Goal: Task Accomplishment & Management: Complete application form

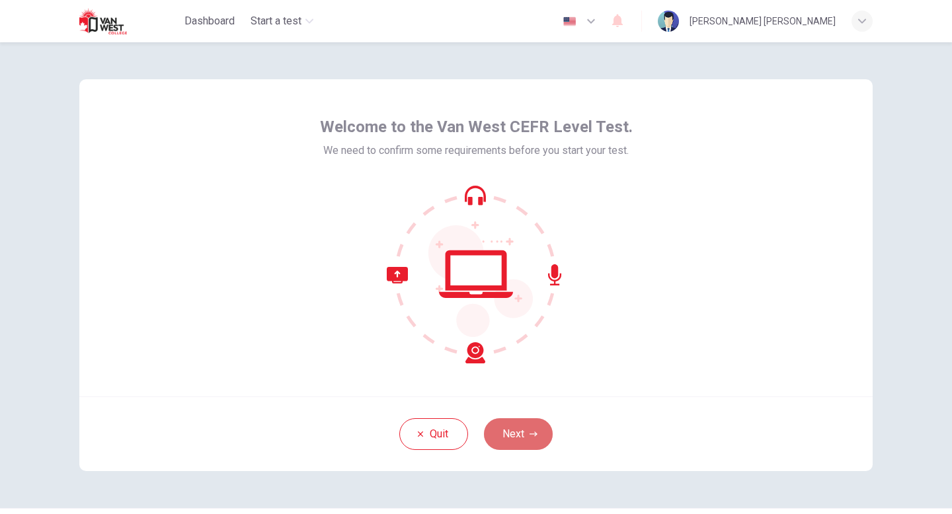
click at [518, 433] on button "Next" at bounding box center [518, 435] width 69 height 32
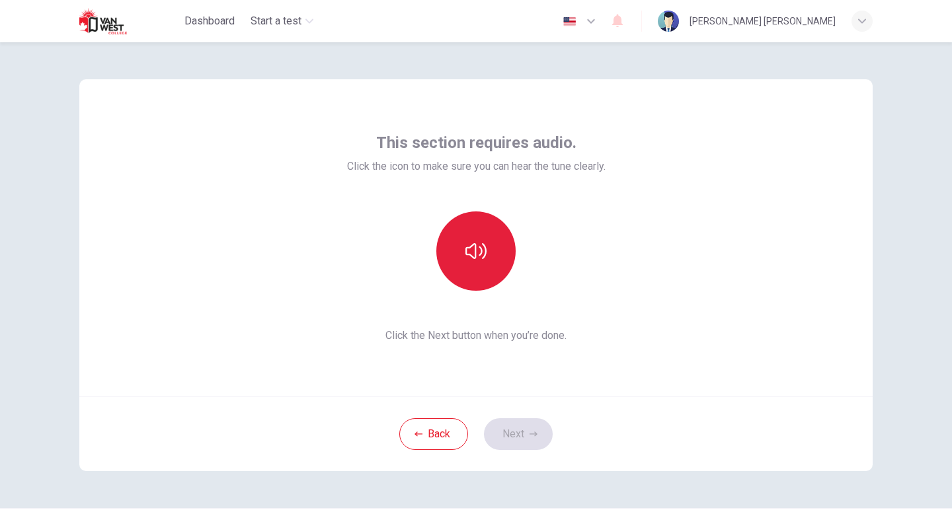
click at [480, 215] on button "button" at bounding box center [475, 251] width 79 height 79
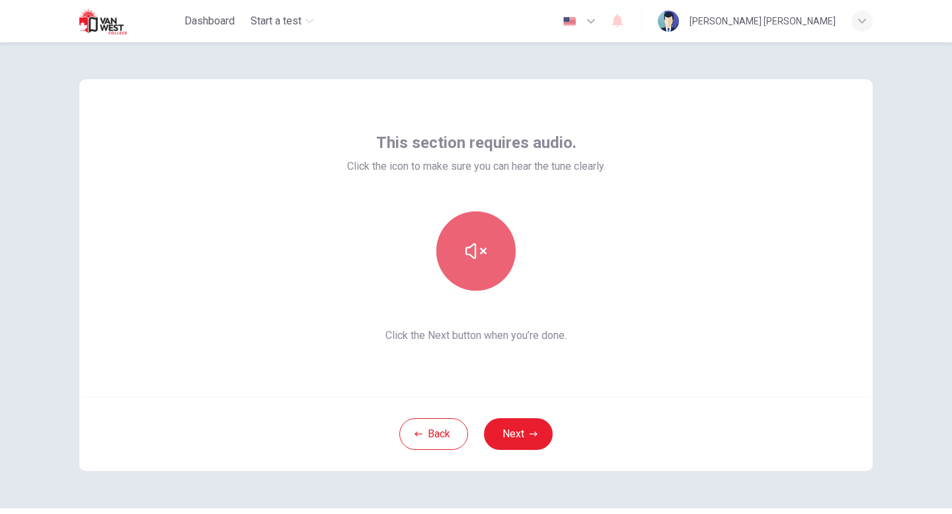
click at [466, 260] on icon "button" at bounding box center [475, 251] width 21 height 21
click at [485, 266] on button "button" at bounding box center [475, 251] width 79 height 79
click at [480, 260] on icon "button" at bounding box center [475, 251] width 21 height 21
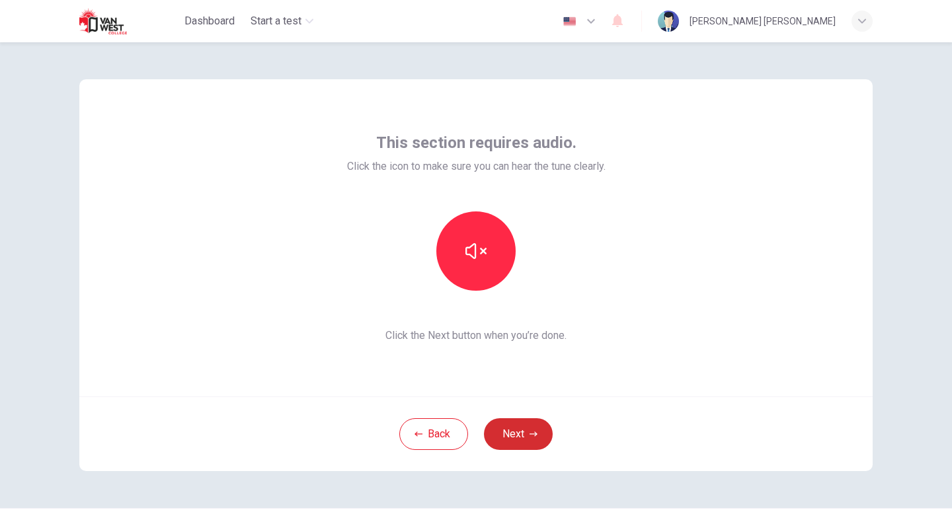
click at [514, 427] on button "Next" at bounding box center [518, 435] width 69 height 32
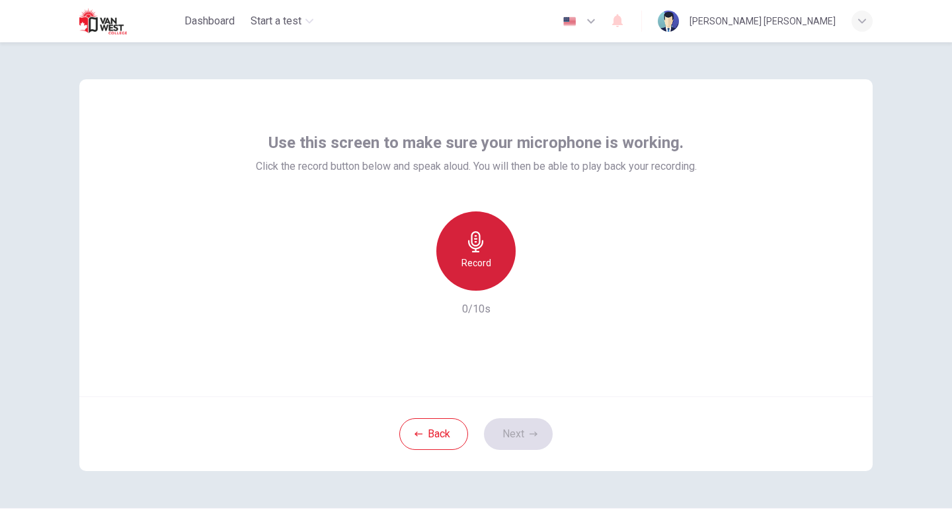
click at [454, 253] on div "Record" at bounding box center [475, 251] width 79 height 79
click at [454, 253] on div "Stop" at bounding box center [475, 251] width 79 height 79
click at [474, 253] on div "Record" at bounding box center [475, 251] width 79 height 79
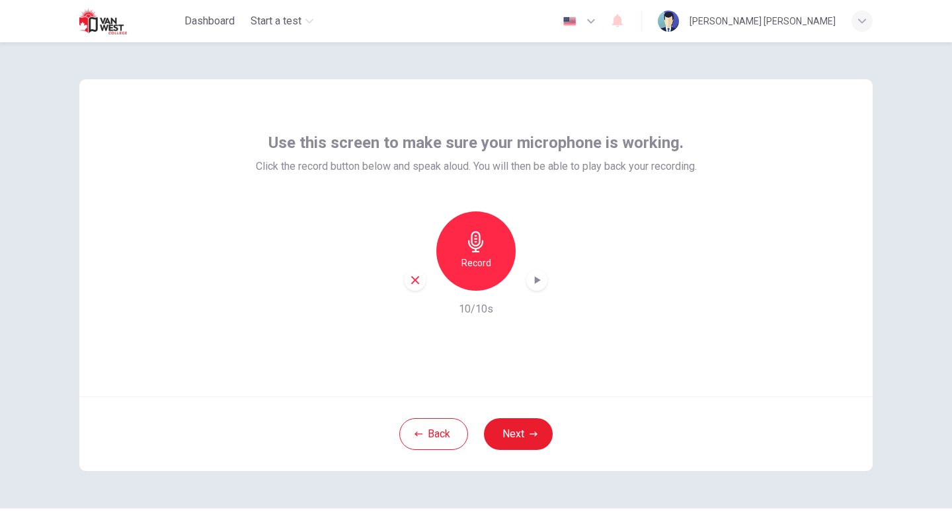
click at [533, 276] on icon "button" at bounding box center [536, 280] width 13 height 13
click at [530, 426] on button "Next" at bounding box center [518, 435] width 69 height 32
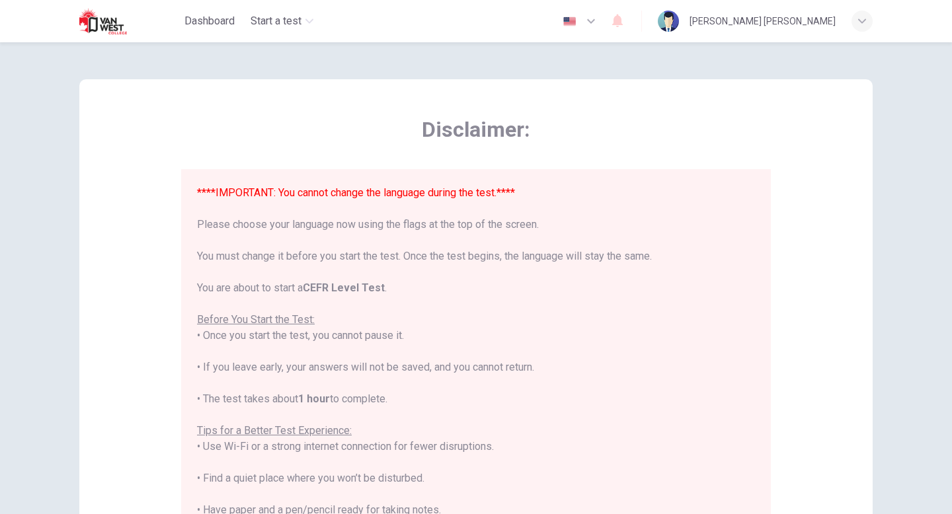
click at [34, 316] on div "Disclaimer: ****IMPORTANT: You cannot change the language during the test.**** …" at bounding box center [476, 278] width 952 height 472
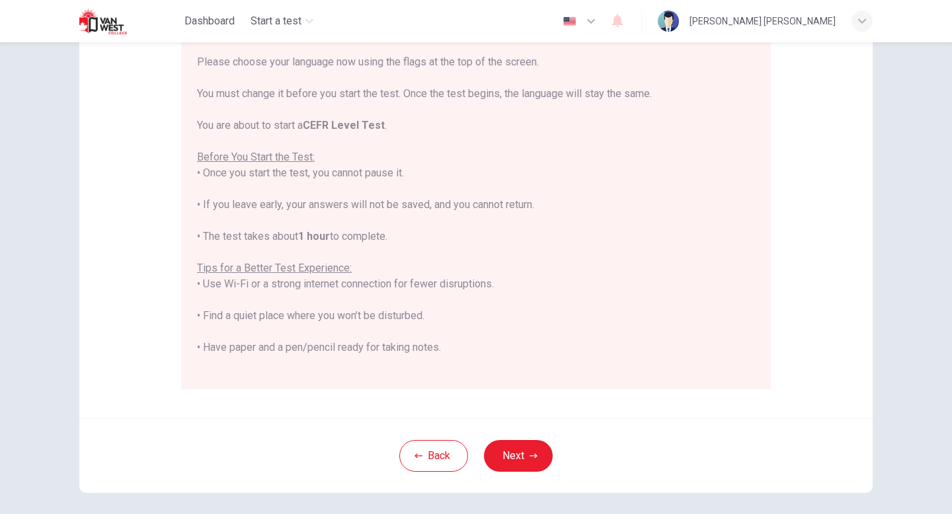
scroll to position [168, 0]
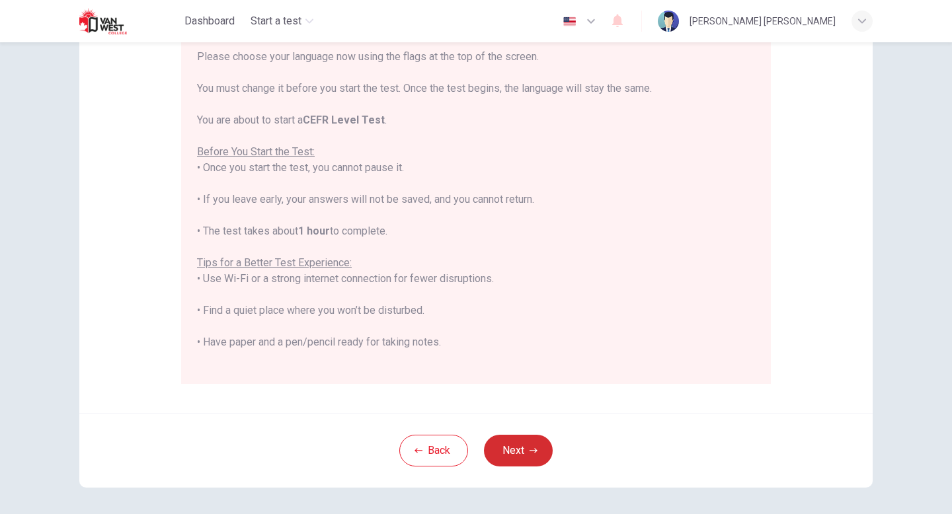
click at [510, 453] on button "Next" at bounding box center [518, 451] width 69 height 32
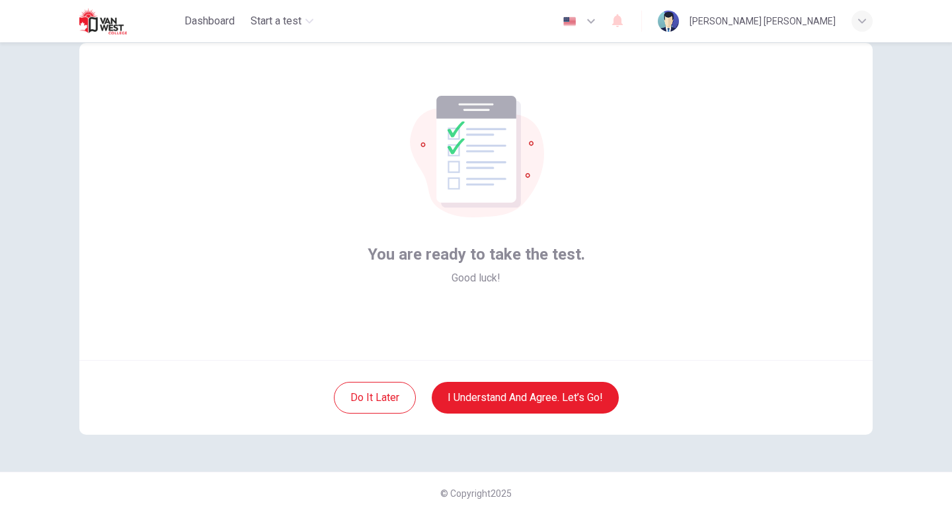
scroll to position [0, 0]
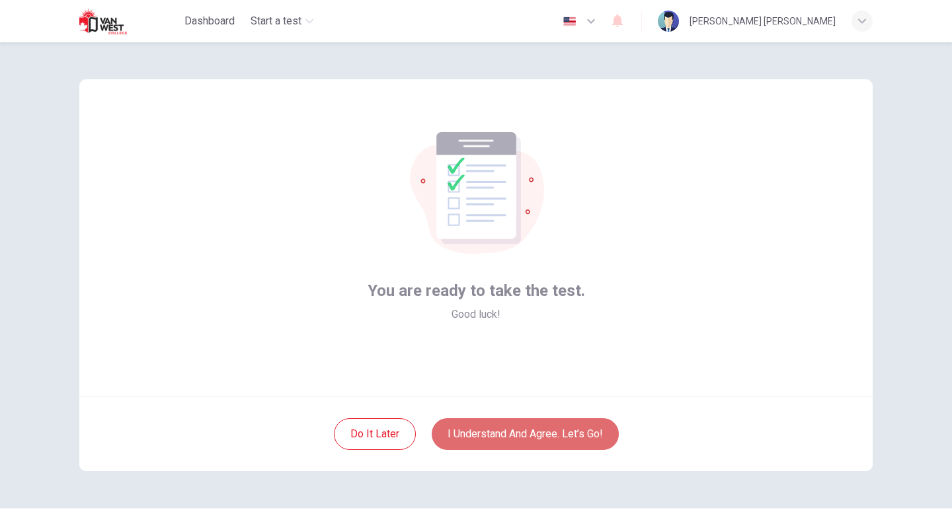
click at [539, 431] on button "I understand and agree. Let’s go!" at bounding box center [525, 435] width 187 height 32
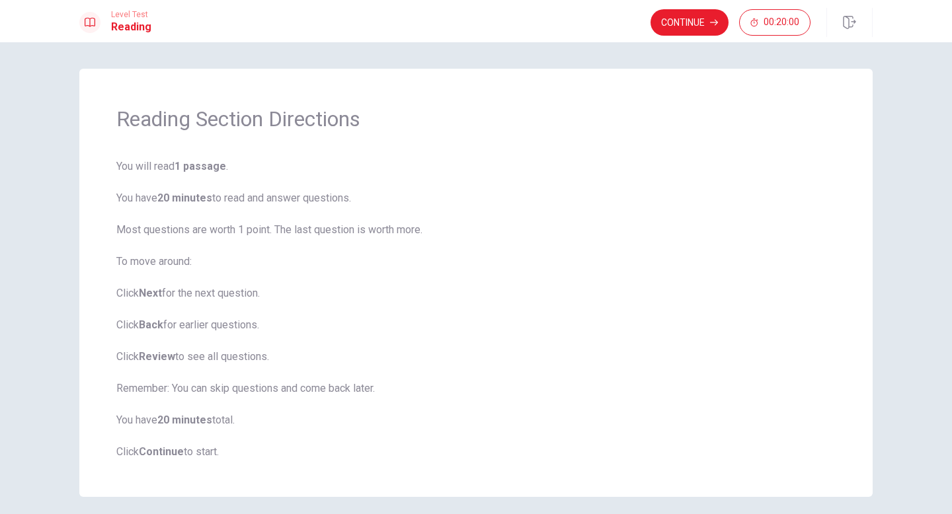
scroll to position [52, 0]
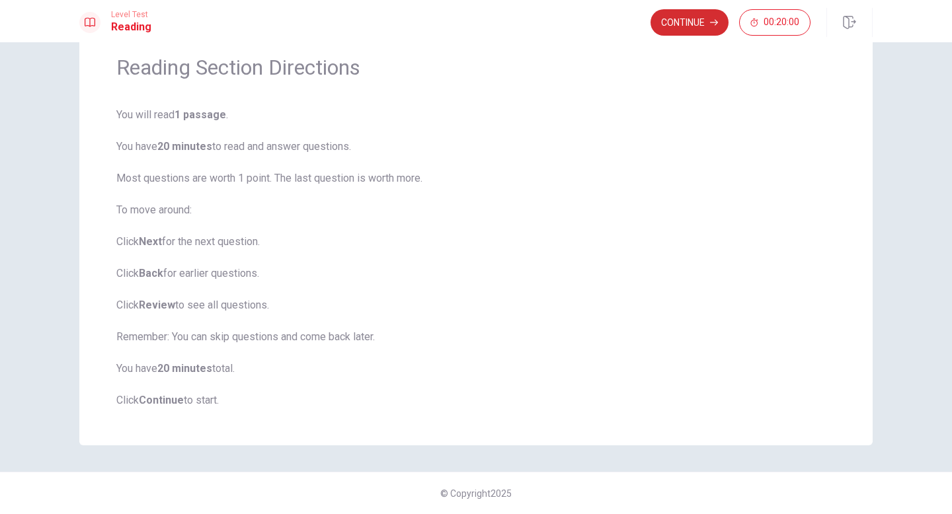
click at [693, 31] on button "Continue" at bounding box center [690, 22] width 78 height 26
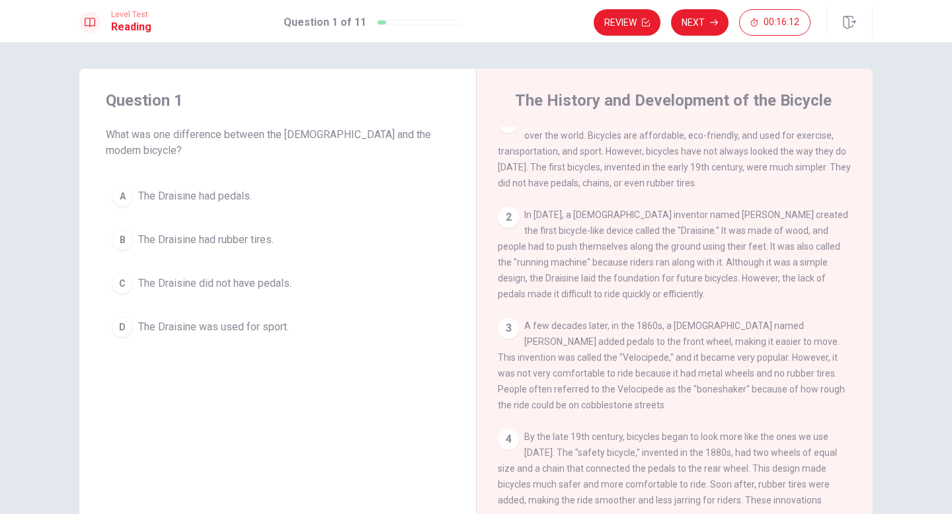
scroll to position [15, 0]
click at [120, 186] on div "A" at bounding box center [122, 196] width 21 height 21
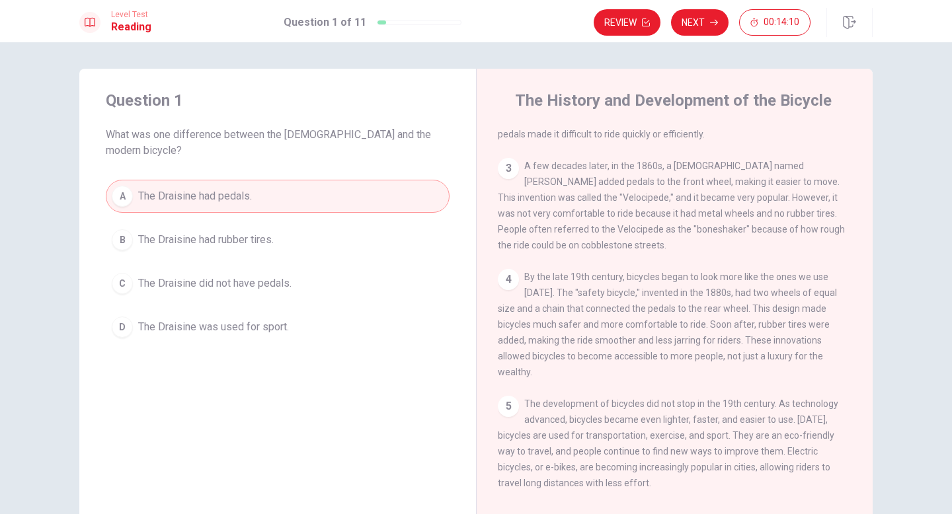
scroll to position [83, 0]
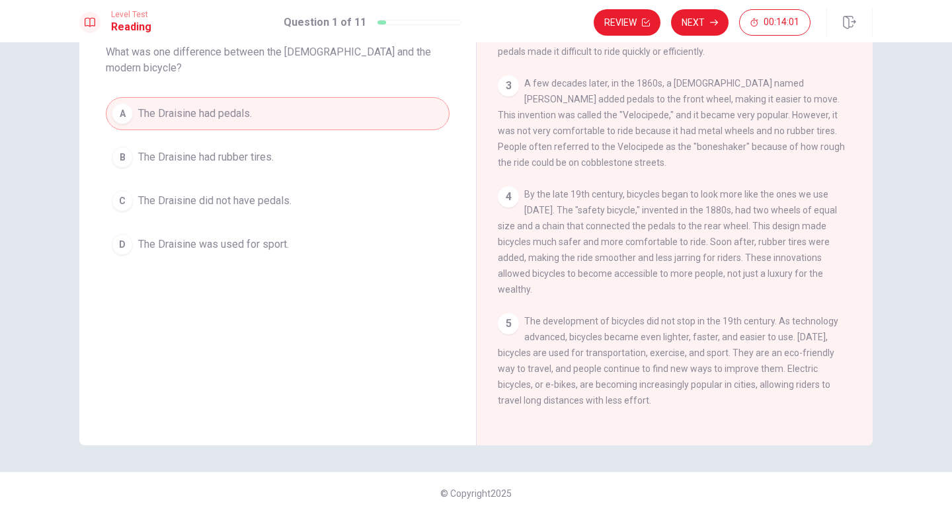
click at [126, 147] on div "B" at bounding box center [122, 157] width 21 height 21
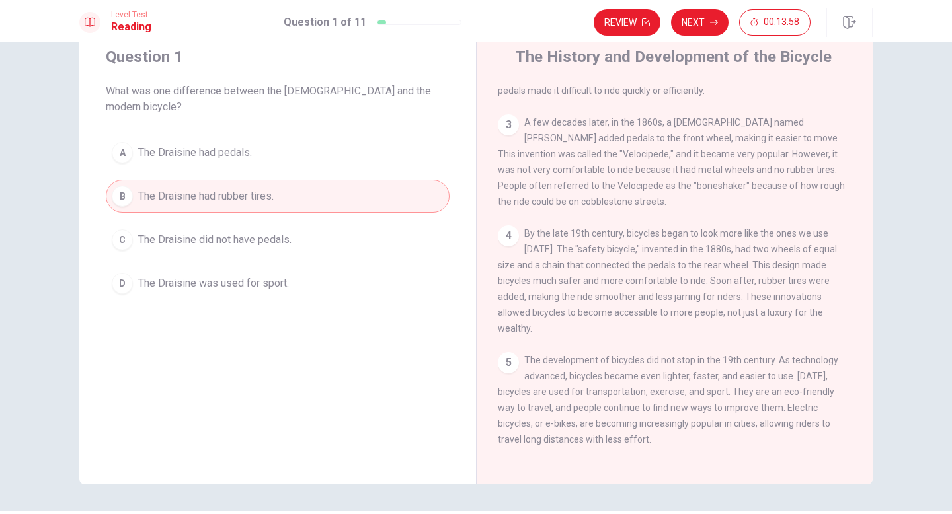
scroll to position [0, 0]
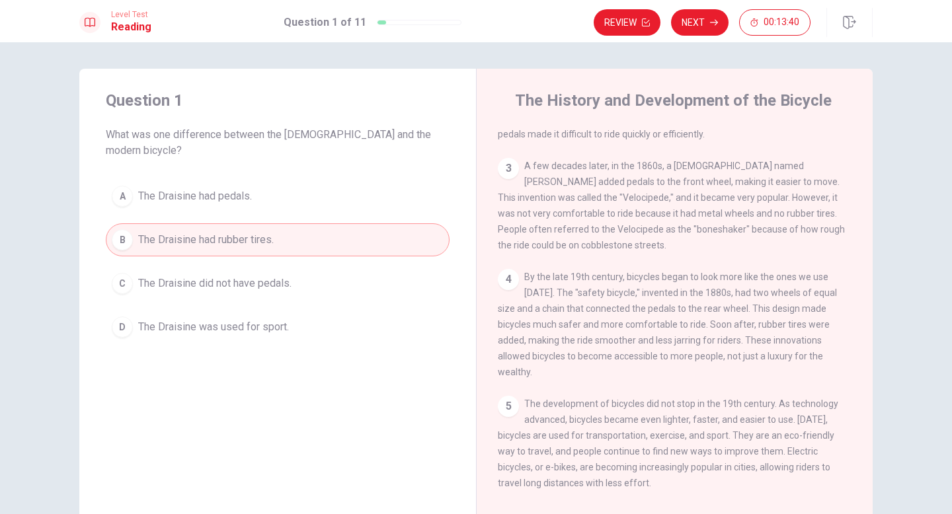
click at [115, 317] on div "D" at bounding box center [122, 327] width 21 height 21
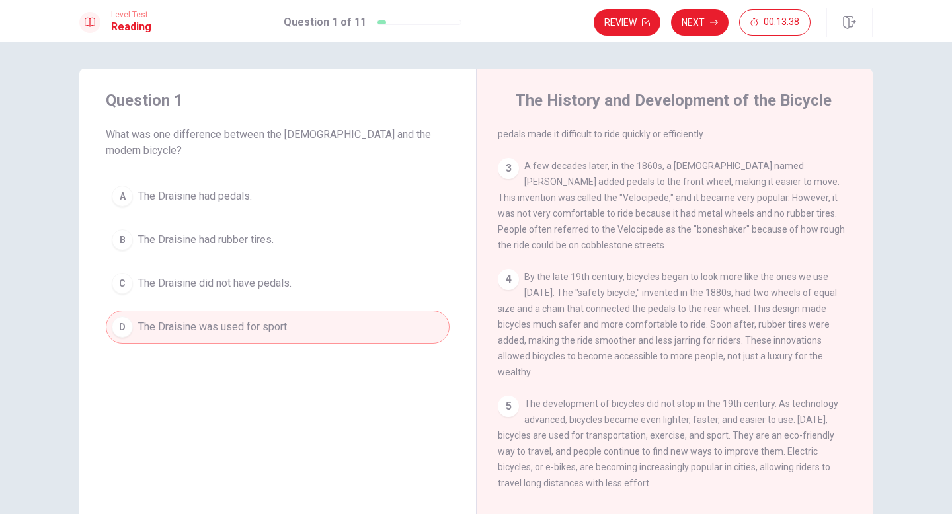
click at [112, 229] on div "B" at bounding box center [122, 239] width 21 height 21
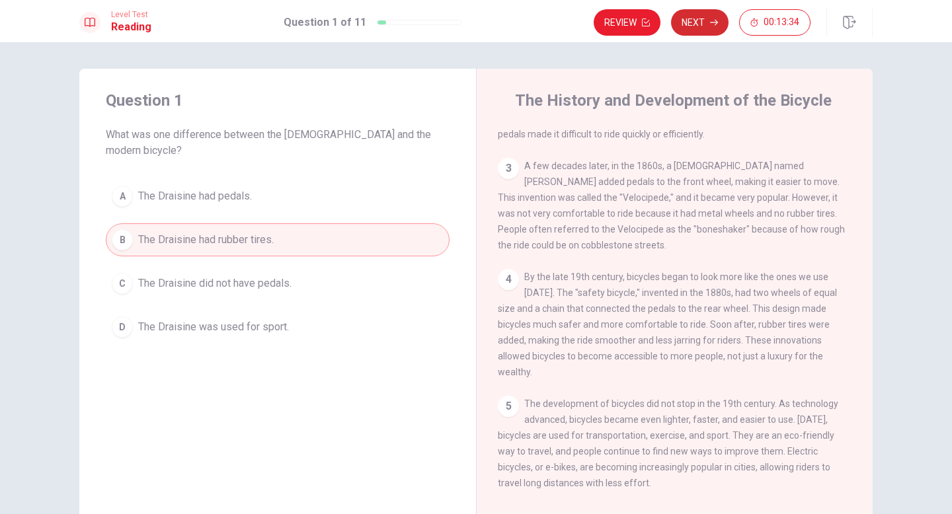
click at [702, 22] on button "Next" at bounding box center [700, 22] width 58 height 26
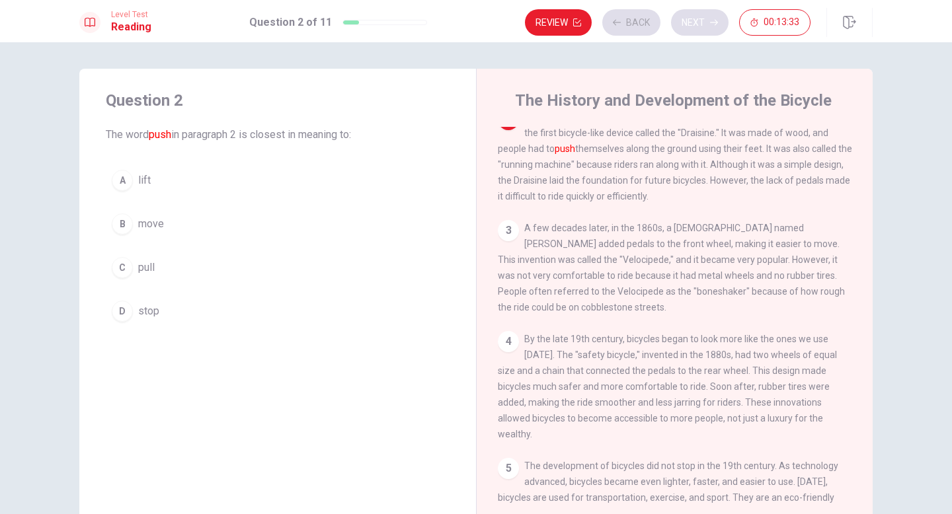
scroll to position [99, 0]
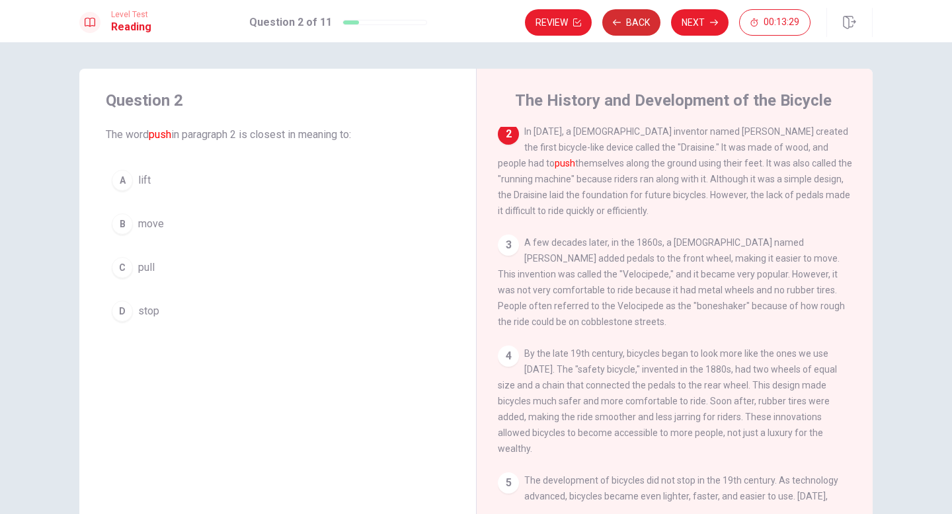
click at [616, 31] on button "Back" at bounding box center [631, 22] width 58 height 26
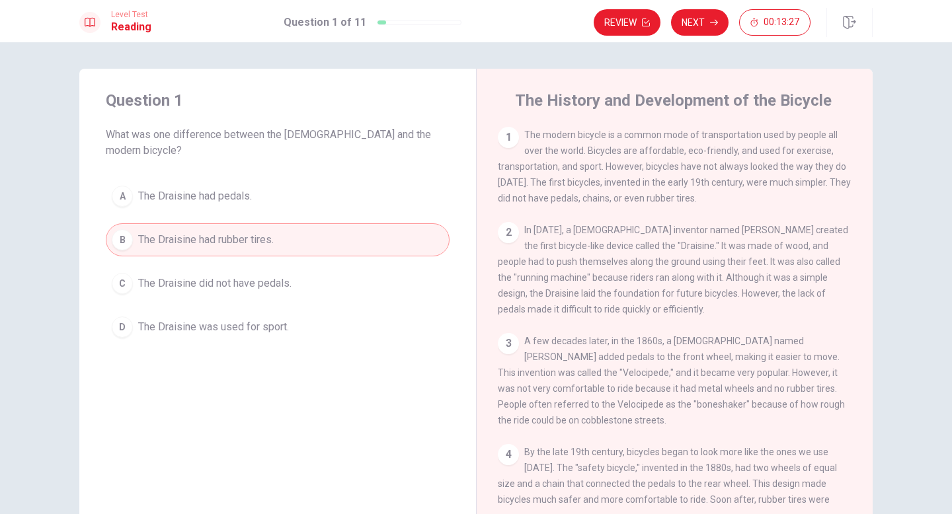
scroll to position [179, 0]
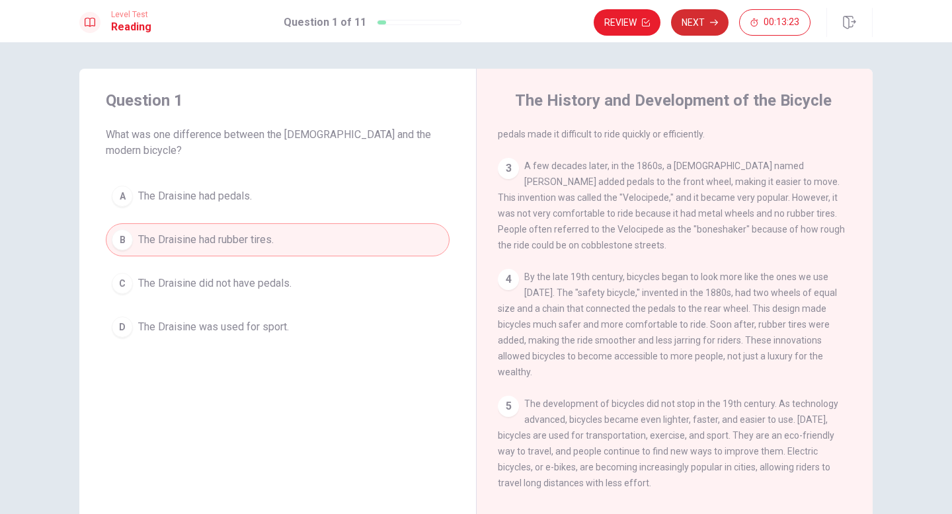
click at [692, 24] on button "Next" at bounding box center [700, 22] width 58 height 26
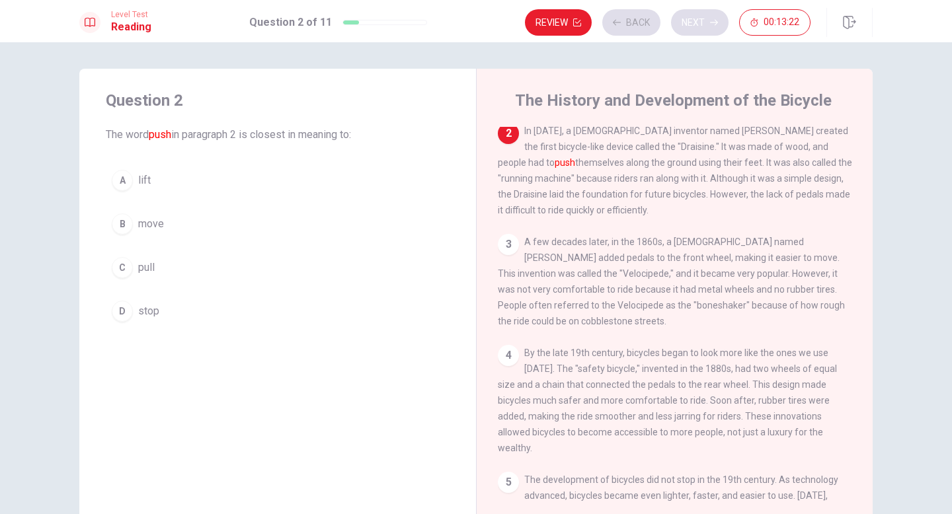
scroll to position [99, 0]
click at [118, 227] on div "B" at bounding box center [122, 224] width 21 height 21
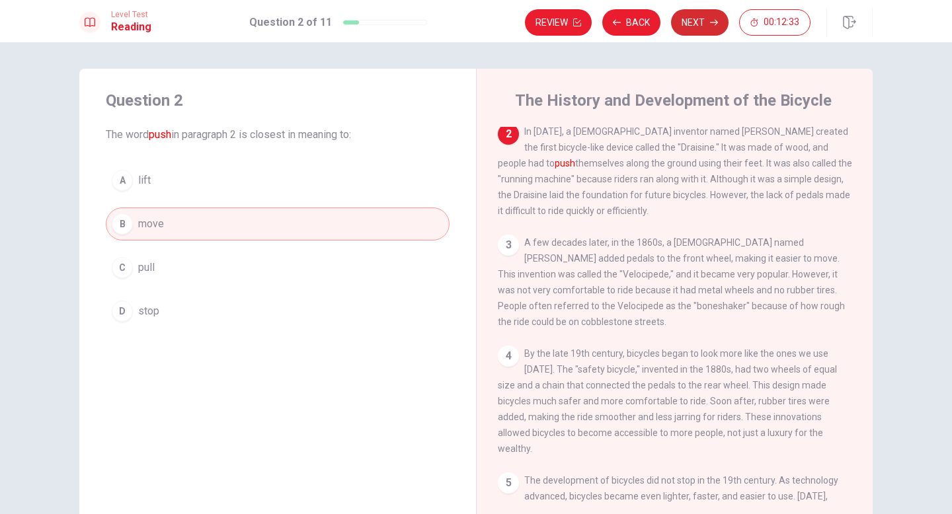
click at [686, 26] on button "Next" at bounding box center [700, 22] width 58 height 26
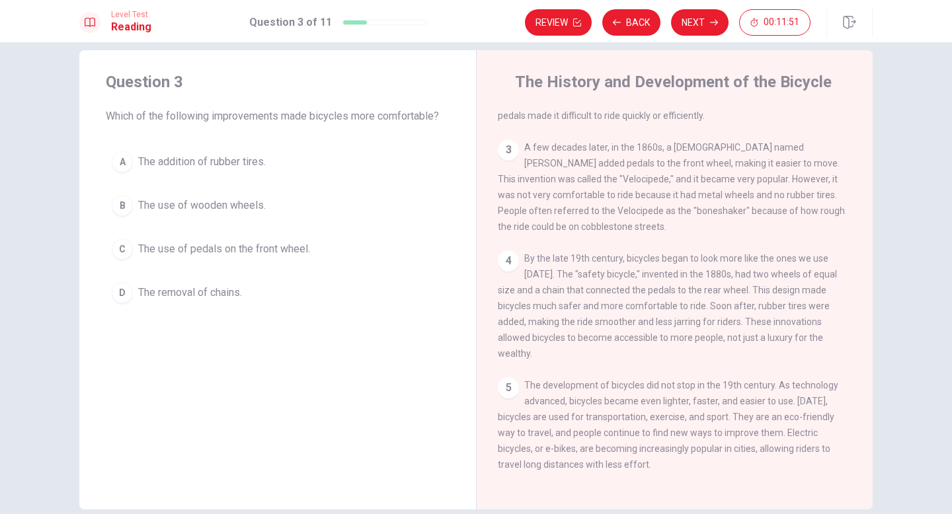
scroll to position [21, 0]
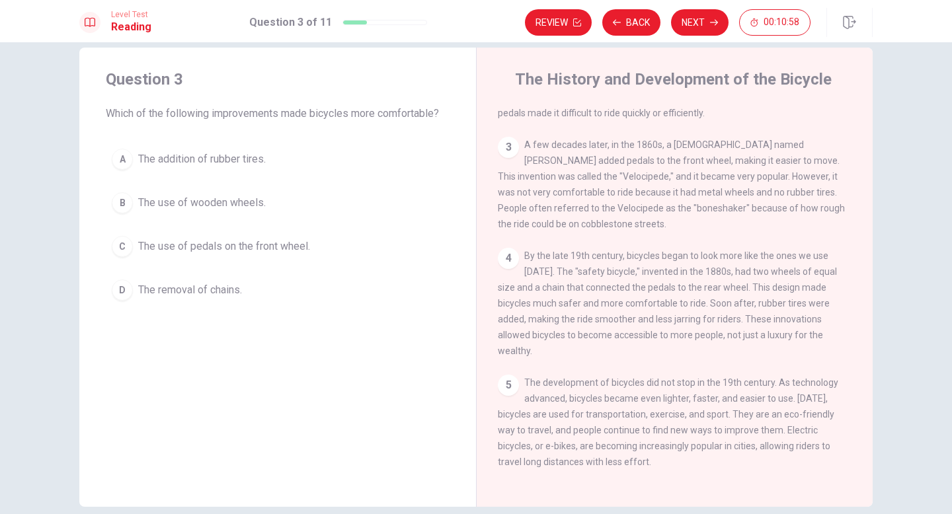
click at [119, 246] on div "C" at bounding box center [122, 246] width 21 height 21
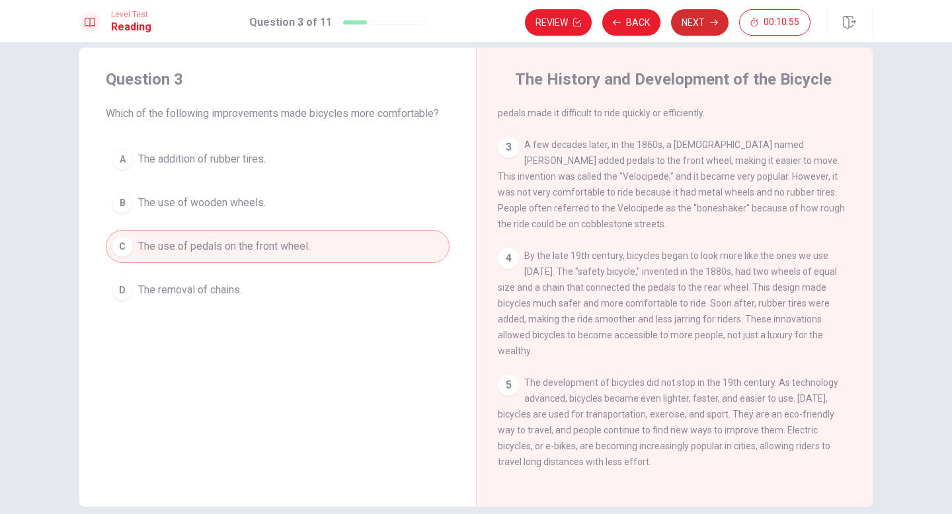
click at [701, 18] on button "Next" at bounding box center [700, 22] width 58 height 26
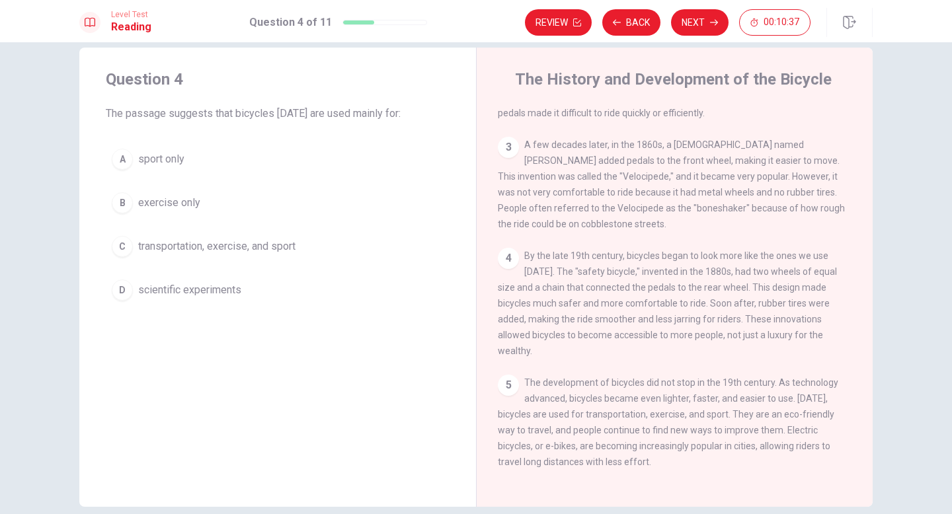
click at [120, 251] on div "C" at bounding box center [122, 246] width 21 height 21
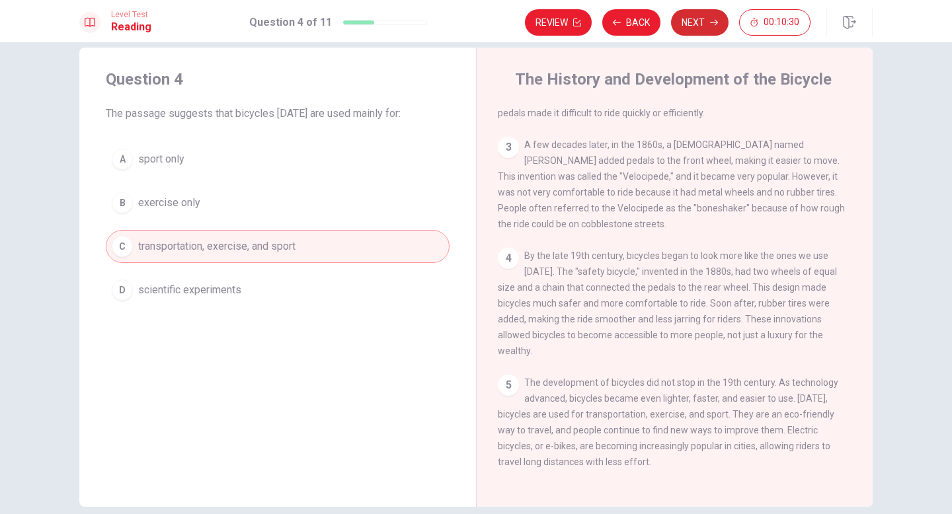
click at [705, 22] on button "Next" at bounding box center [700, 22] width 58 height 26
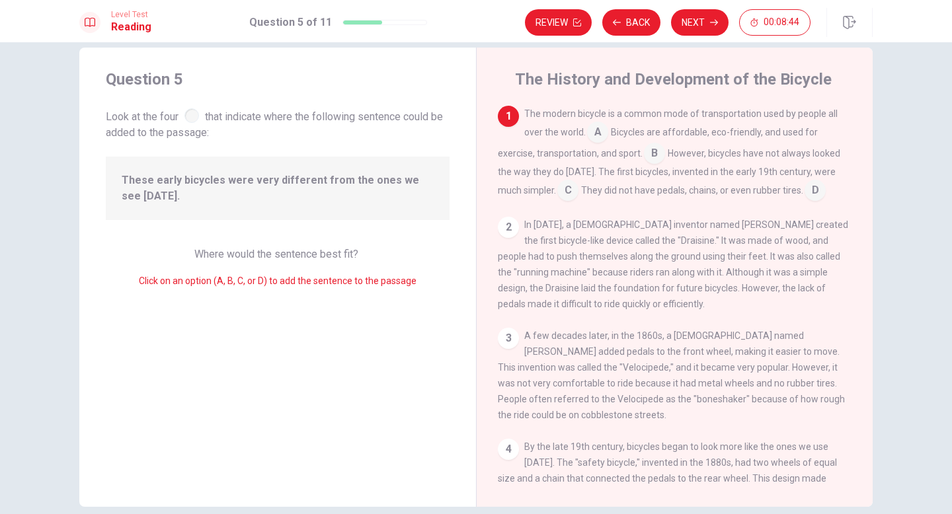
click at [588, 129] on input at bounding box center [597, 133] width 21 height 21
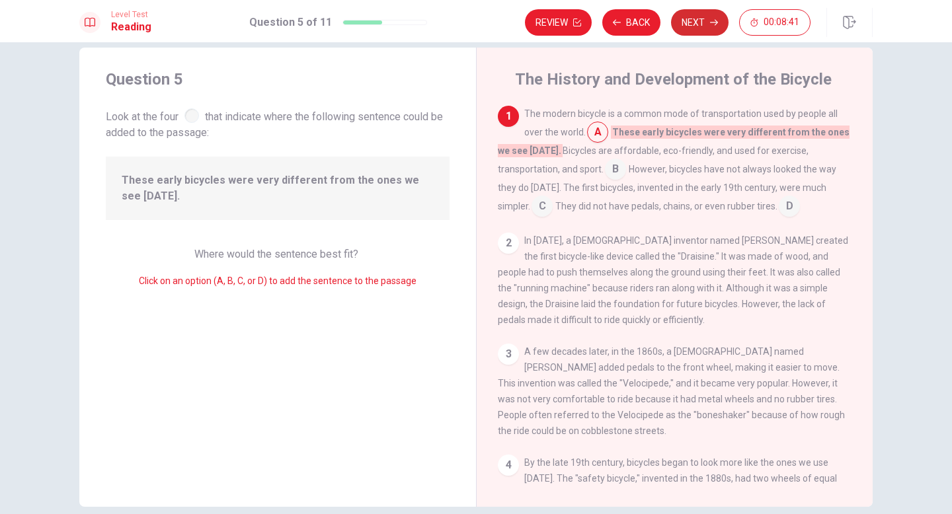
click at [696, 23] on button "Next" at bounding box center [700, 22] width 58 height 26
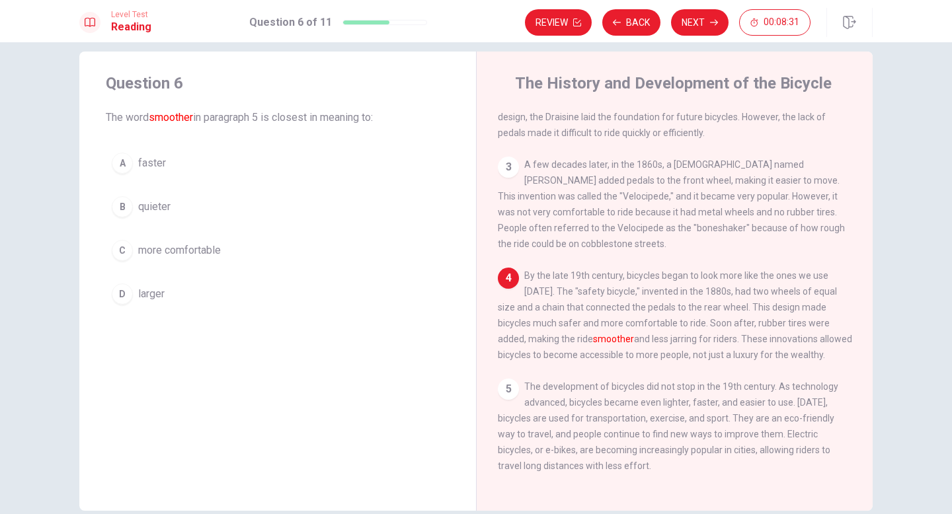
scroll to position [83, 0]
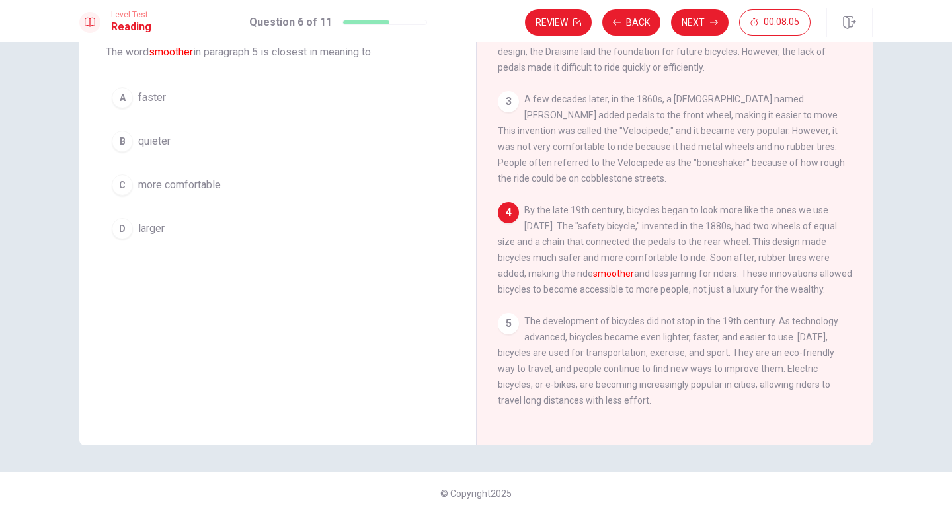
click at [124, 190] on div "C" at bounding box center [122, 185] width 21 height 21
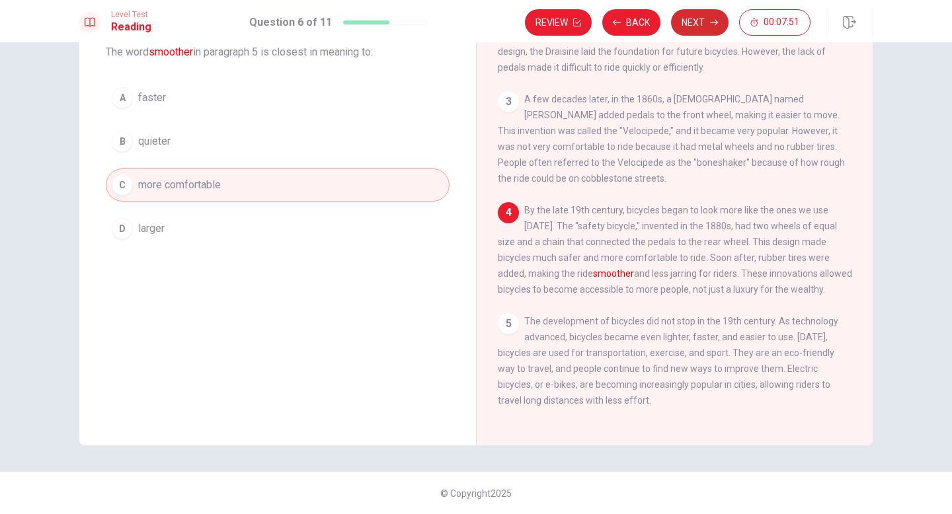
click at [699, 22] on button "Next" at bounding box center [700, 22] width 58 height 26
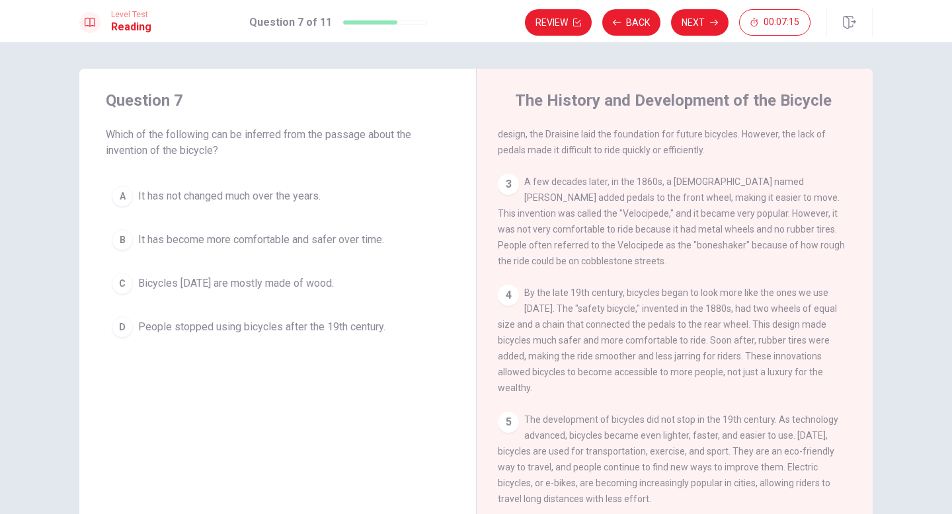
scroll to position [179, 0]
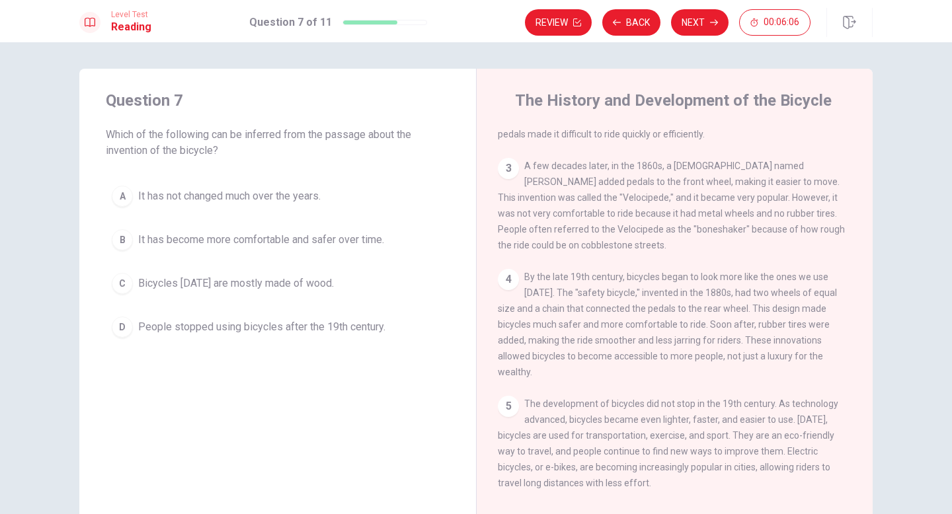
click at [122, 331] on div "D" at bounding box center [122, 327] width 21 height 21
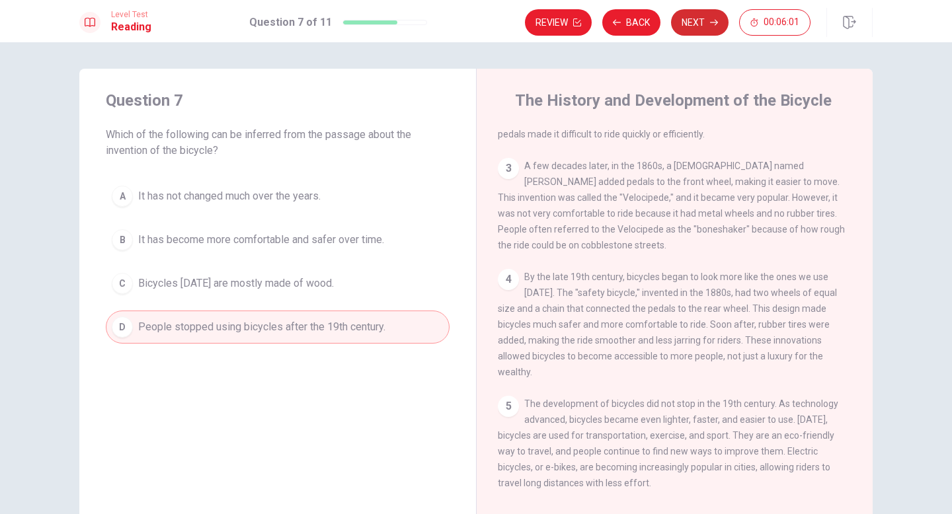
click at [696, 28] on button "Next" at bounding box center [700, 22] width 58 height 26
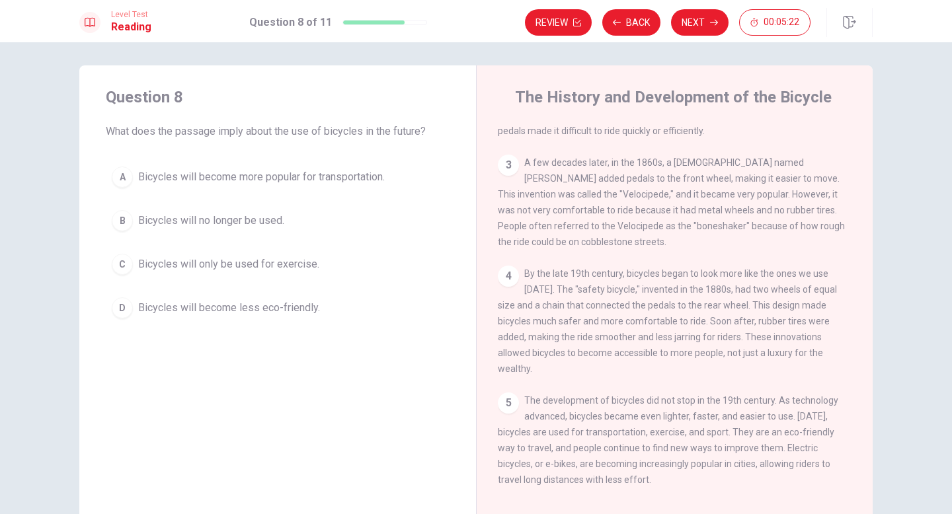
scroll to position [4, 0]
click at [118, 173] on div "A" at bounding box center [122, 176] width 21 height 21
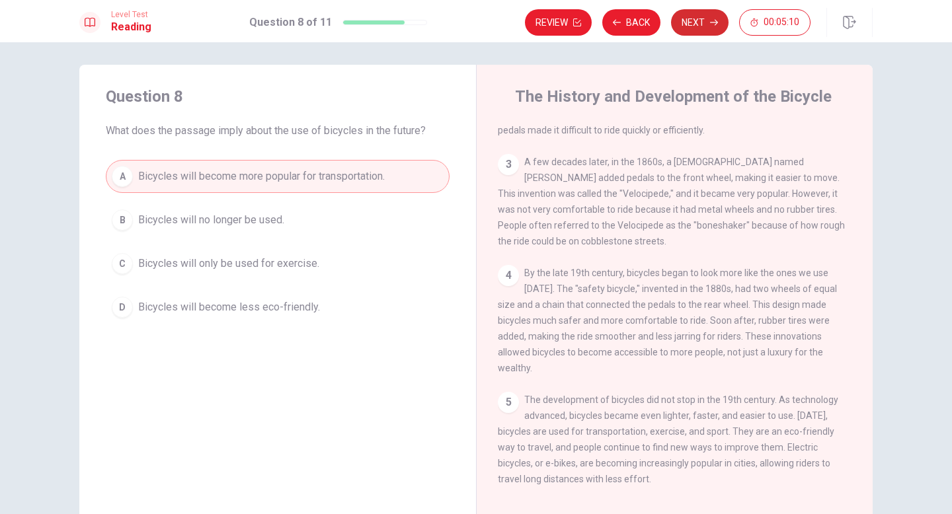
click at [706, 26] on button "Next" at bounding box center [700, 22] width 58 height 26
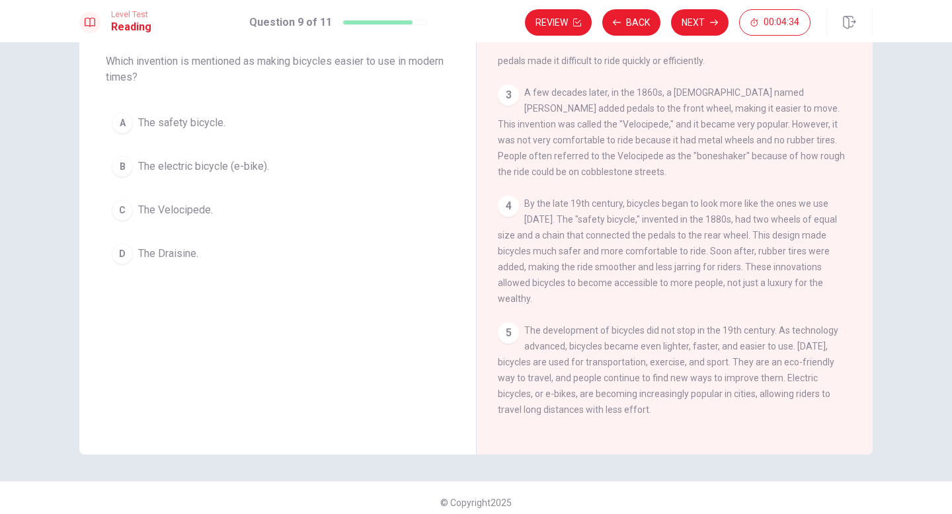
scroll to position [83, 0]
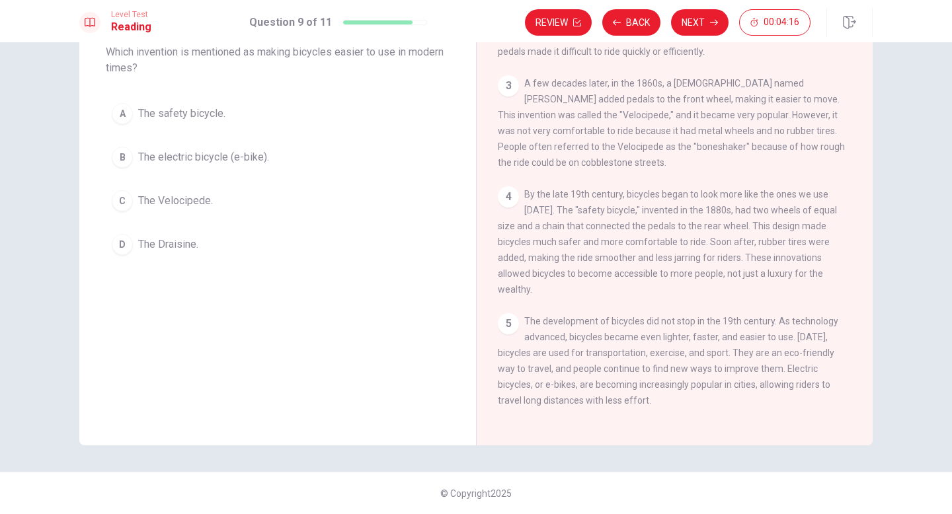
click at [119, 159] on div "B" at bounding box center [122, 157] width 21 height 21
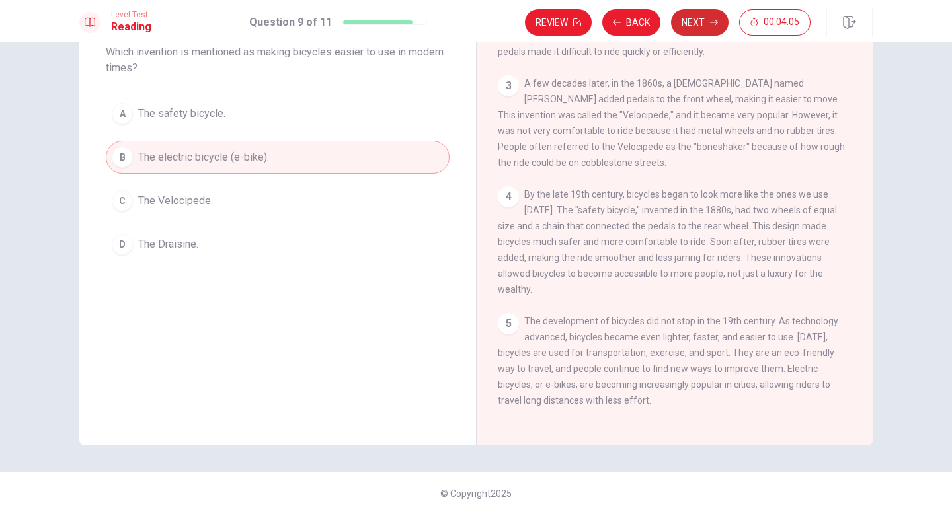
click at [701, 26] on button "Next" at bounding box center [700, 22] width 58 height 26
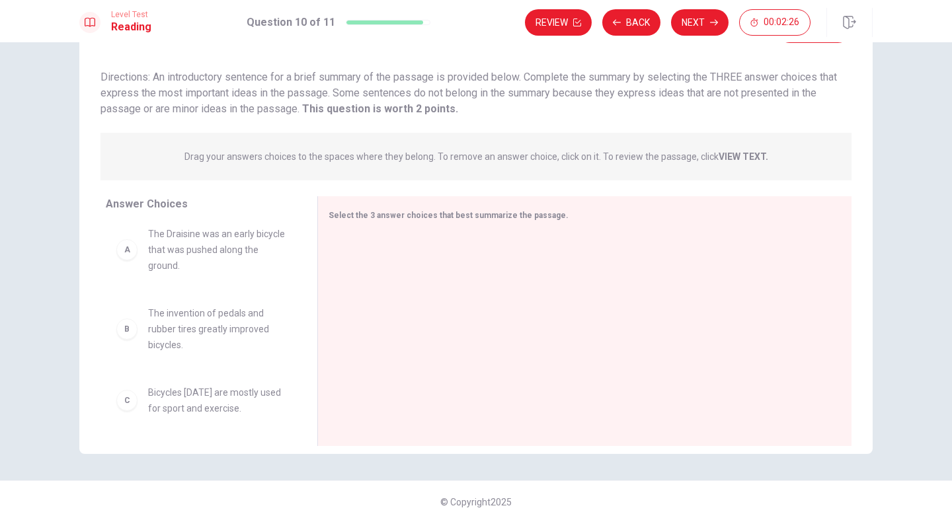
scroll to position [0, 0]
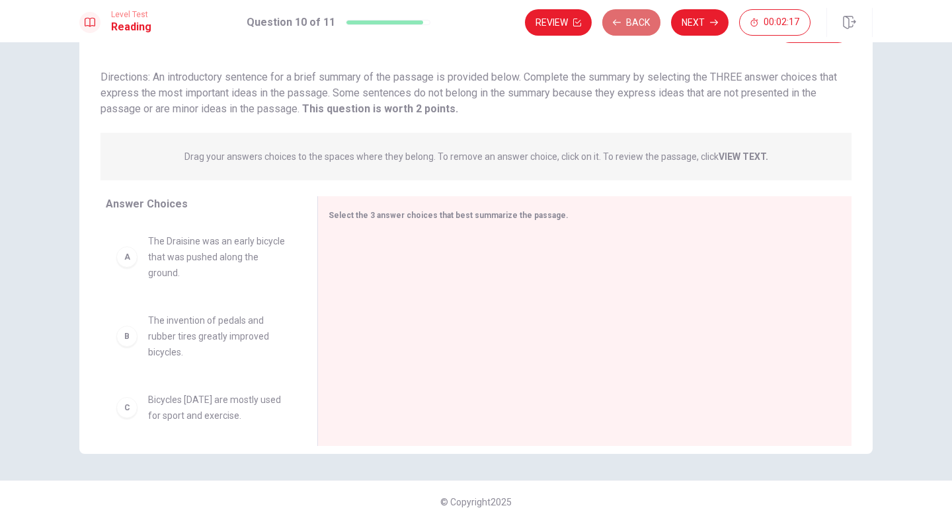
click at [630, 17] on button "Back" at bounding box center [631, 22] width 58 height 26
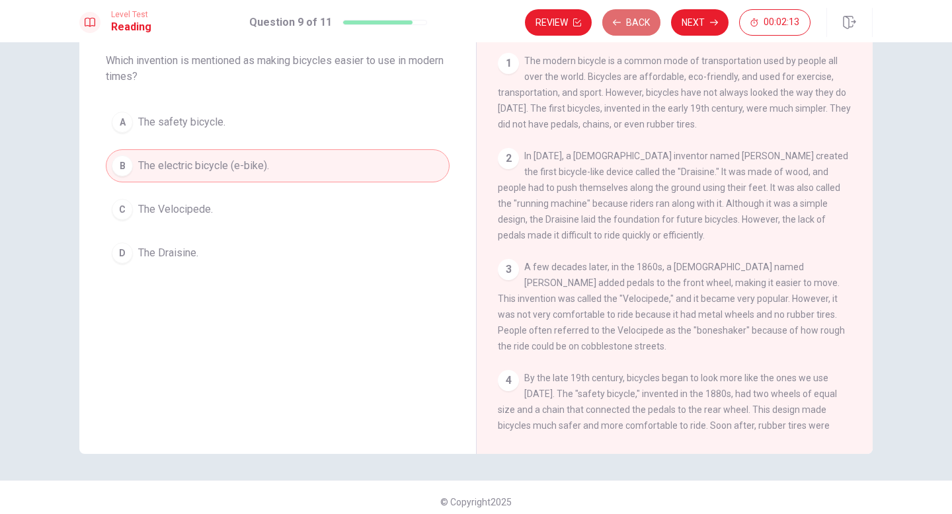
click at [642, 20] on button "Back" at bounding box center [631, 22] width 58 height 26
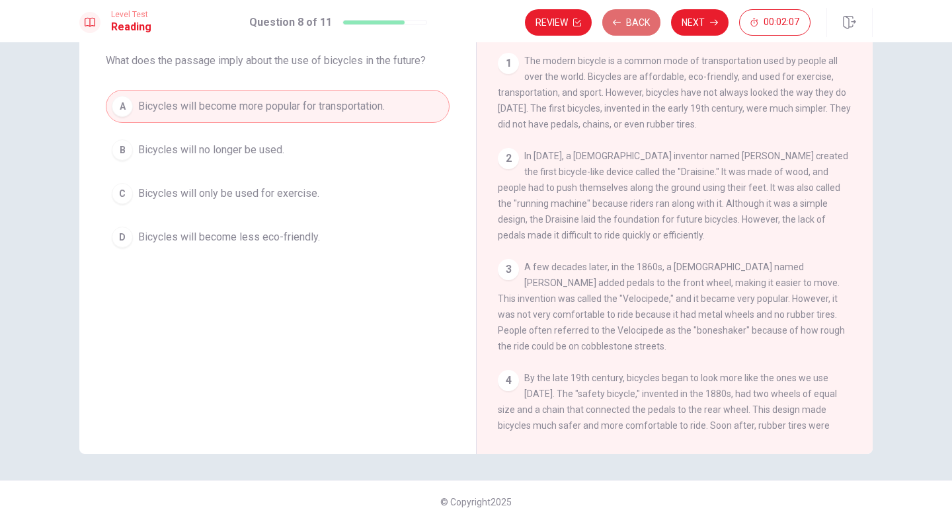
click at [636, 24] on button "Back" at bounding box center [631, 22] width 58 height 26
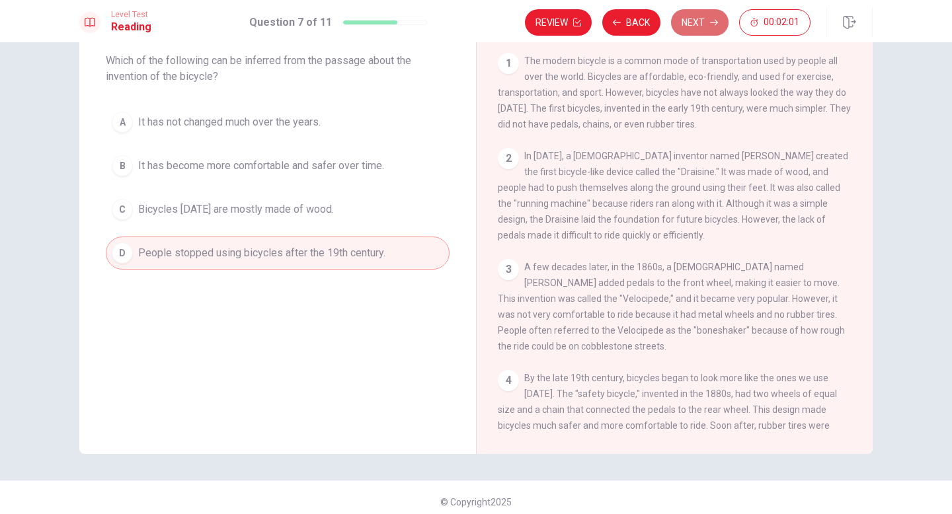
click at [686, 21] on button "Next" at bounding box center [700, 22] width 58 height 26
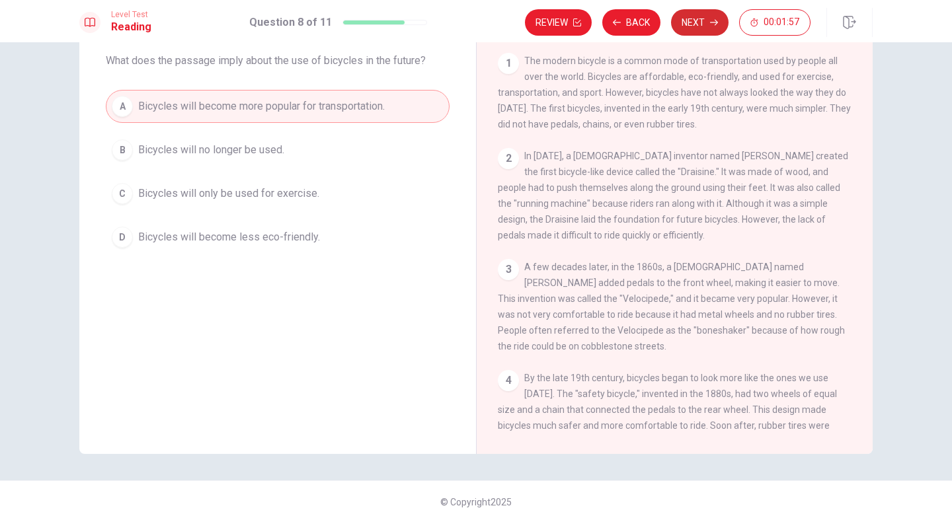
click at [699, 22] on button "Next" at bounding box center [700, 22] width 58 height 26
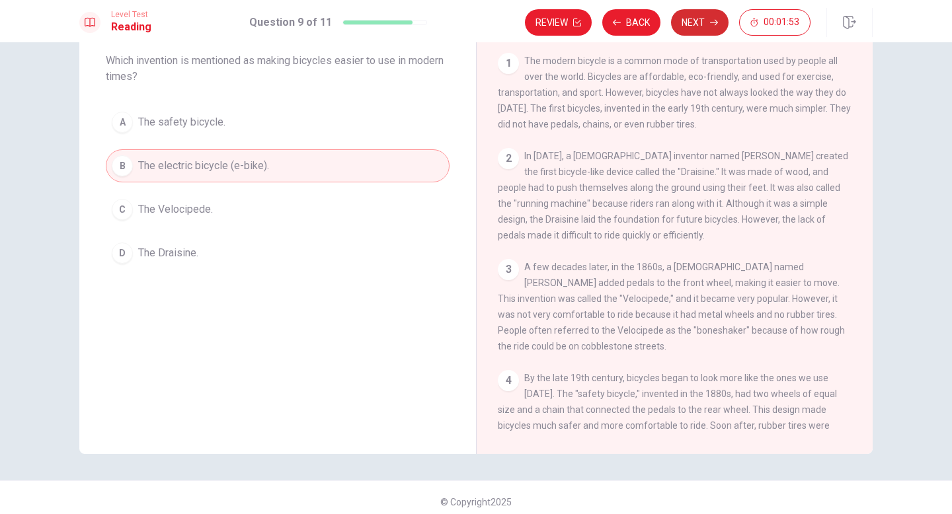
click at [701, 22] on button "Next" at bounding box center [700, 22] width 58 height 26
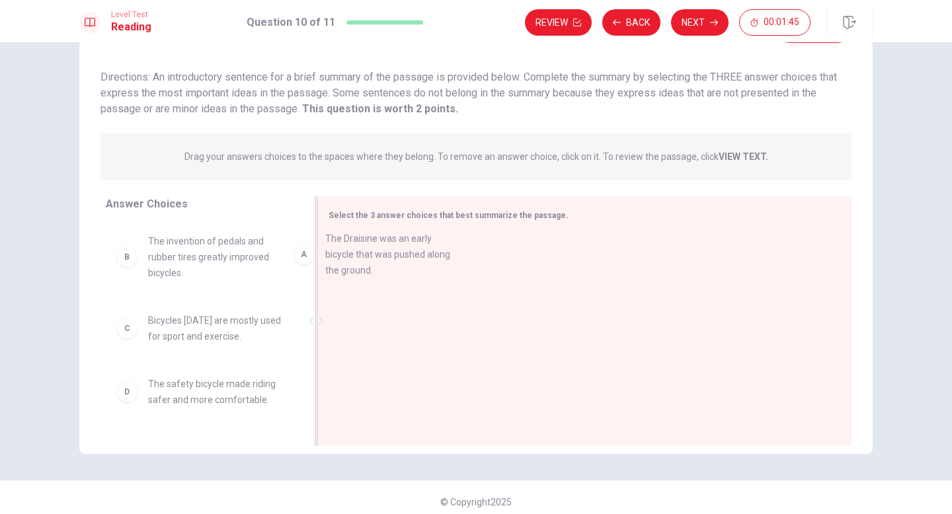
drag, startPoint x: 206, startPoint y: 260, endPoint x: 400, endPoint y: 257, distance: 193.7
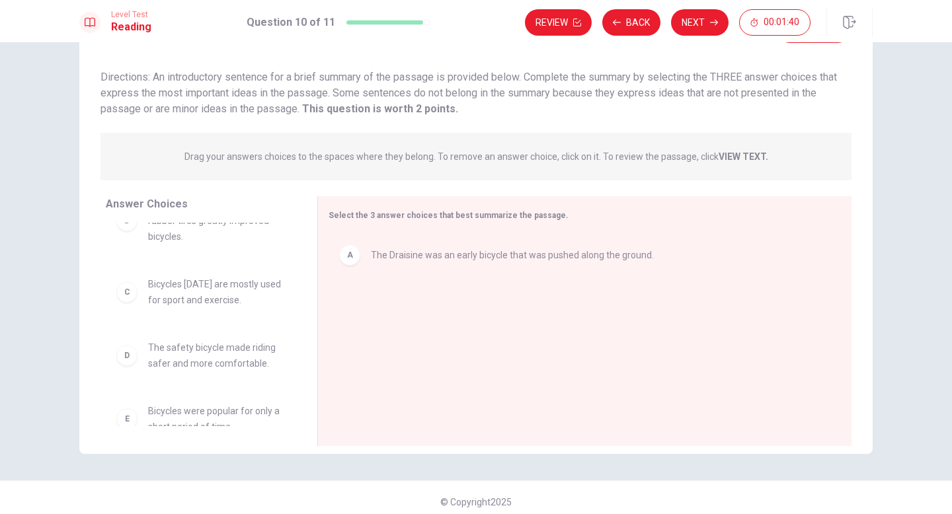
scroll to position [44, 0]
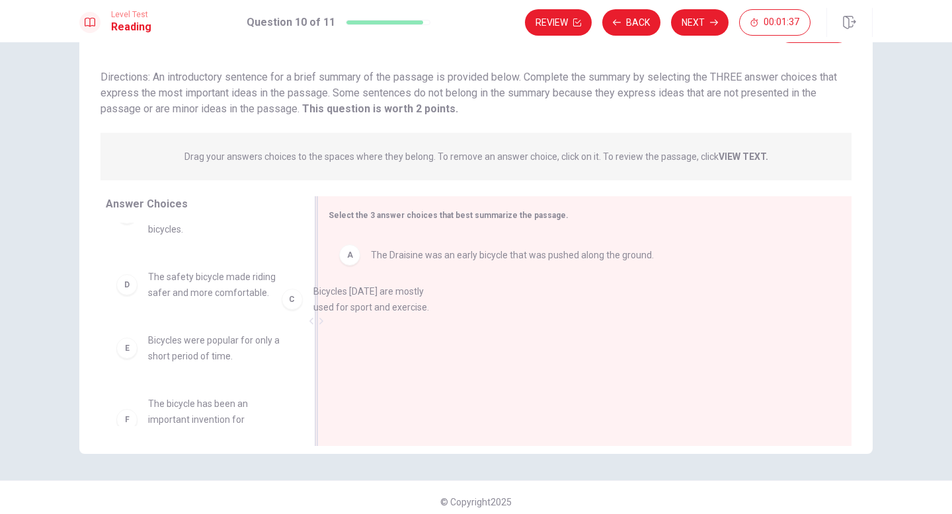
drag, startPoint x: 202, startPoint y: 285, endPoint x: 395, endPoint y: 297, distance: 192.8
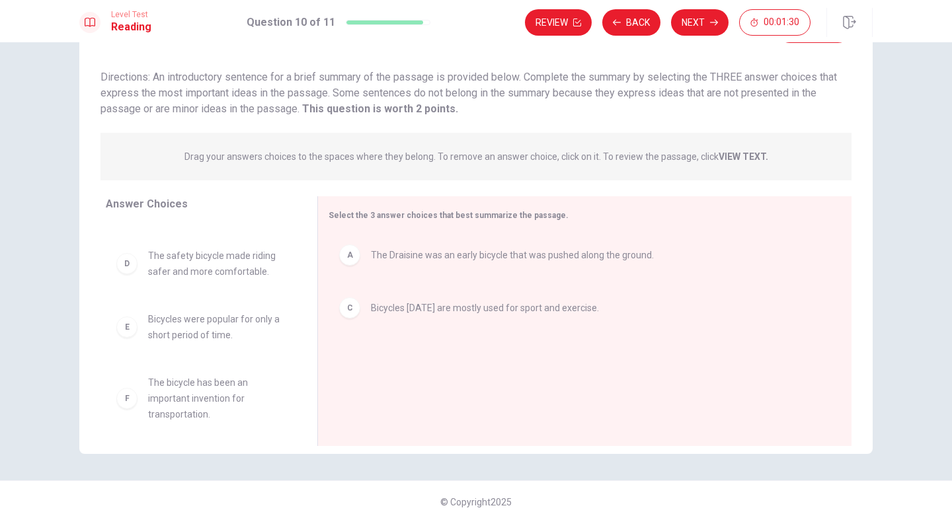
scroll to position [71, 0]
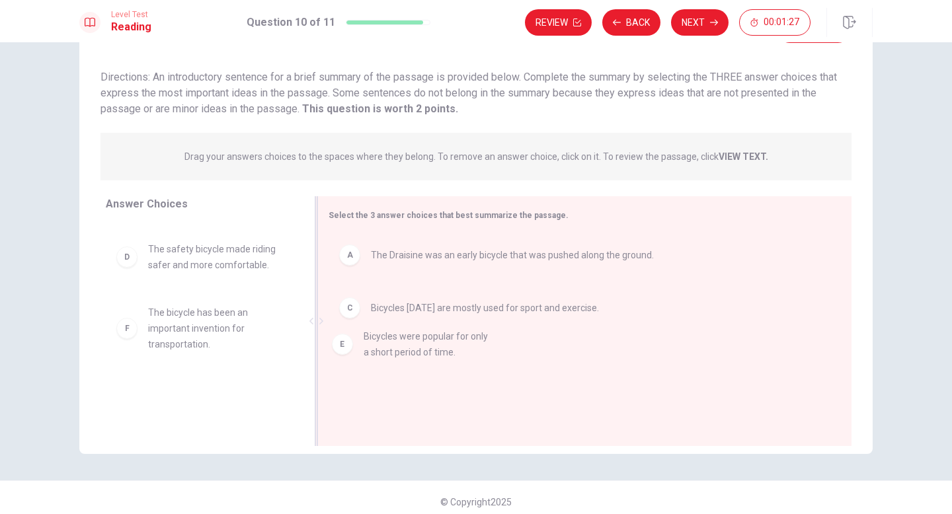
drag, startPoint x: 211, startPoint y: 322, endPoint x: 435, endPoint y: 346, distance: 225.4
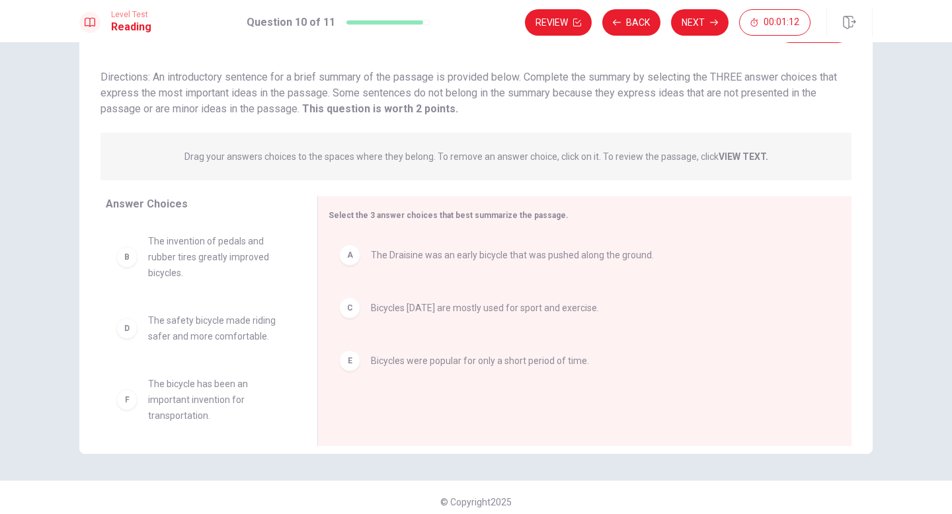
scroll to position [8, 0]
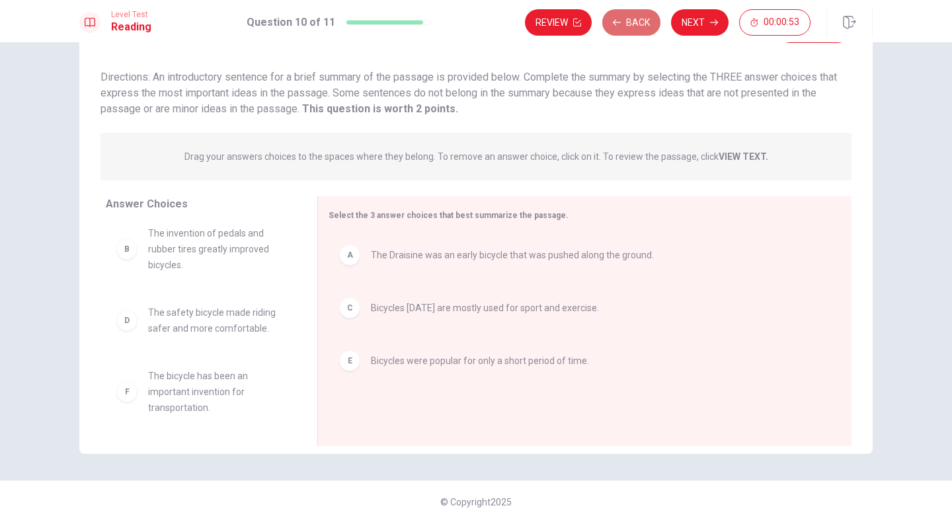
click at [633, 28] on button "Back" at bounding box center [631, 22] width 58 height 26
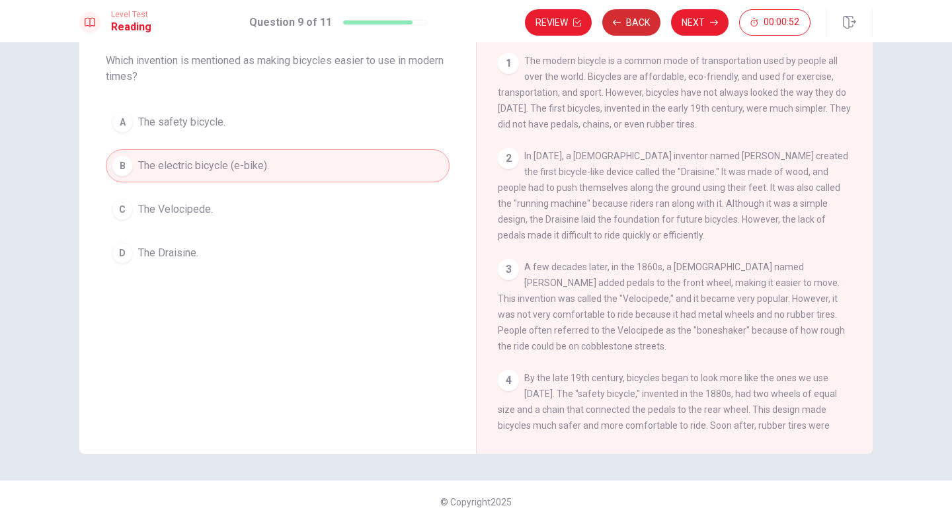
click at [632, 24] on button "Back" at bounding box center [631, 22] width 58 height 26
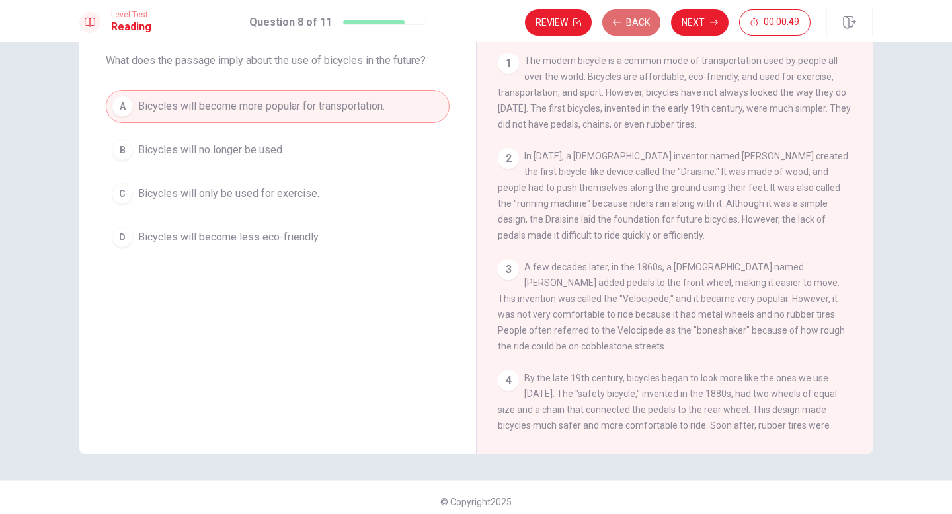
click at [639, 24] on button "Back" at bounding box center [631, 22] width 58 height 26
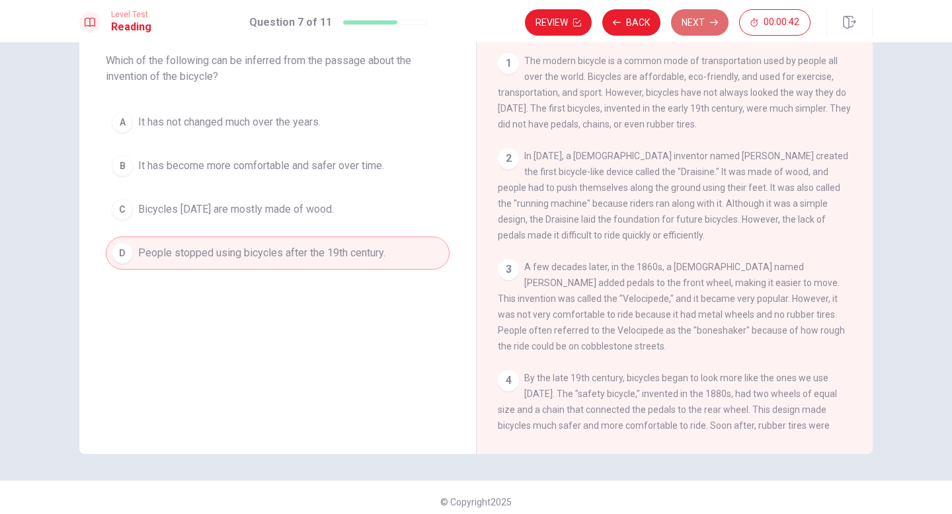
click at [703, 19] on button "Next" at bounding box center [700, 22] width 58 height 26
click at [703, 19] on div "Review Back Next 00:00:42" at bounding box center [668, 22] width 286 height 26
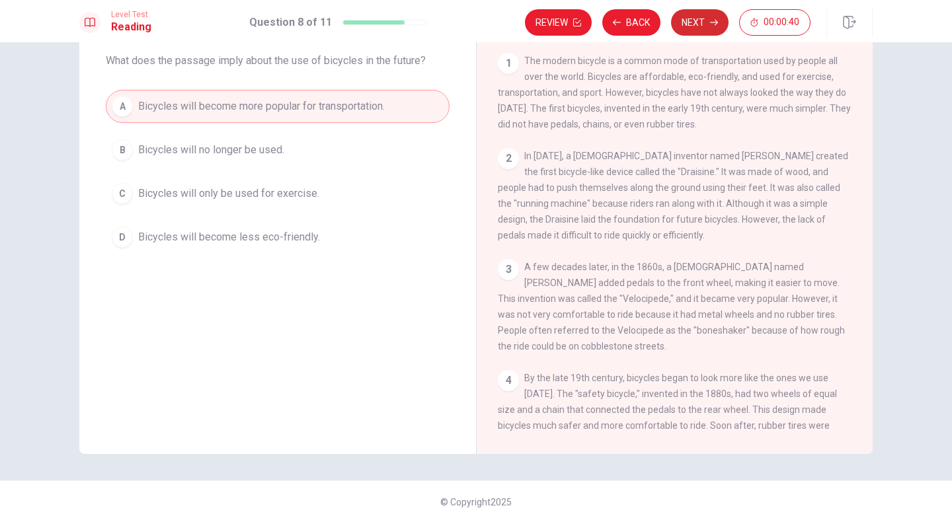
click at [703, 19] on button "Next" at bounding box center [700, 22] width 58 height 26
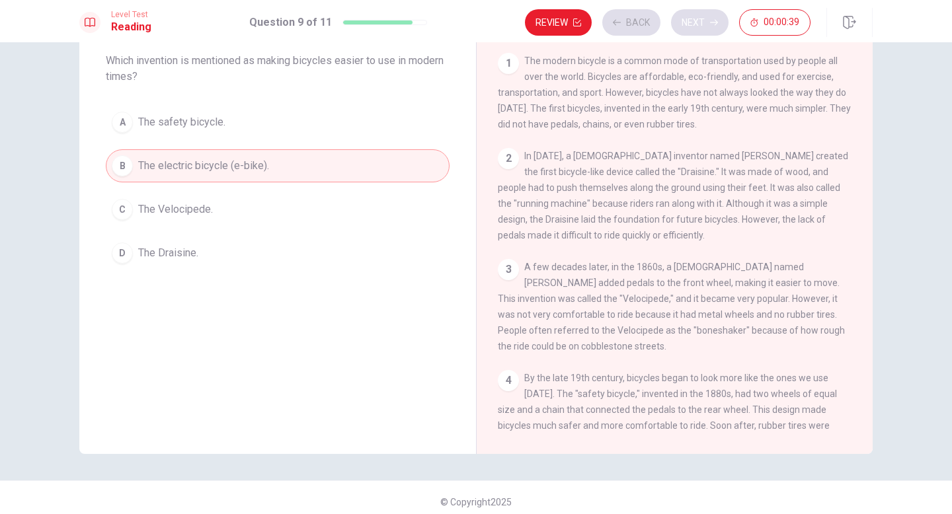
click at [703, 19] on div "Review Back Next 00:00:39" at bounding box center [668, 22] width 286 height 26
click at [697, 27] on button "Next" at bounding box center [700, 22] width 58 height 26
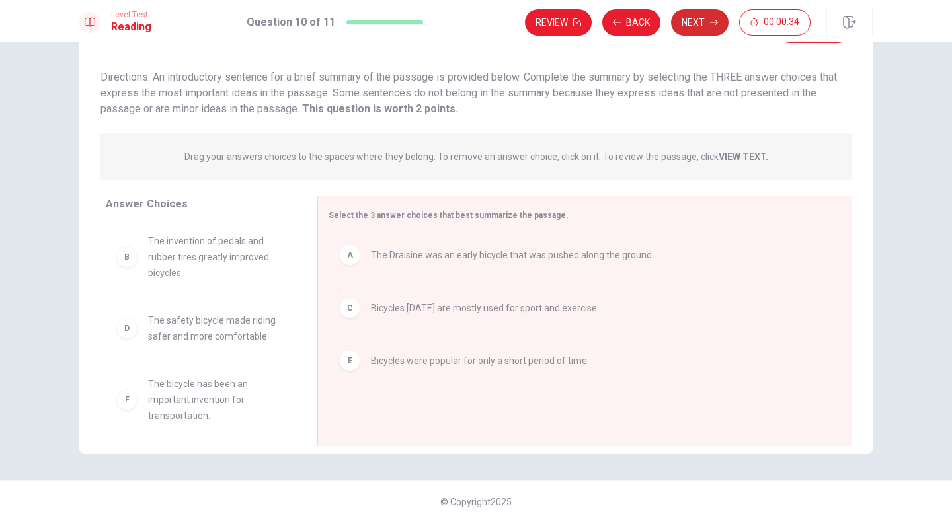
click at [699, 23] on button "Next" at bounding box center [700, 22] width 58 height 26
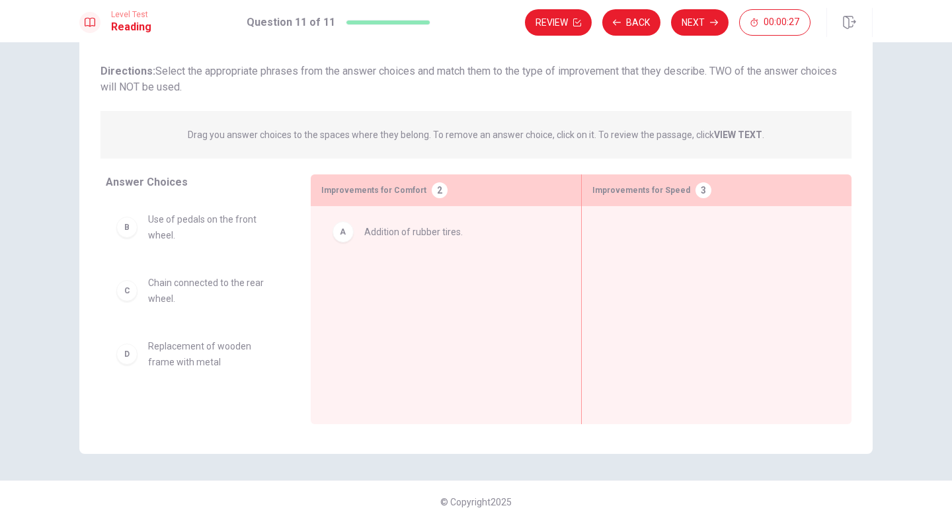
drag, startPoint x: 182, startPoint y: 226, endPoint x: 344, endPoint y: 241, distance: 163.4
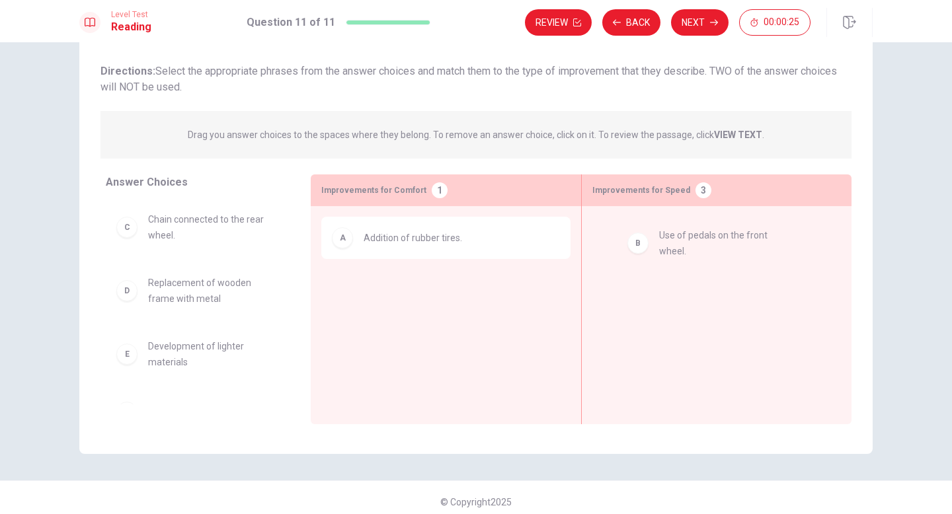
drag, startPoint x: 194, startPoint y: 229, endPoint x: 631, endPoint y: 243, distance: 437.3
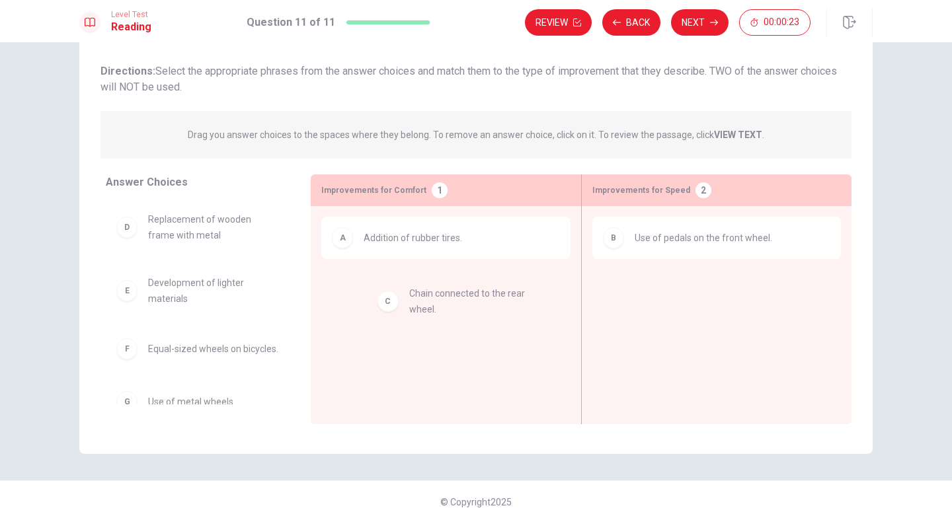
drag, startPoint x: 182, startPoint y: 239, endPoint x: 413, endPoint y: 304, distance: 239.7
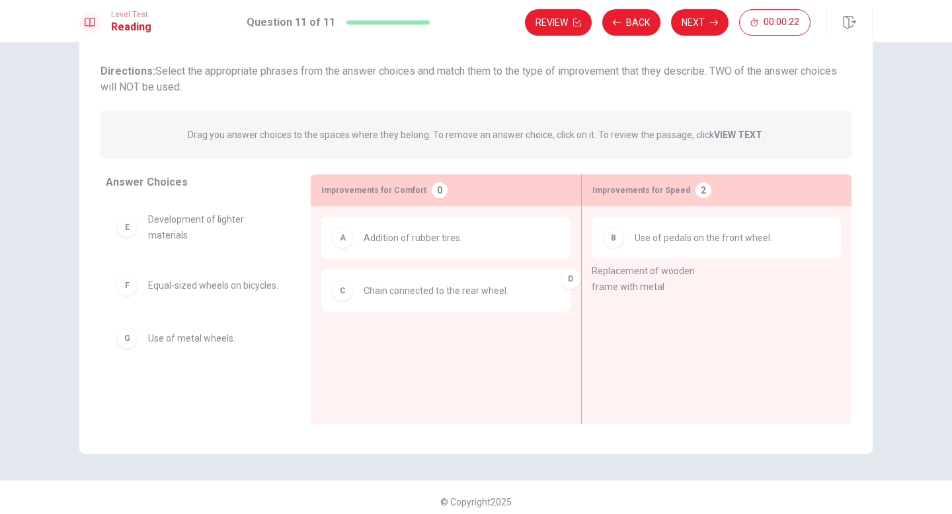
drag, startPoint x: 248, startPoint y: 270, endPoint x: 681, endPoint y: 290, distance: 433.5
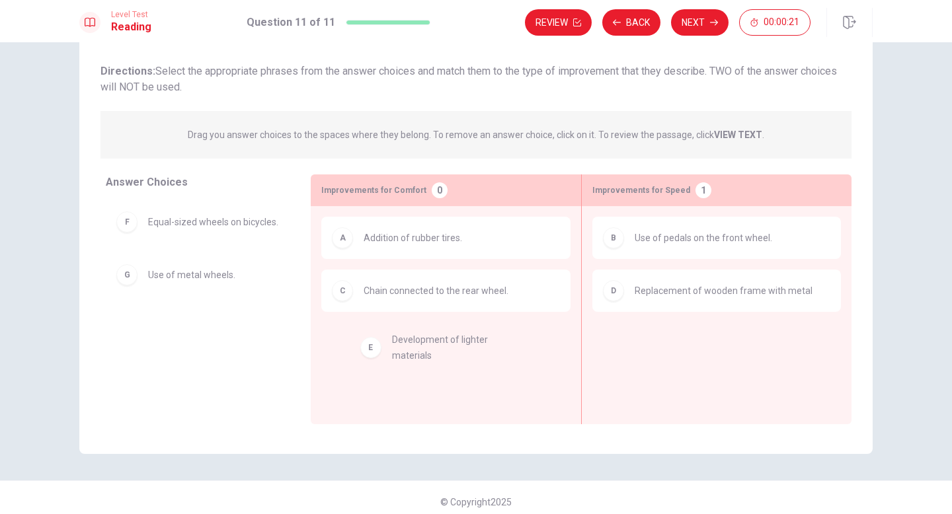
drag, startPoint x: 188, startPoint y: 235, endPoint x: 436, endPoint y: 348, distance: 272.2
drag, startPoint x: 177, startPoint y: 270, endPoint x: 374, endPoint y: 304, distance: 199.2
drag, startPoint x: 171, startPoint y: 233, endPoint x: 682, endPoint y: 324, distance: 519.1
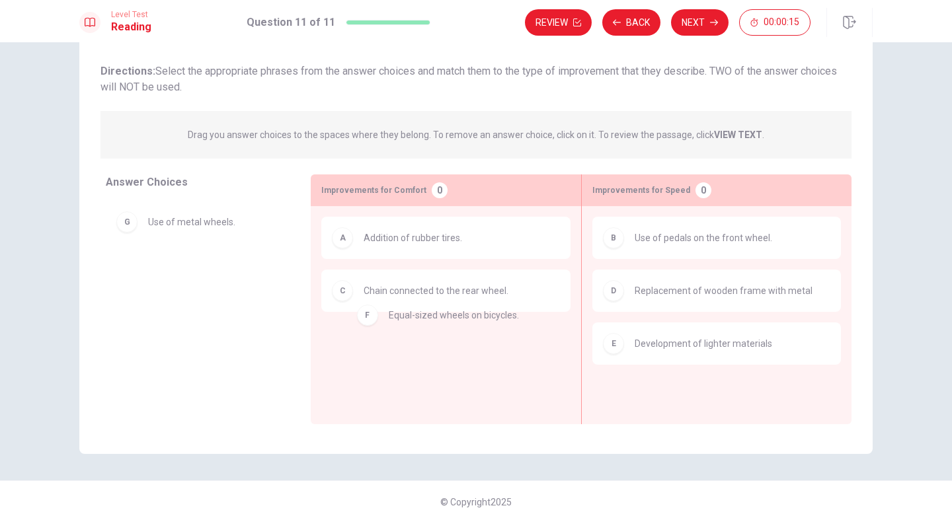
drag, startPoint x: 181, startPoint y: 235, endPoint x: 430, endPoint y: 332, distance: 267.3
drag, startPoint x: 188, startPoint y: 286, endPoint x: 440, endPoint y: 353, distance: 260.1
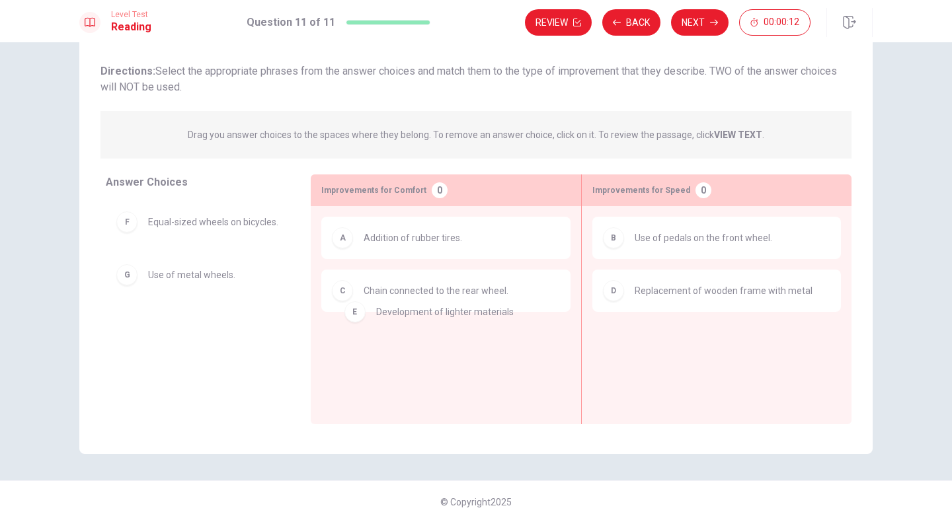
drag, startPoint x: 649, startPoint y: 355, endPoint x: 407, endPoint y: 325, distance: 244.5
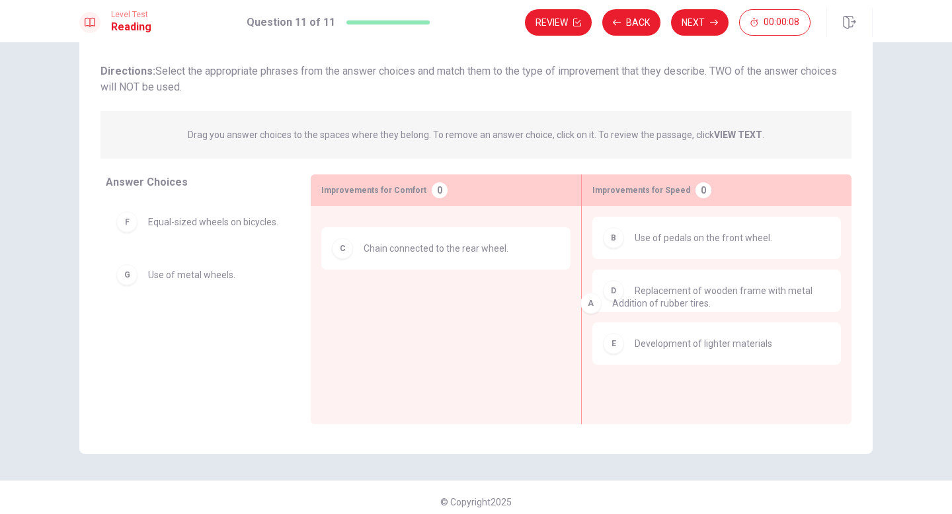
drag, startPoint x: 462, startPoint y: 253, endPoint x: 715, endPoint y: 298, distance: 256.6
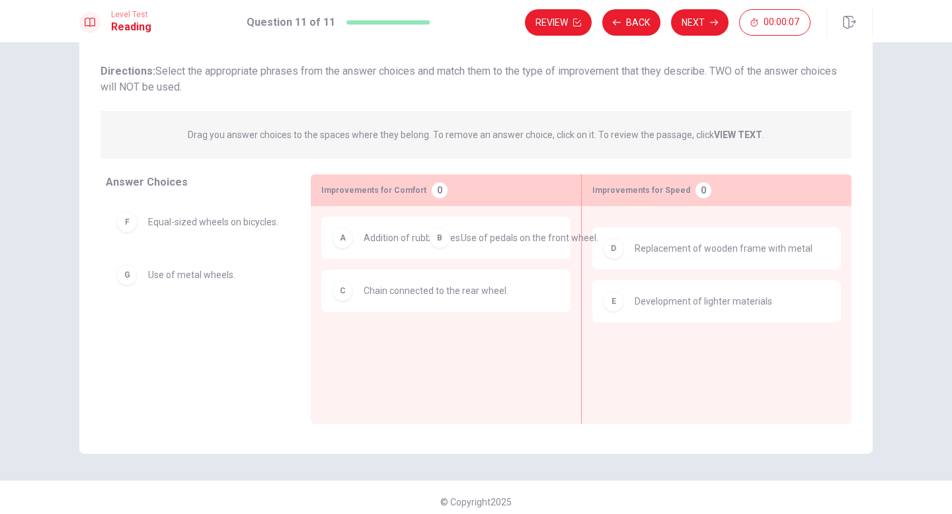
drag, startPoint x: 561, startPoint y: 239, endPoint x: 385, endPoint y: 239, distance: 175.9
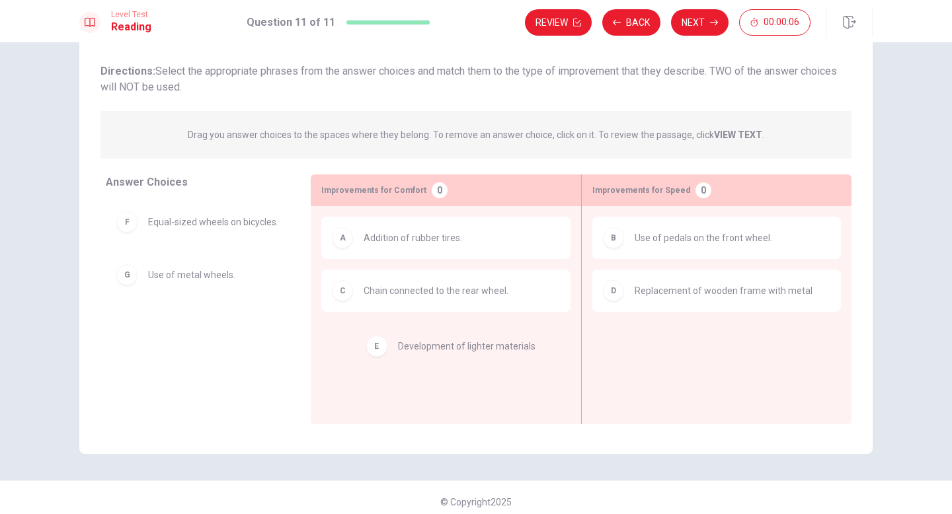
drag, startPoint x: 602, startPoint y: 346, endPoint x: 460, endPoint y: 315, distance: 145.6
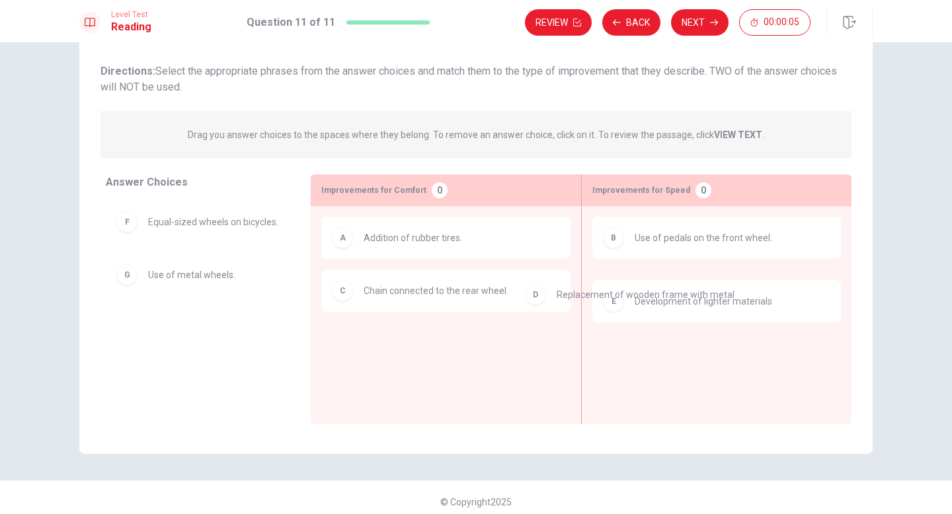
drag, startPoint x: 709, startPoint y: 273, endPoint x: 440, endPoint y: 283, distance: 269.3
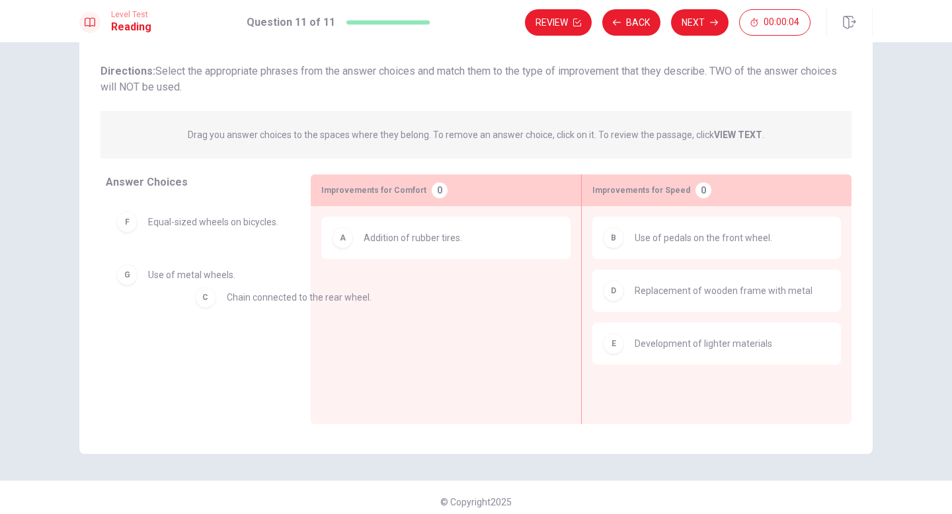
drag, startPoint x: 375, startPoint y: 294, endPoint x: 168, endPoint y: 313, distance: 207.8
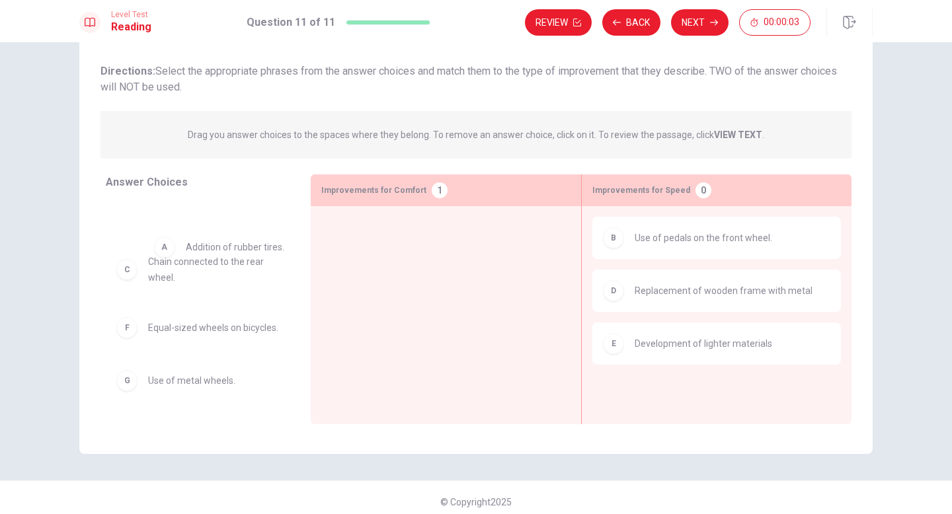
drag, startPoint x: 387, startPoint y: 243, endPoint x: 184, endPoint y: 265, distance: 204.9
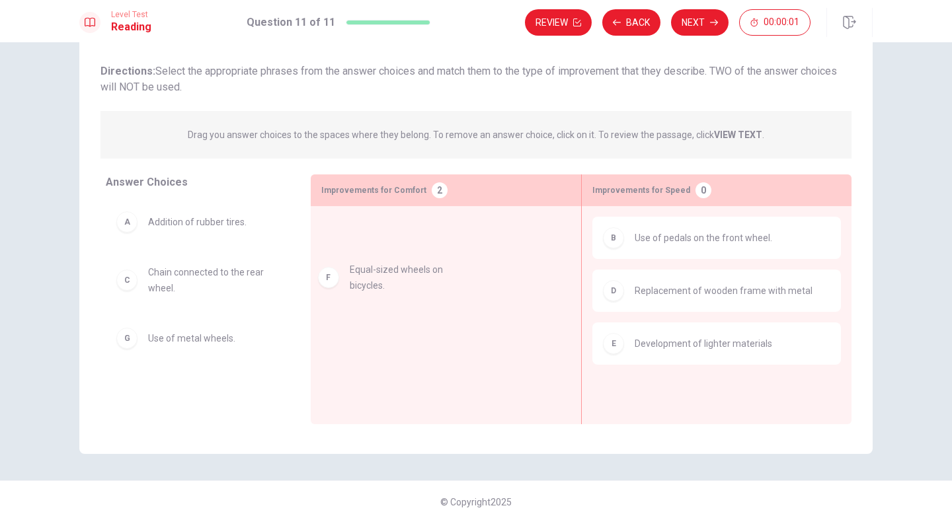
drag, startPoint x: 184, startPoint y: 346, endPoint x: 413, endPoint y: 259, distance: 244.5
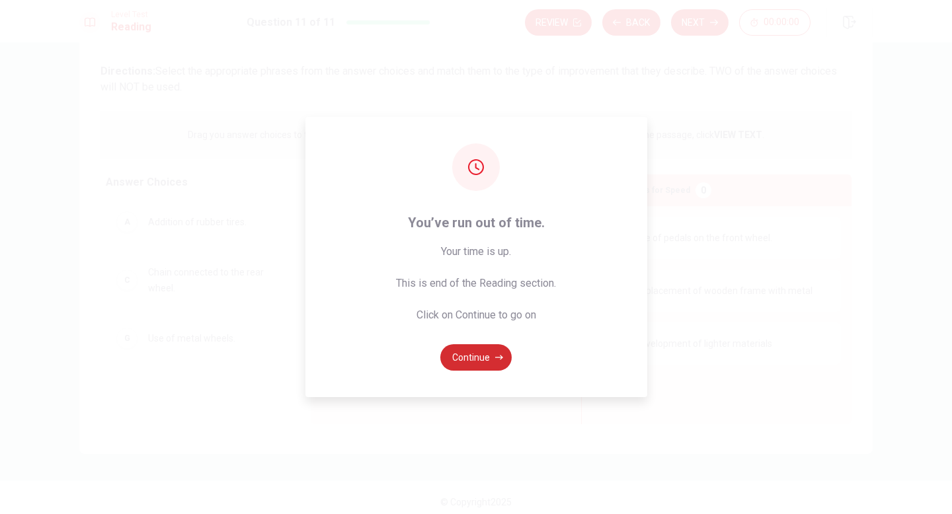
click at [470, 359] on button "Continue" at bounding box center [475, 357] width 71 height 26
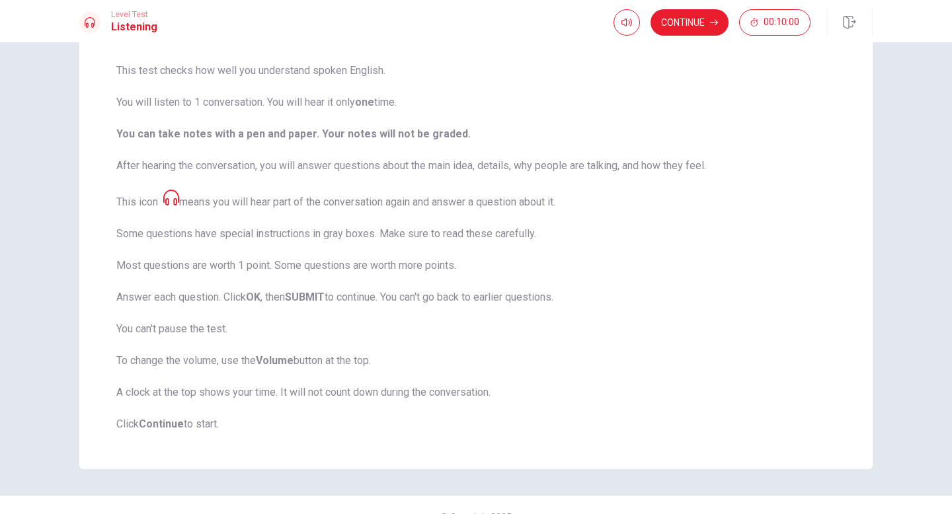
scroll to position [102, 0]
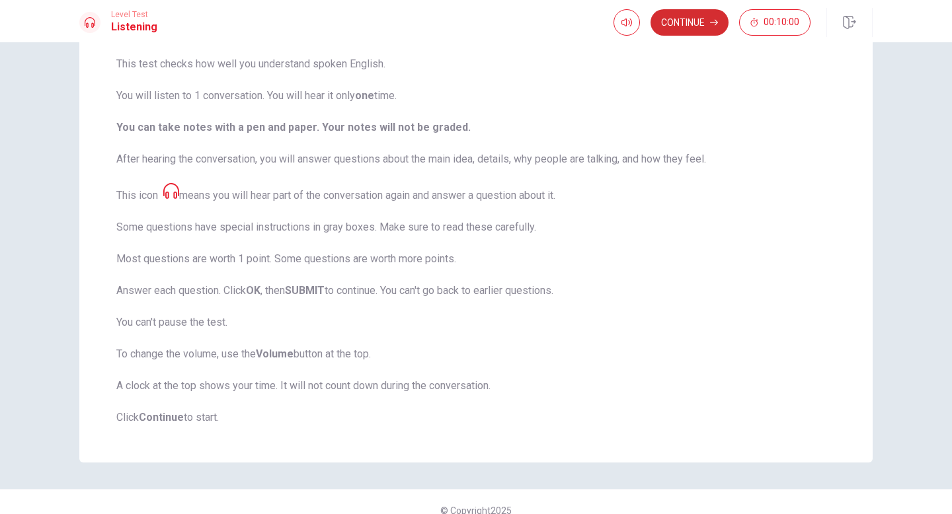
click at [674, 30] on button "Continue" at bounding box center [690, 22] width 78 height 26
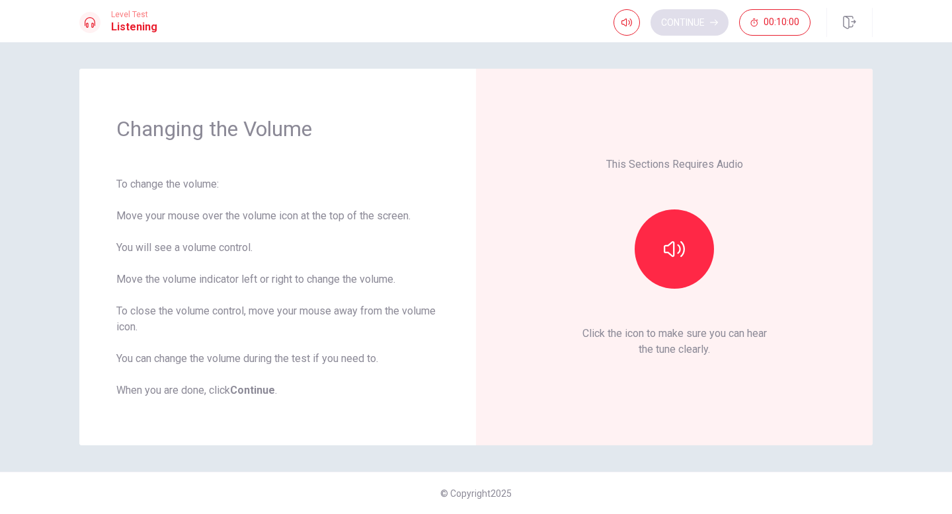
scroll to position [0, 0]
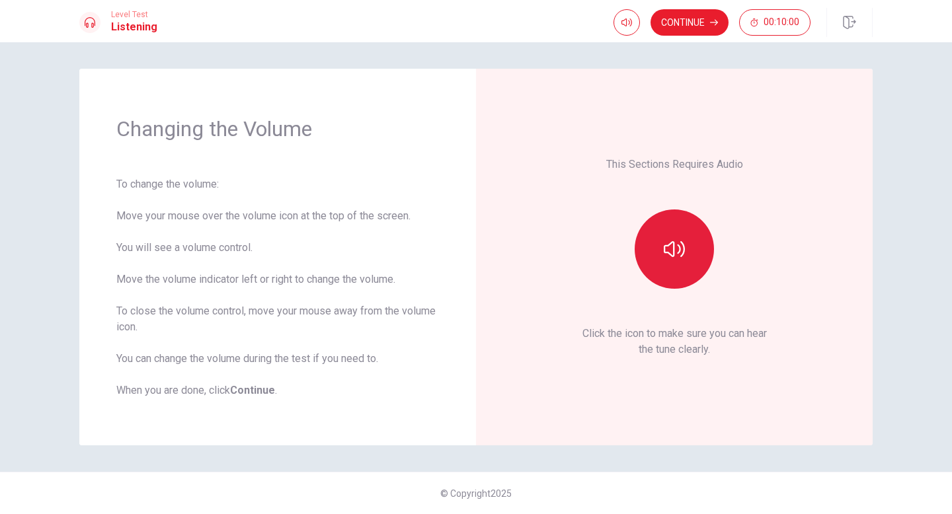
click at [666, 274] on button "button" at bounding box center [674, 249] width 79 height 79
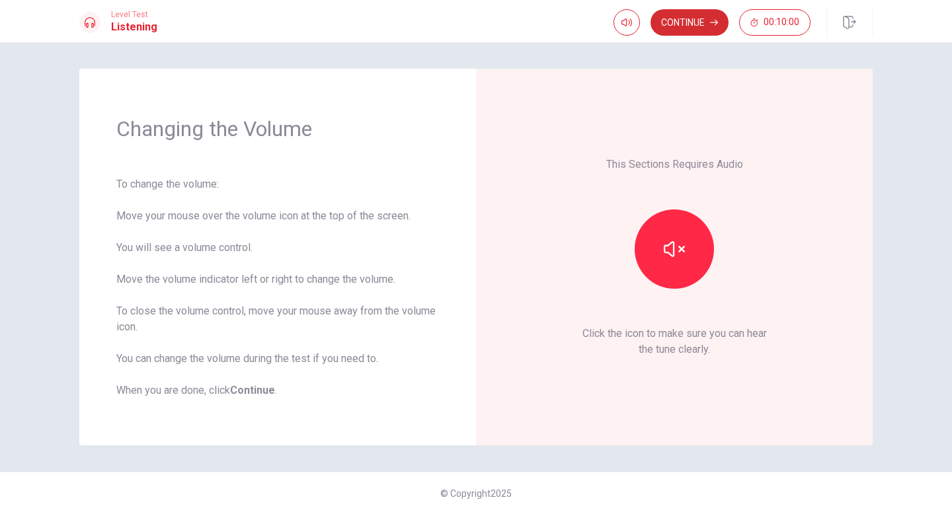
click at [689, 24] on button "Continue" at bounding box center [690, 22] width 78 height 26
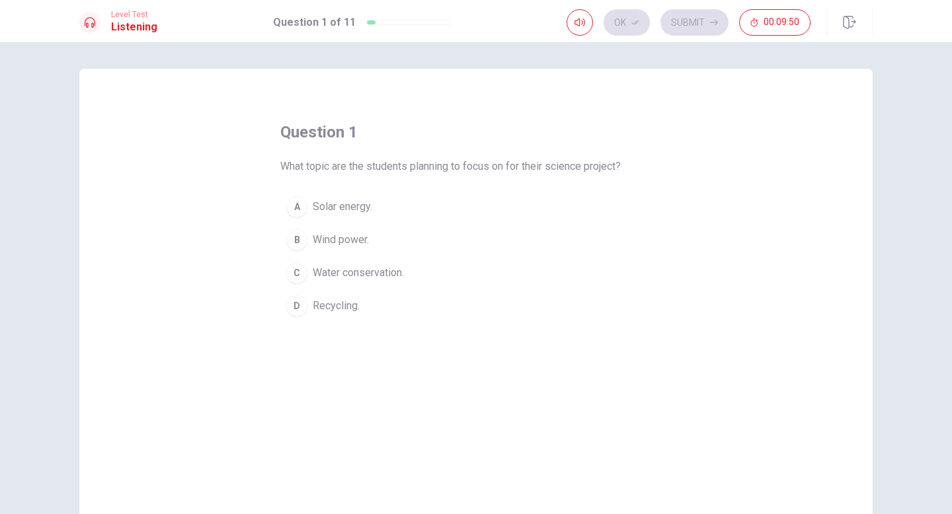
click at [290, 188] on div "question 1 What topic are the students planning to focus on for their science p…" at bounding box center [475, 222] width 391 height 201
click at [298, 208] on div "A" at bounding box center [296, 206] width 21 height 21
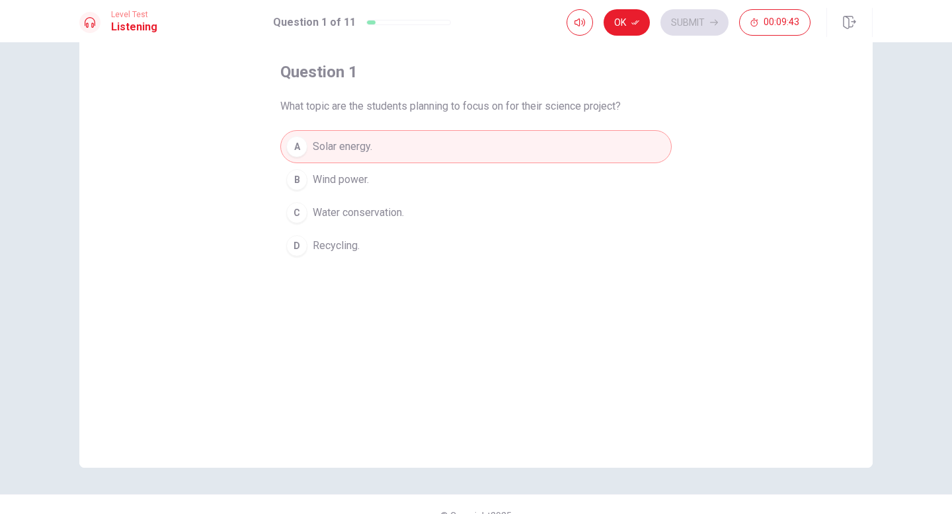
scroll to position [61, 0]
click at [291, 179] on div "B" at bounding box center [296, 179] width 21 height 21
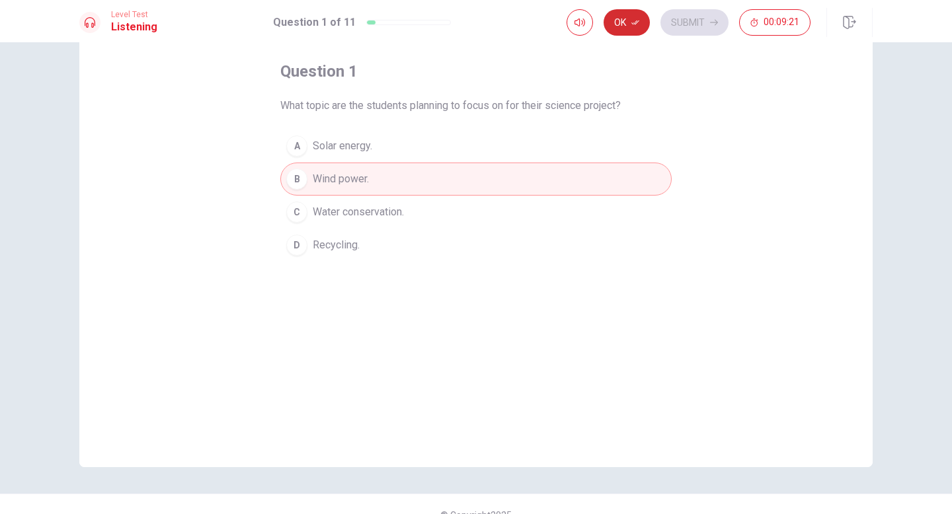
click at [616, 25] on button "Ok" at bounding box center [627, 22] width 46 height 26
click at [690, 32] on button "Submit" at bounding box center [694, 22] width 68 height 26
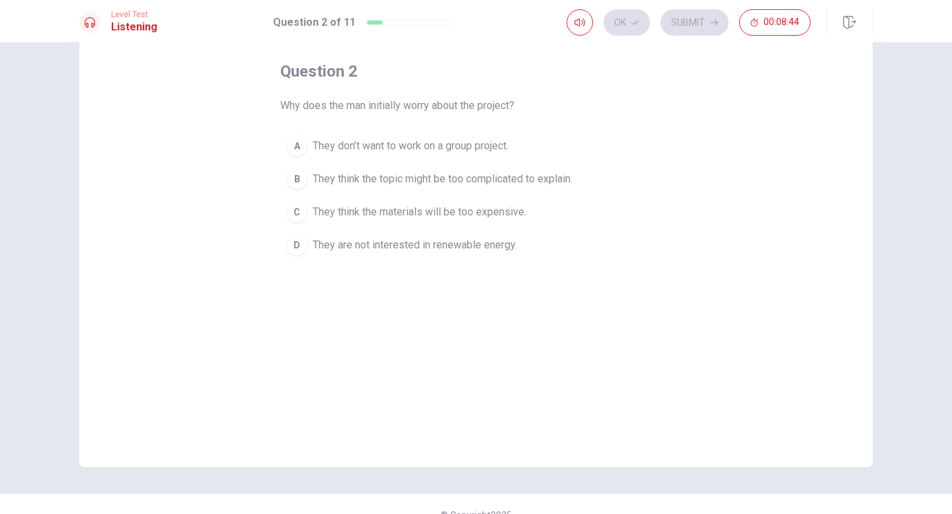
click at [300, 186] on div "B" at bounding box center [296, 179] width 21 height 21
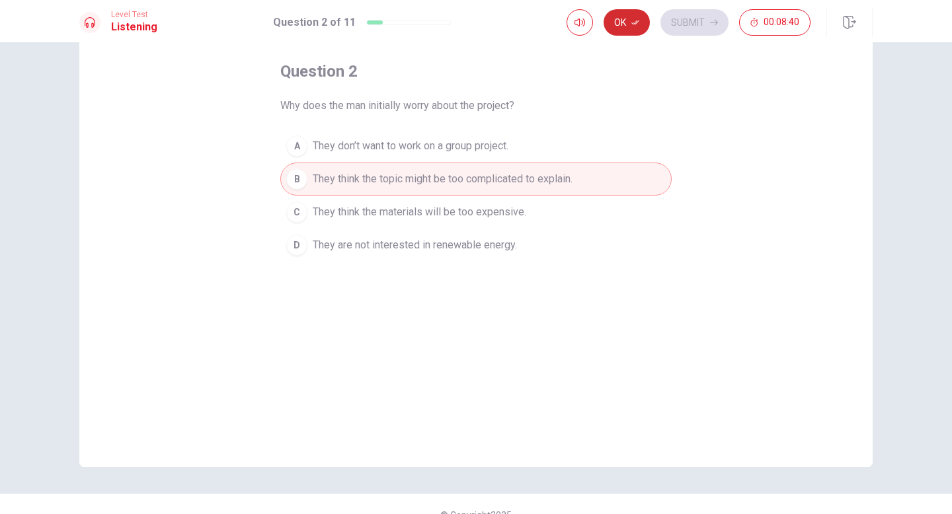
click at [639, 25] on button "Ok" at bounding box center [627, 22] width 46 height 26
click at [706, 20] on button "Submit" at bounding box center [694, 22] width 68 height 26
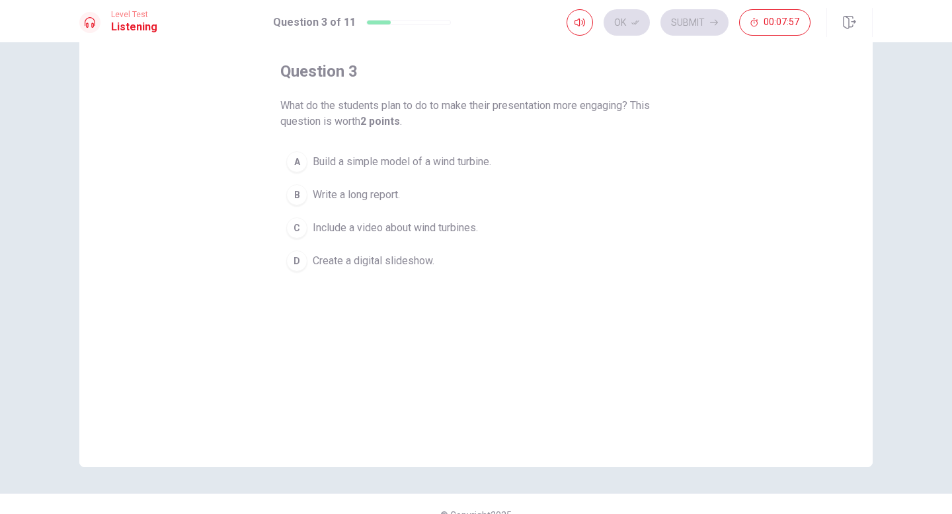
click at [300, 165] on div "A" at bounding box center [296, 161] width 21 height 21
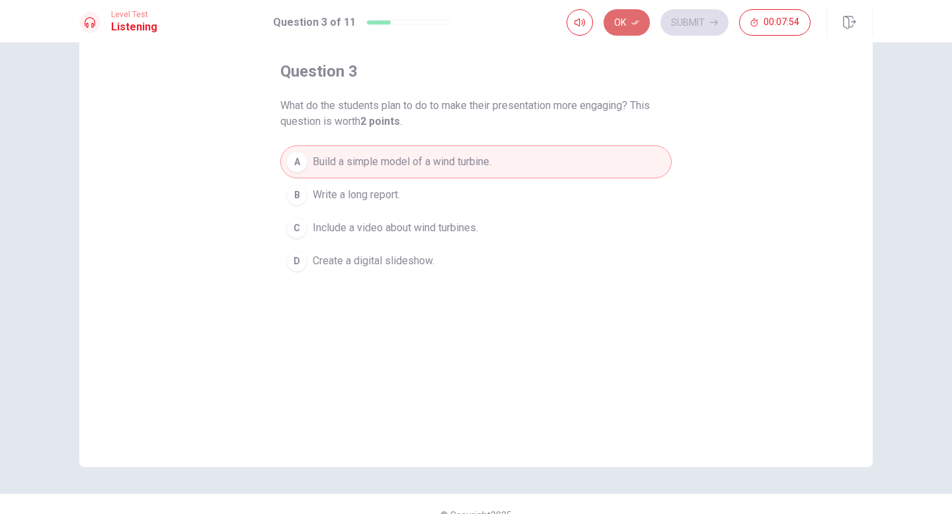
click at [635, 29] on button "Ok" at bounding box center [627, 22] width 46 height 26
click at [698, 29] on button "Submit" at bounding box center [694, 22] width 68 height 26
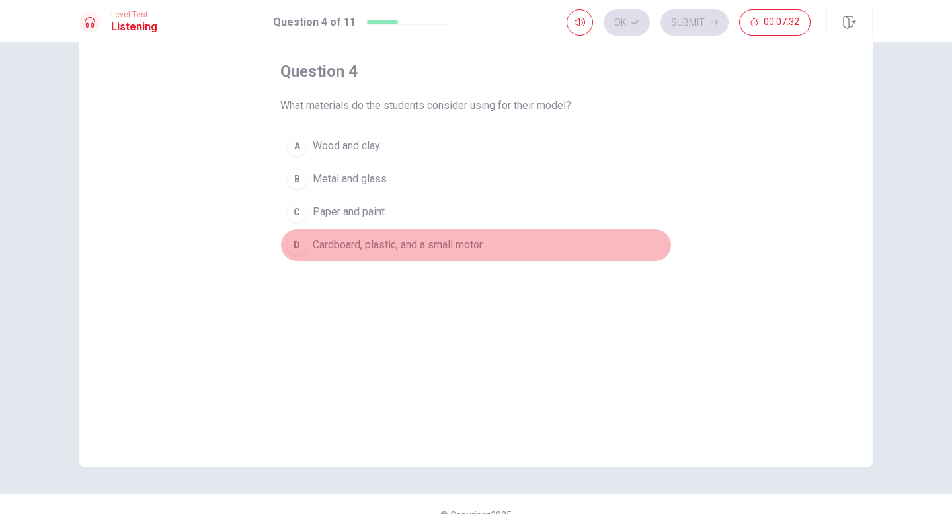
click at [299, 247] on div "D" at bounding box center [296, 245] width 21 height 21
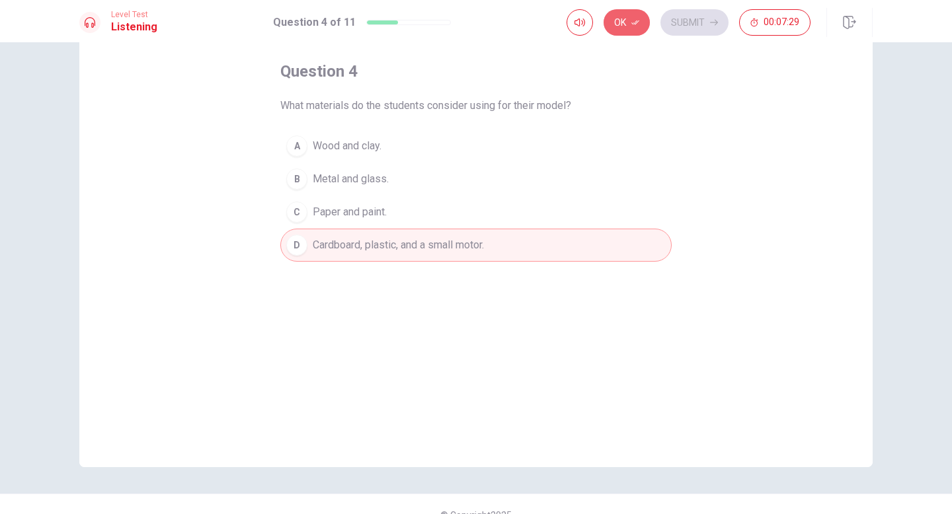
drag, startPoint x: 629, startPoint y: 26, endPoint x: 624, endPoint y: 40, distance: 14.9
click at [629, 26] on button "Ok" at bounding box center [627, 22] width 46 height 26
click at [690, 23] on button "Submit" at bounding box center [694, 22] width 68 height 26
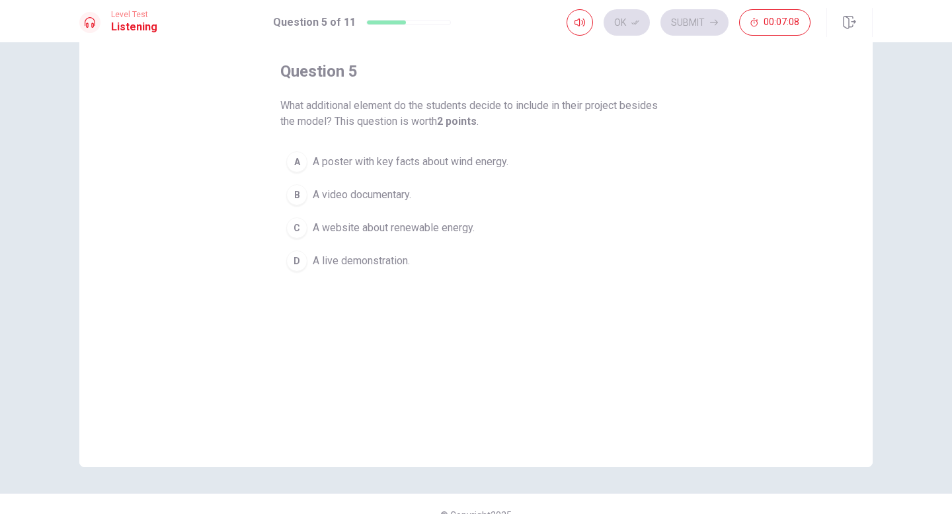
click at [286, 157] on div "A" at bounding box center [296, 161] width 21 height 21
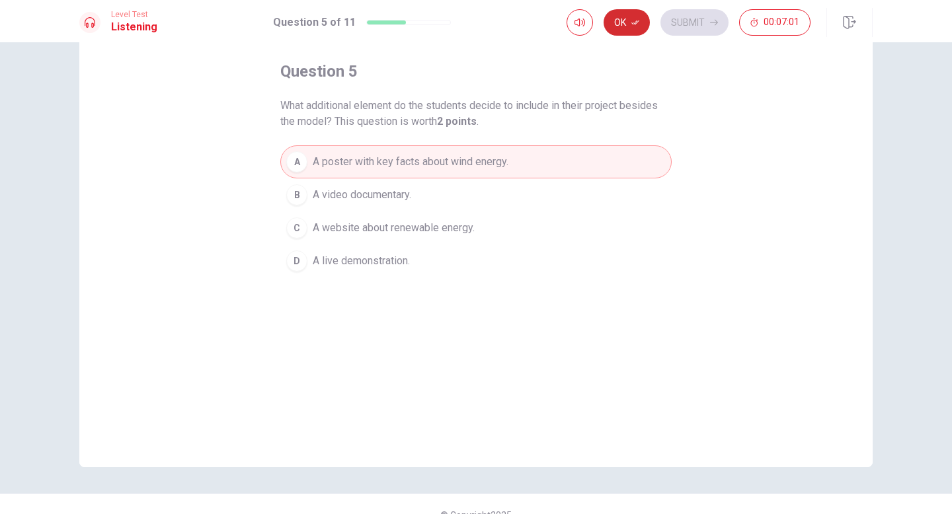
click at [618, 21] on button "Ok" at bounding box center [627, 22] width 46 height 26
click at [689, 11] on button "Submit" at bounding box center [694, 22] width 68 height 26
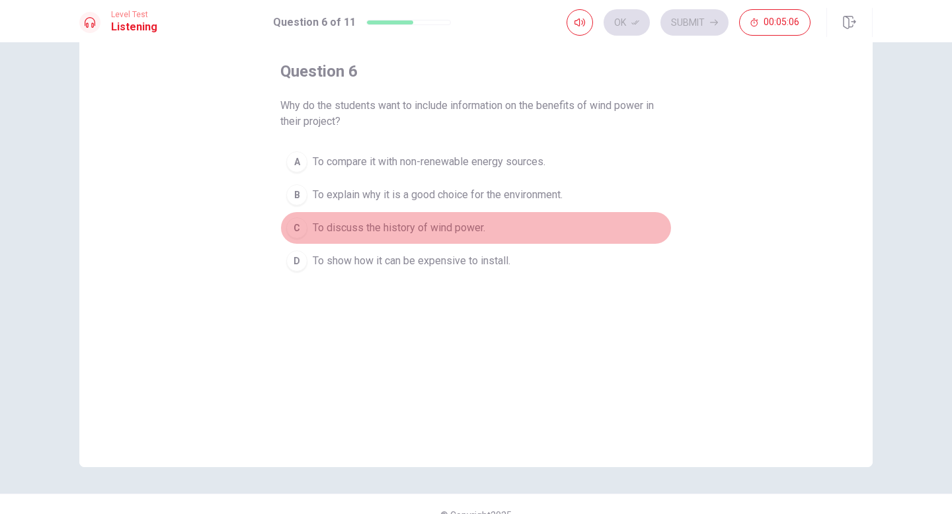
click at [296, 231] on div "C" at bounding box center [296, 228] width 21 height 21
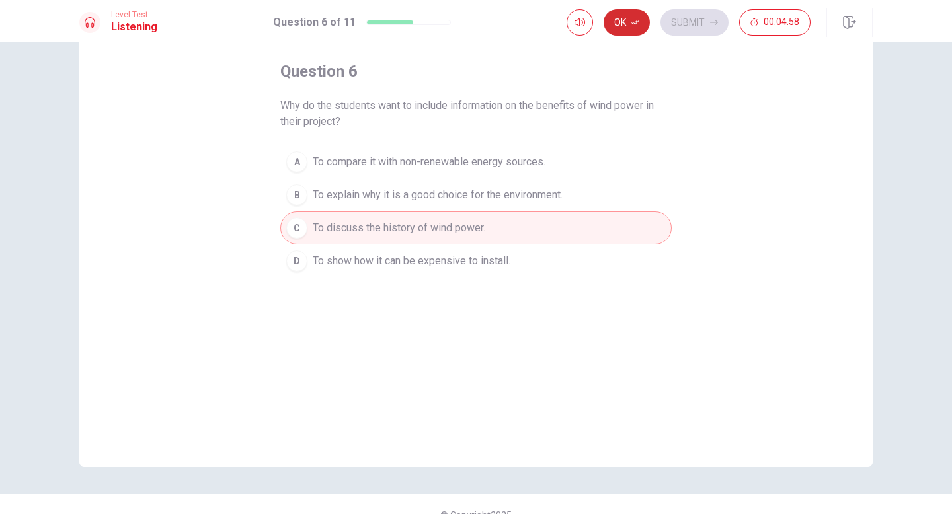
click at [619, 28] on button "Ok" at bounding box center [627, 22] width 46 height 26
click at [719, 30] on button "Submit" at bounding box center [694, 22] width 68 height 26
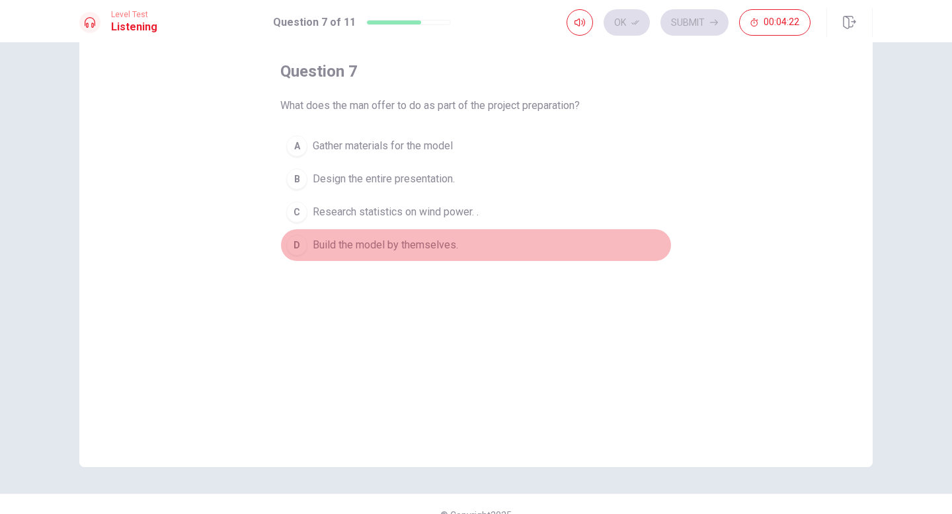
click at [290, 251] on div "D" at bounding box center [296, 245] width 21 height 21
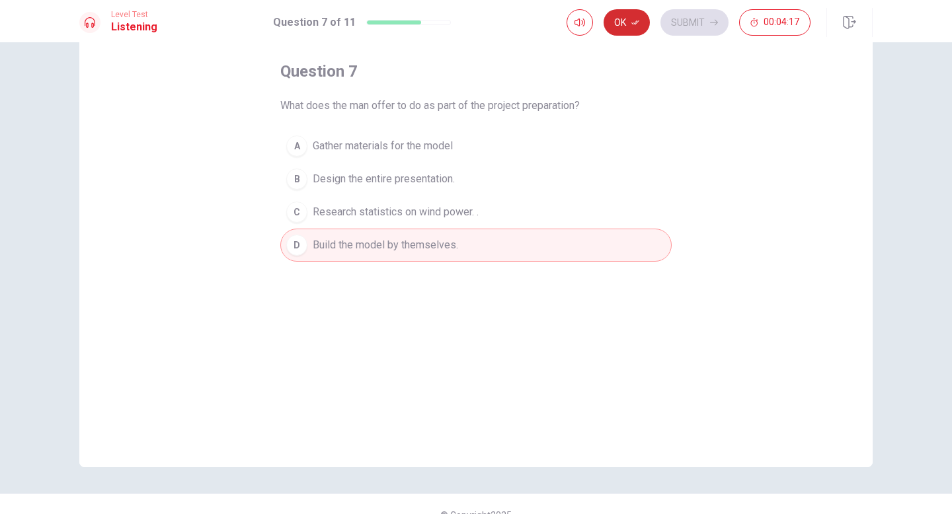
click at [624, 24] on button "Ok" at bounding box center [627, 22] width 46 height 26
click at [705, 30] on button "Submit" at bounding box center [694, 22] width 68 height 26
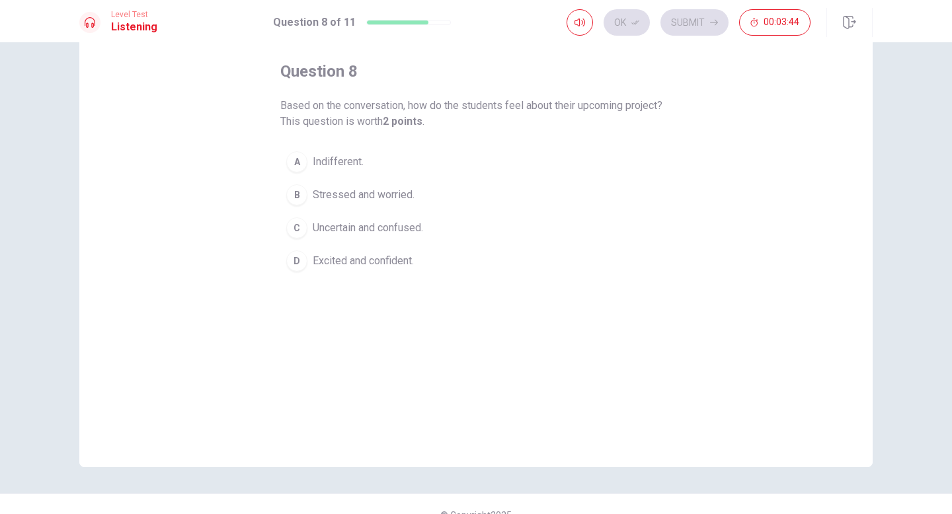
click at [290, 260] on div "D" at bounding box center [296, 261] width 21 height 21
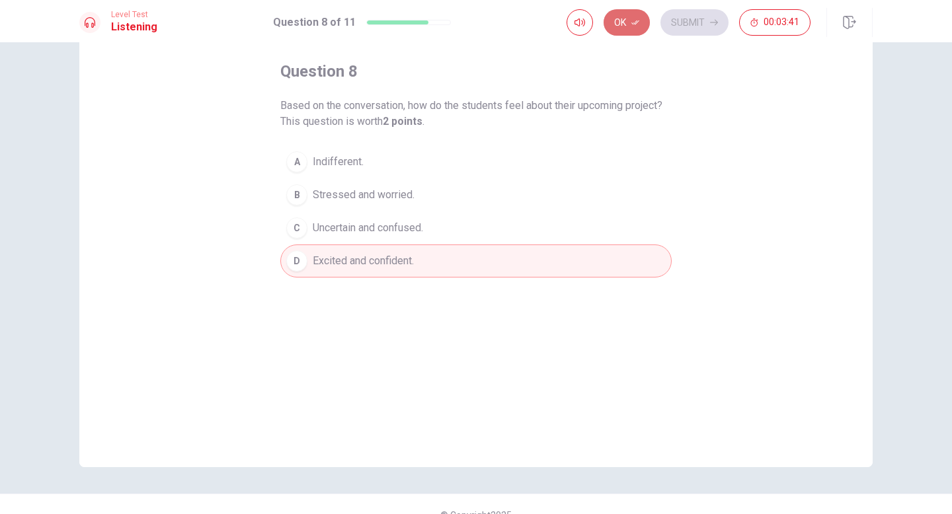
click at [627, 26] on button "Ok" at bounding box center [627, 22] width 46 height 26
click at [683, 18] on button "Submit" at bounding box center [694, 22] width 68 height 26
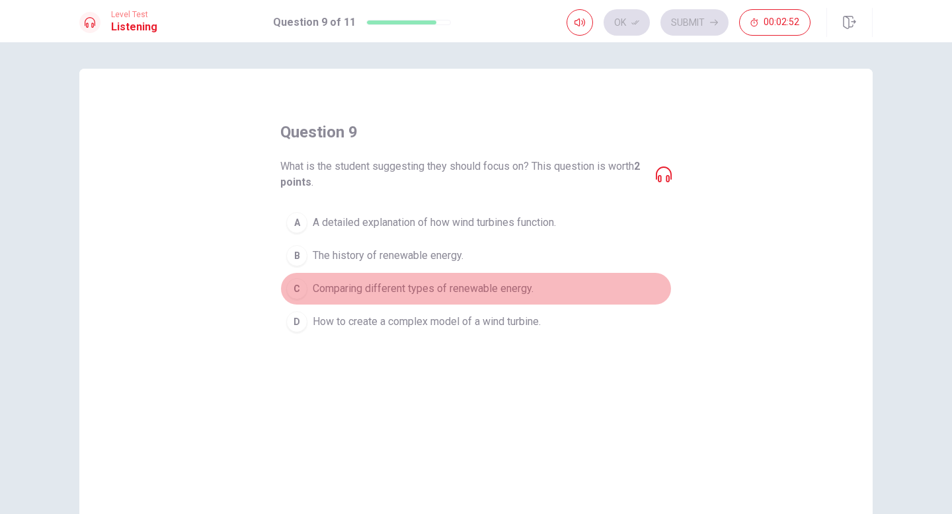
click at [297, 292] on div "C" at bounding box center [296, 288] width 21 height 21
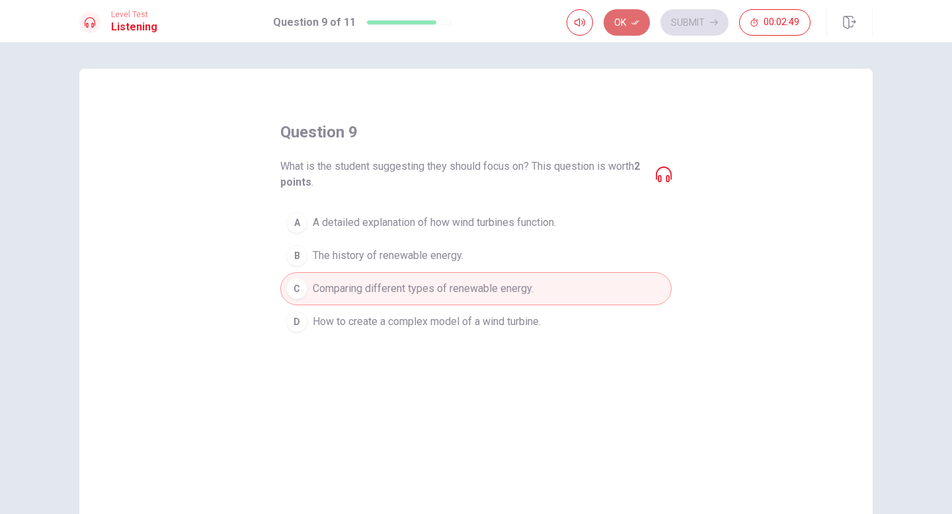
click at [610, 20] on button "Ok" at bounding box center [627, 22] width 46 height 26
click at [687, 29] on button "Submit" at bounding box center [694, 22] width 68 height 26
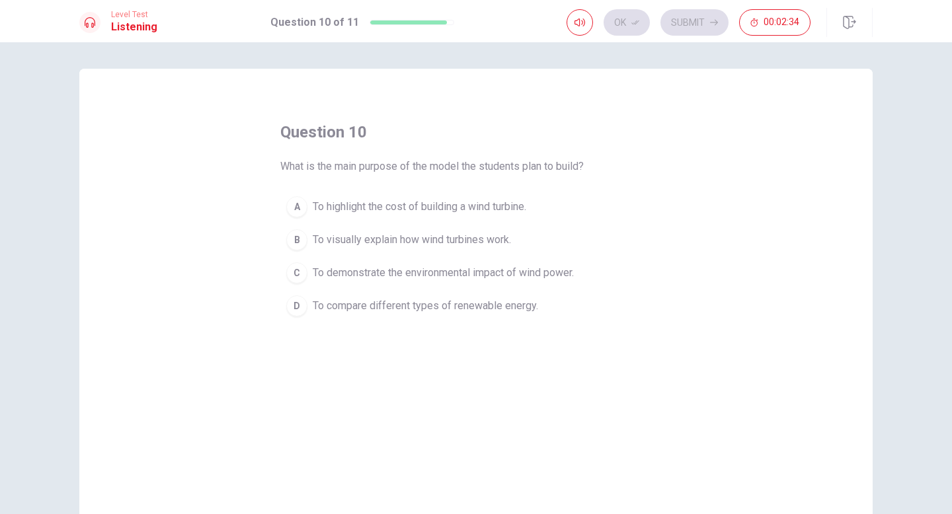
click at [286, 309] on div "D" at bounding box center [296, 306] width 21 height 21
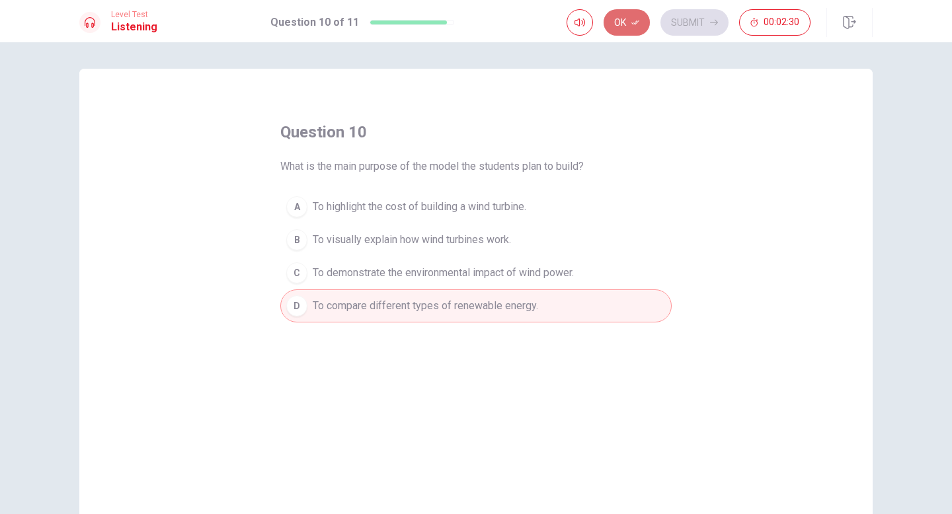
click at [623, 17] on button "Ok" at bounding box center [627, 22] width 46 height 26
click at [686, 20] on button "Submit" at bounding box center [694, 22] width 68 height 26
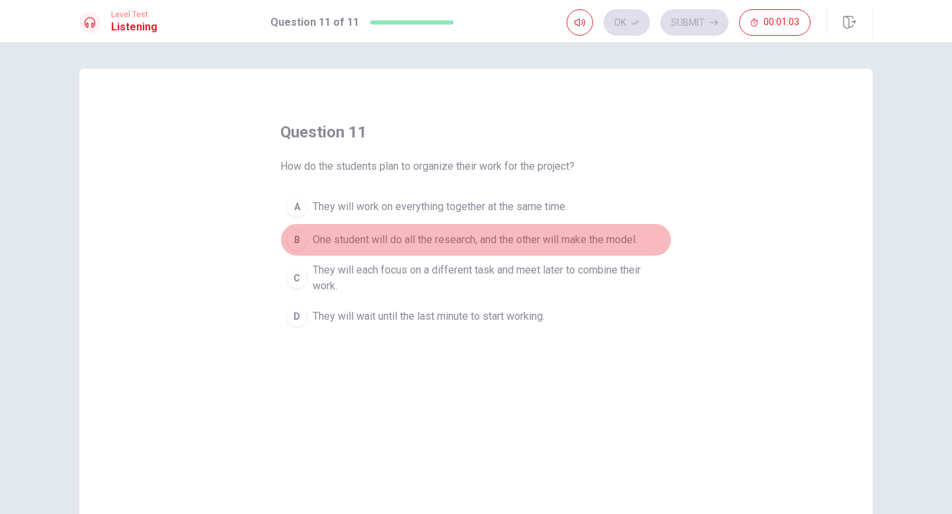
click at [298, 251] on button "B One student will do all the research, and the other will make the model." at bounding box center [475, 239] width 391 height 33
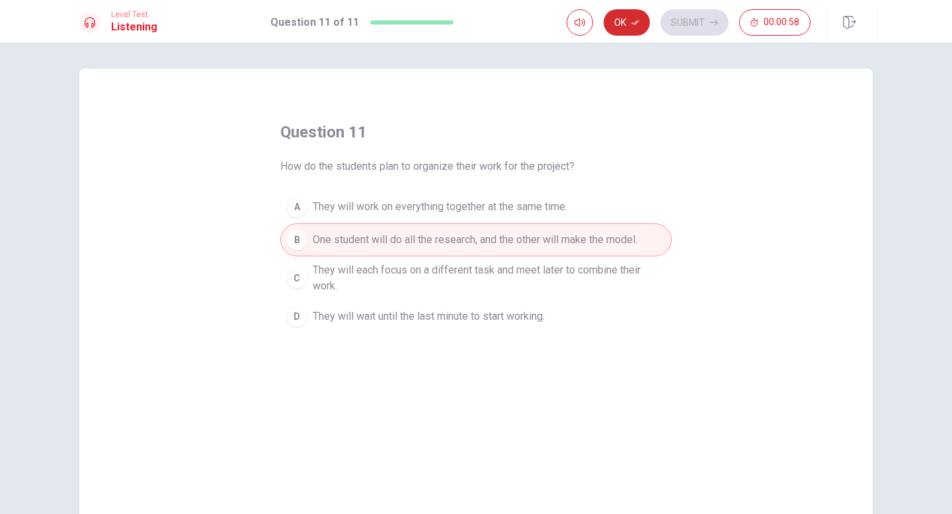
click at [625, 26] on button "Ok" at bounding box center [627, 22] width 46 height 26
click at [702, 28] on button "Submit" at bounding box center [694, 22] width 68 height 26
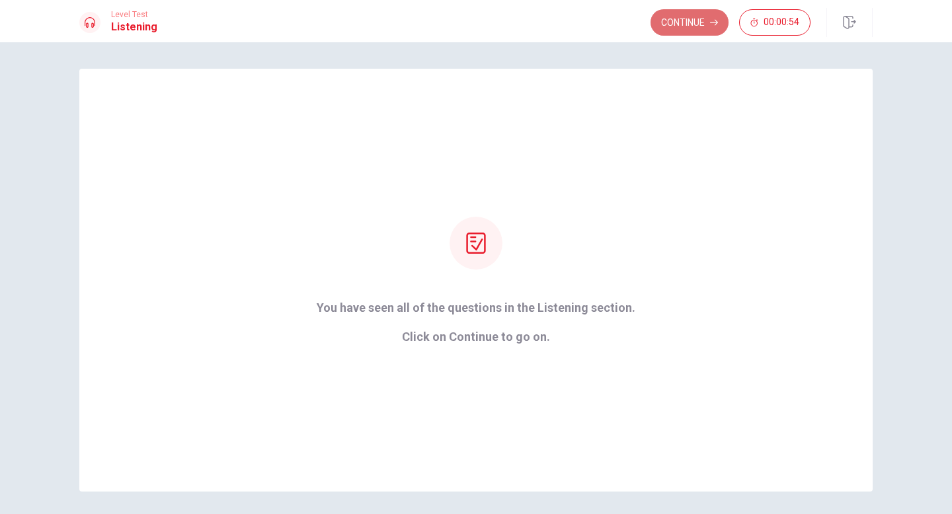
click at [674, 28] on button "Continue" at bounding box center [690, 22] width 78 height 26
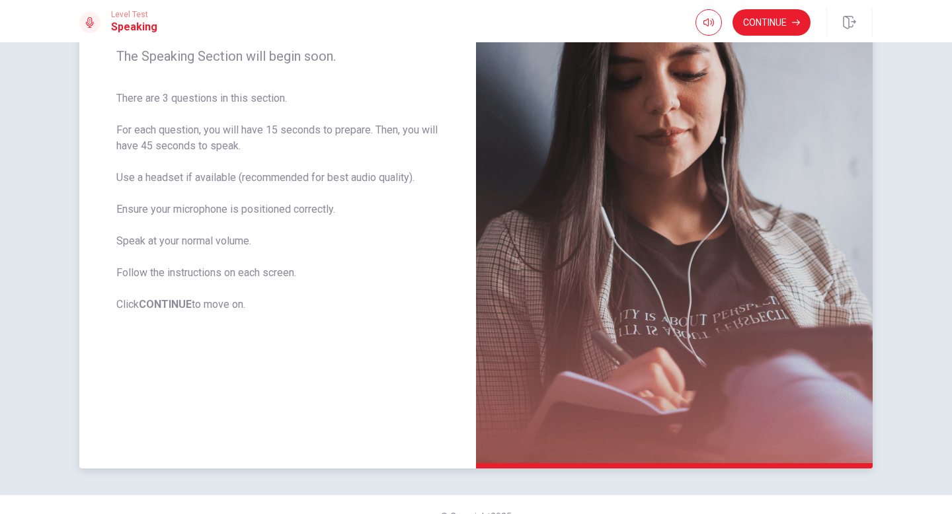
scroll to position [174, 0]
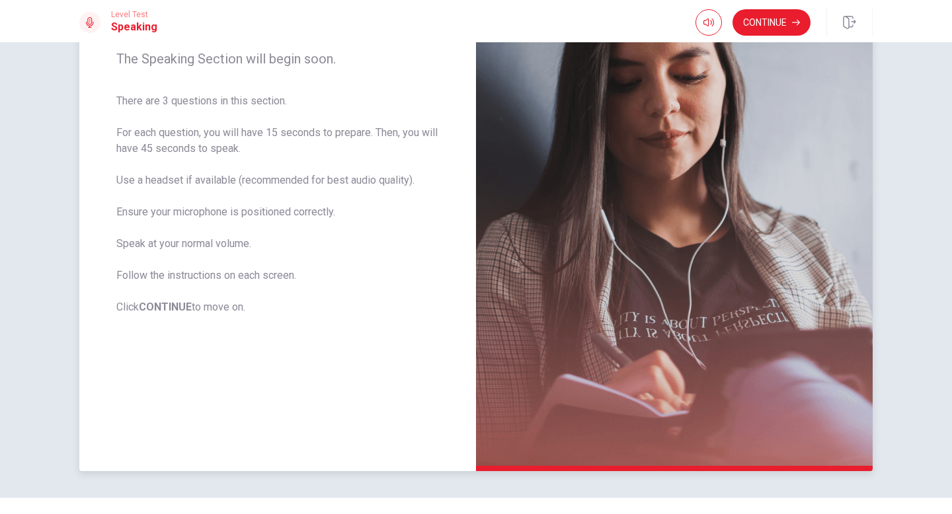
drag, startPoint x: 197, startPoint y: 183, endPoint x: 204, endPoint y: 180, distance: 7.1
click at [204, 179] on span "There are 3 questions in this section. For each question, you will have 15 seco…" at bounding box center [277, 204] width 323 height 222
click at [204, 180] on span "There are 3 questions in this section. For each question, you will have 15 seco…" at bounding box center [277, 204] width 323 height 222
click at [757, 30] on button "Continue" at bounding box center [772, 22] width 78 height 26
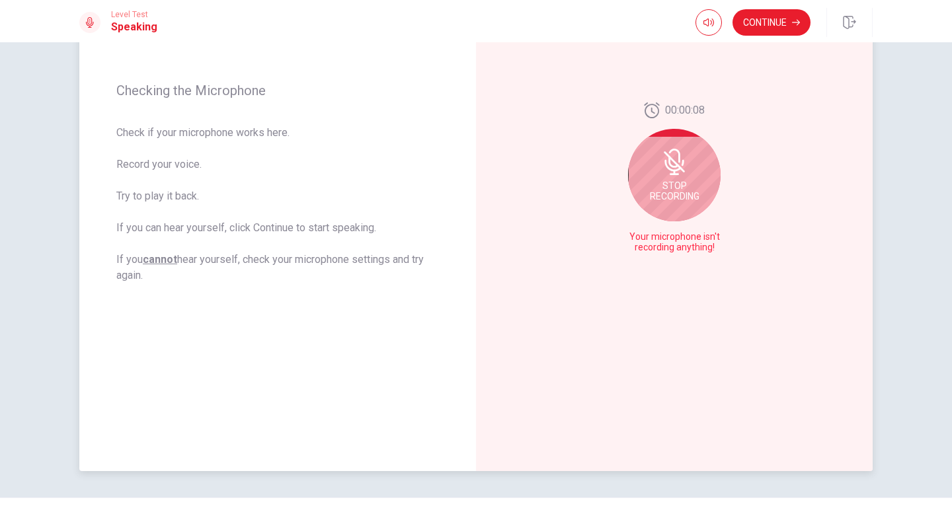
click at [665, 184] on span "Stop Recording" at bounding box center [675, 190] width 50 height 21
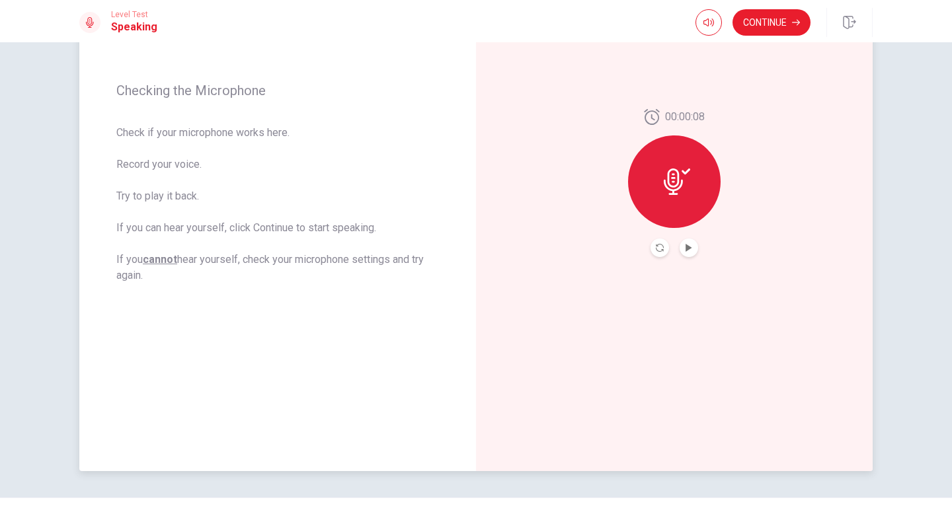
click at [665, 184] on icon at bounding box center [673, 182] width 19 height 26
click at [687, 251] on icon "Play Audio" at bounding box center [689, 248] width 8 height 8
click at [678, 179] on icon at bounding box center [673, 182] width 19 height 26
click at [660, 257] on div at bounding box center [675, 248] width 48 height 19
click at [654, 252] on button "Record Again" at bounding box center [660, 248] width 19 height 19
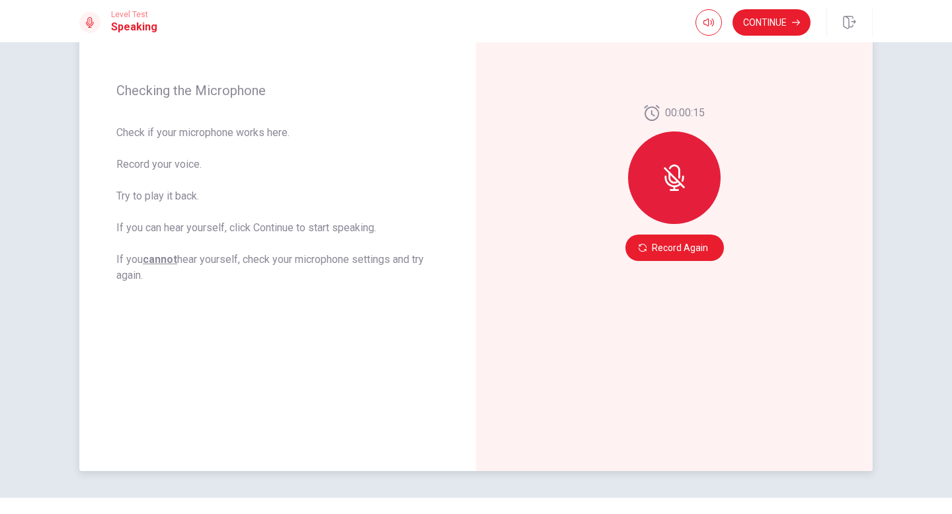
click at [782, 229] on div "00:00:15 Record Again" at bounding box center [674, 183] width 397 height 577
click at [764, 29] on button "Continue" at bounding box center [772, 22] width 78 height 26
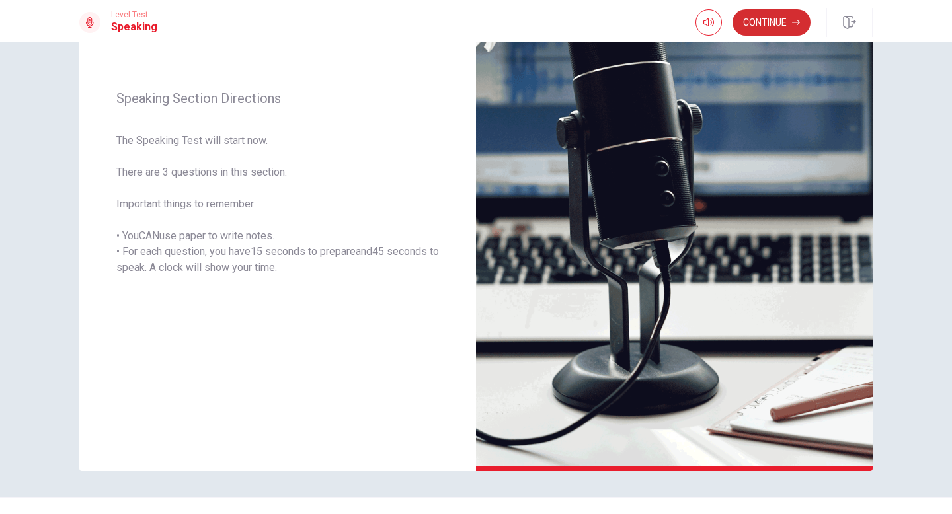
click at [764, 29] on button "Continue" at bounding box center [772, 22] width 78 height 26
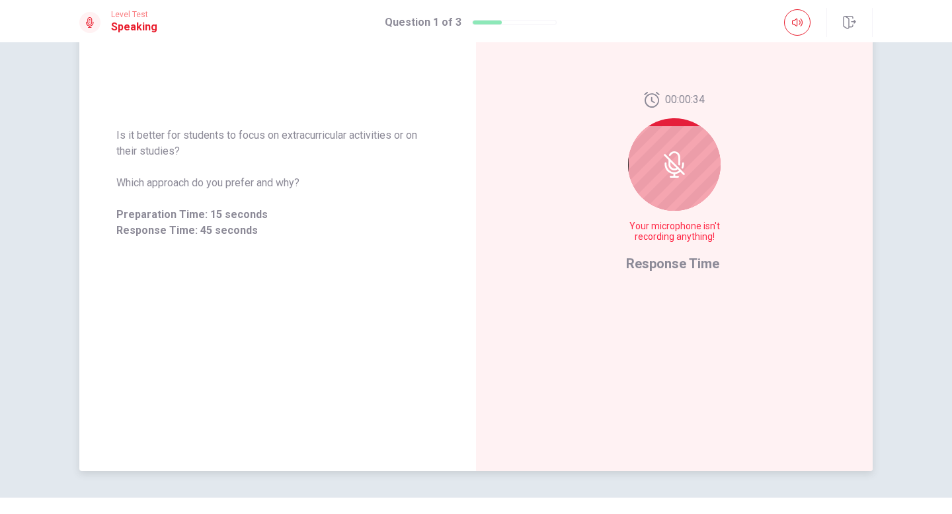
click at [671, 171] on icon at bounding box center [674, 164] width 26 height 26
click at [676, 138] on div at bounding box center [674, 164] width 93 height 93
click at [662, 259] on span "Response Time" at bounding box center [672, 264] width 93 height 16
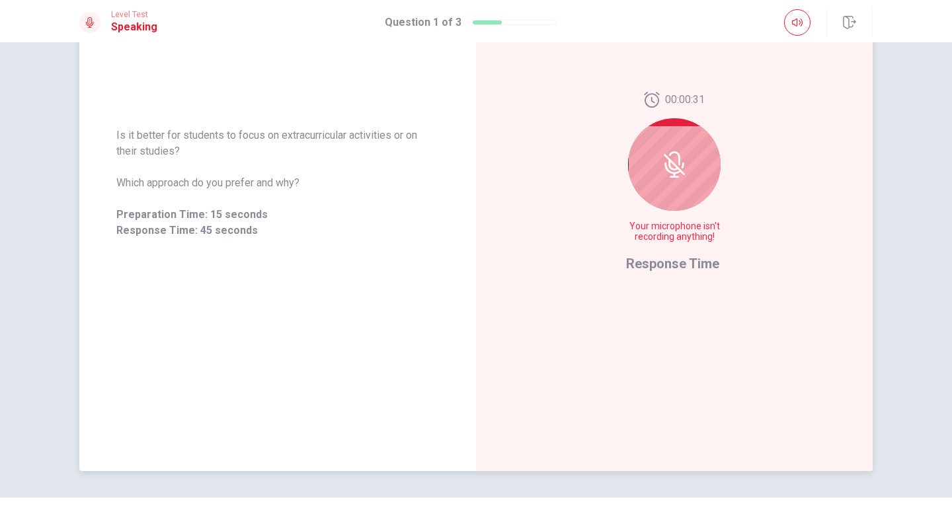
click at [662, 259] on span "Response Time" at bounding box center [672, 264] width 93 height 16
drag, startPoint x: 662, startPoint y: 245, endPoint x: 662, endPoint y: 200, distance: 45.6
click at [662, 200] on div "00:00:30 Your microphone isn't recording anything! Response Time" at bounding box center [674, 183] width 97 height 182
click at [786, 26] on button "button" at bounding box center [797, 22] width 26 height 26
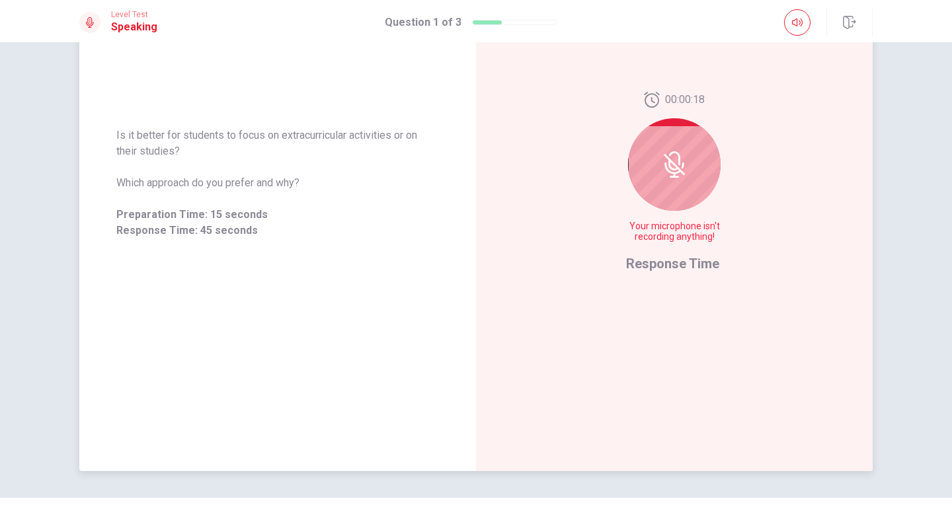
click at [655, 175] on div at bounding box center [674, 164] width 93 height 93
click at [662, 235] on span "Your microphone isn't recording anything!" at bounding box center [674, 231] width 97 height 21
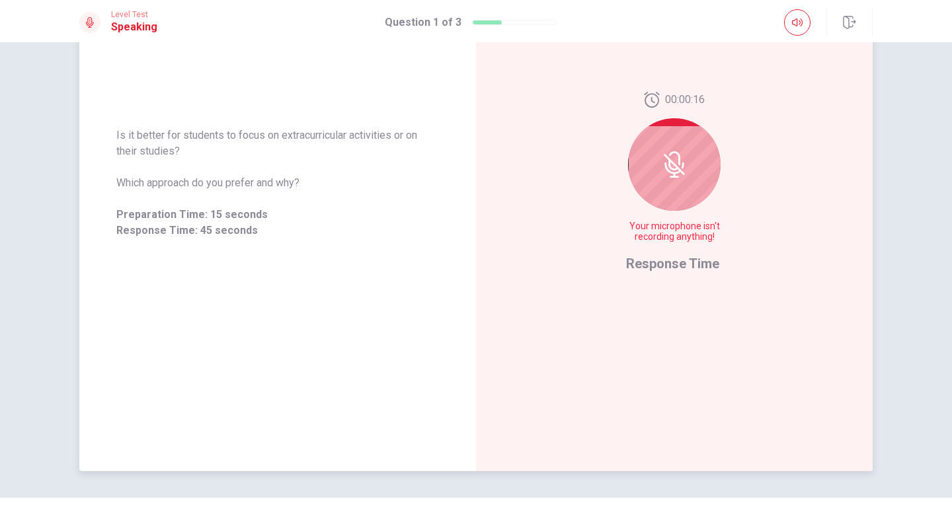
click at [662, 235] on span "Your microphone isn't recording anything!" at bounding box center [674, 231] width 97 height 21
click at [661, 282] on div "00:00:16 Your microphone isn't recording anything! Response Time" at bounding box center [674, 183] width 397 height 577
click at [661, 282] on div "00:00:15 Your microphone isn't recording anything! Response Time" at bounding box center [674, 183] width 397 height 577
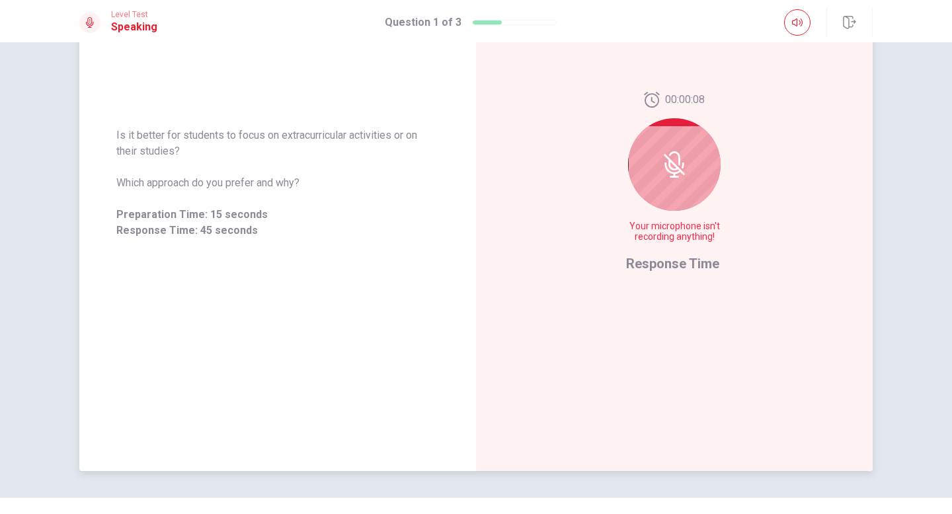
click at [713, 184] on div "00:00:08 Your microphone isn't recording anything!" at bounding box center [674, 172] width 97 height 161
click at [639, 167] on div at bounding box center [674, 164] width 93 height 93
click at [682, 171] on icon at bounding box center [674, 164] width 26 height 26
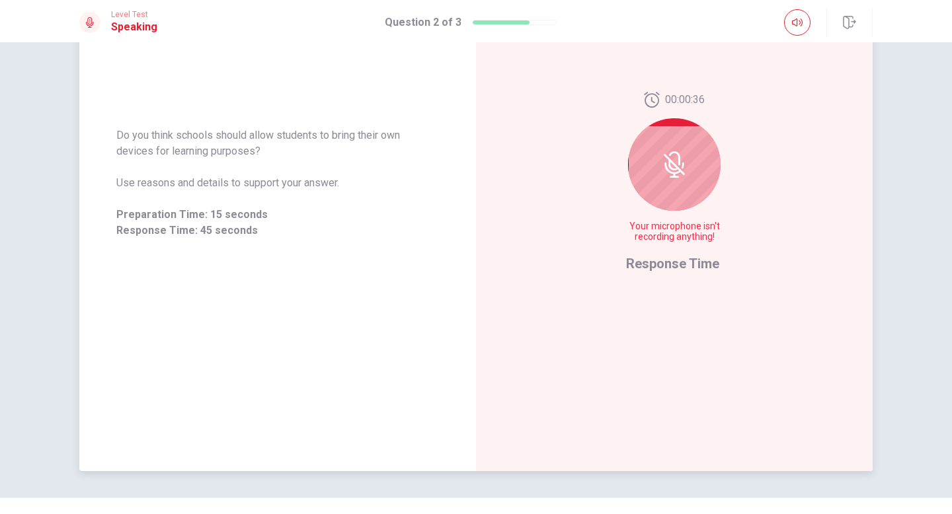
click at [682, 171] on icon at bounding box center [674, 164] width 26 height 26
click at [680, 171] on icon at bounding box center [674, 164] width 26 height 26
click at [668, 170] on icon at bounding box center [674, 164] width 26 height 26
click at [668, 170] on icon at bounding box center [673, 165] width 11 height 12
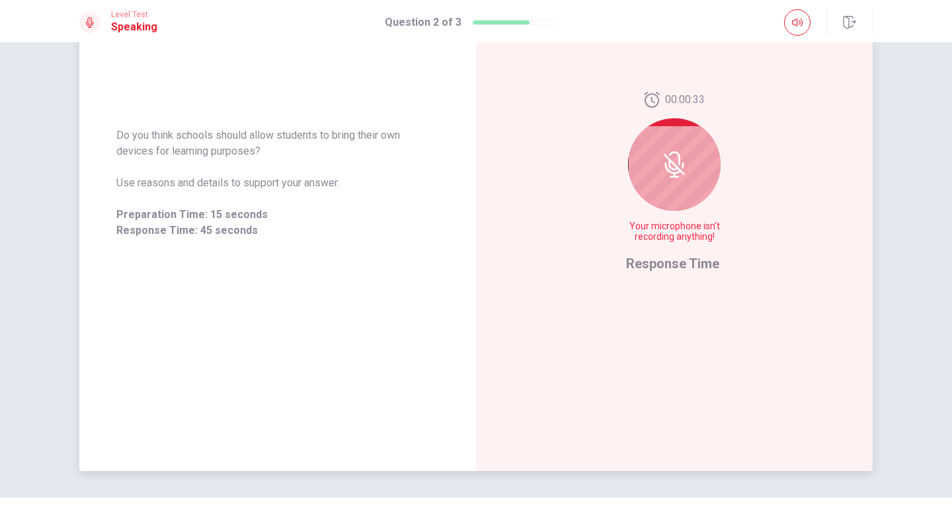
click at [668, 170] on icon at bounding box center [673, 165] width 11 height 12
click at [668, 169] on icon at bounding box center [673, 165] width 11 height 12
click at [664, 169] on icon at bounding box center [674, 164] width 26 height 26
click at [661, 170] on icon at bounding box center [674, 164] width 26 height 26
drag, startPoint x: 731, startPoint y: 106, endPoint x: 643, endPoint y: 173, distance: 110.0
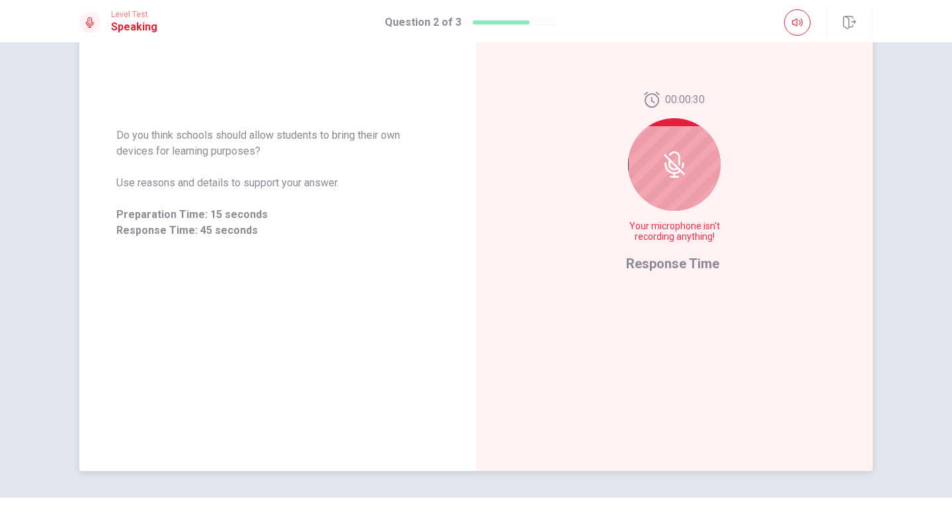
click at [643, 173] on div "00:00:30 Your microphone isn't recording anything! Response Time" at bounding box center [674, 183] width 397 height 577
click at [643, 173] on div at bounding box center [674, 164] width 93 height 93
click at [652, 175] on div at bounding box center [674, 164] width 93 height 93
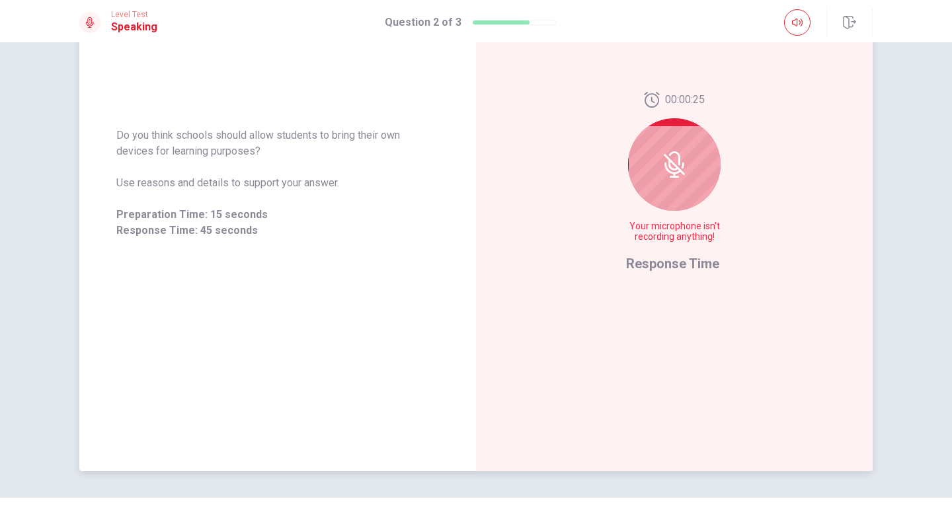
click at [674, 171] on icon at bounding box center [674, 164] width 26 height 26
click at [672, 173] on icon at bounding box center [674, 164] width 26 height 26
click at [672, 157] on icon at bounding box center [674, 164] width 26 height 26
click at [604, 306] on div "00:00:16 Your microphone isn't recording anything! Response Time" at bounding box center [674, 183] width 397 height 577
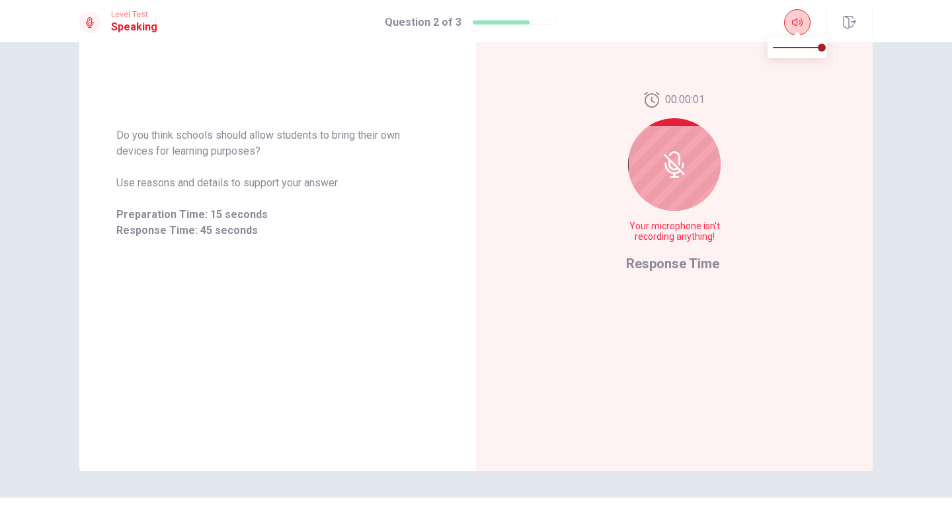
click at [798, 30] on span at bounding box center [797, 33] width 11 height 7
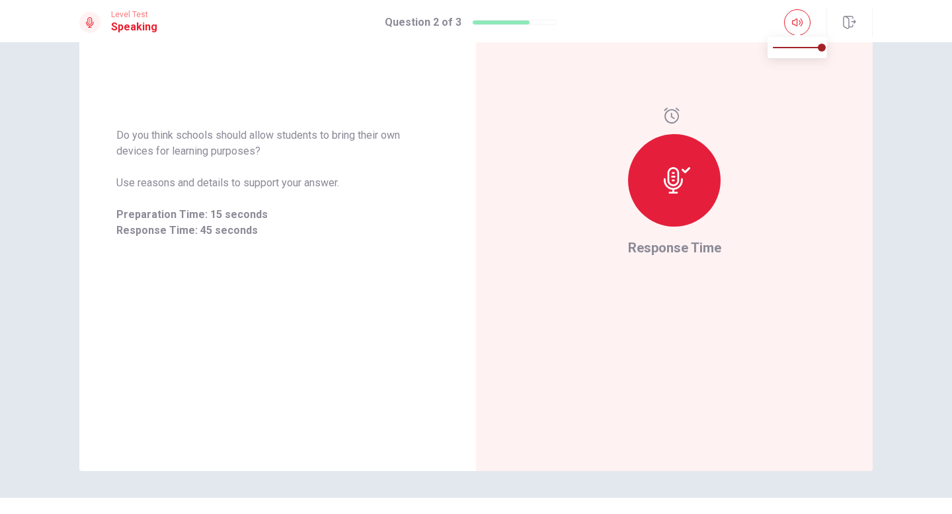
click at [776, 52] on span at bounding box center [797, 47] width 49 height 19
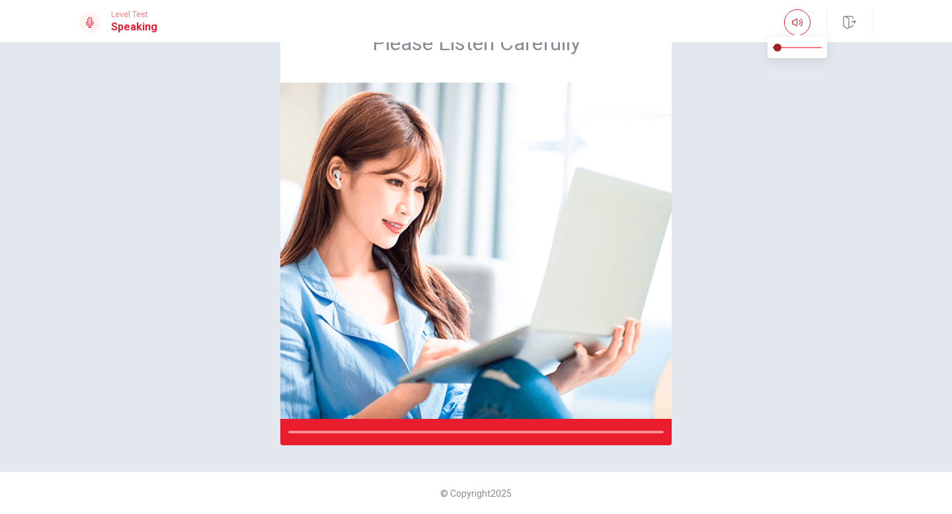
scroll to position [65, 0]
type input "1"
drag, startPoint x: 776, startPoint y: 52, endPoint x: 906, endPoint y: 57, distance: 130.3
click at [906, 57] on body "This site uses cookies, as explained in our Privacy Policy . If you agree to th…" at bounding box center [476, 257] width 952 height 514
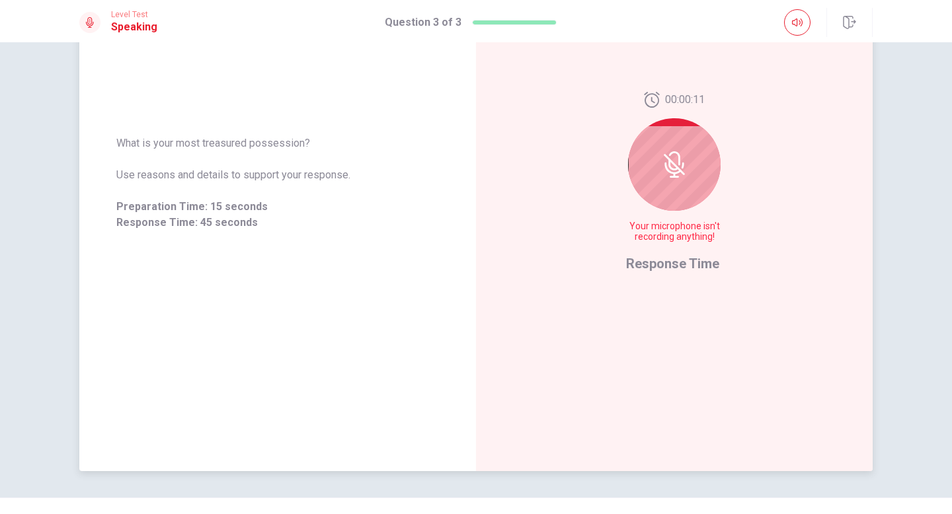
click at [664, 168] on icon at bounding box center [674, 164] width 26 height 26
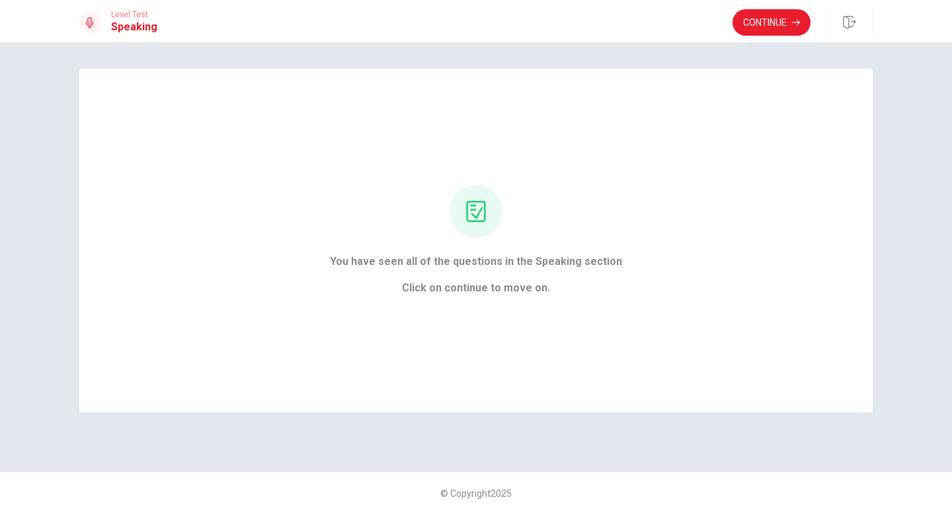
scroll to position [0, 0]
click at [742, 23] on button "Continue" at bounding box center [772, 22] width 78 height 26
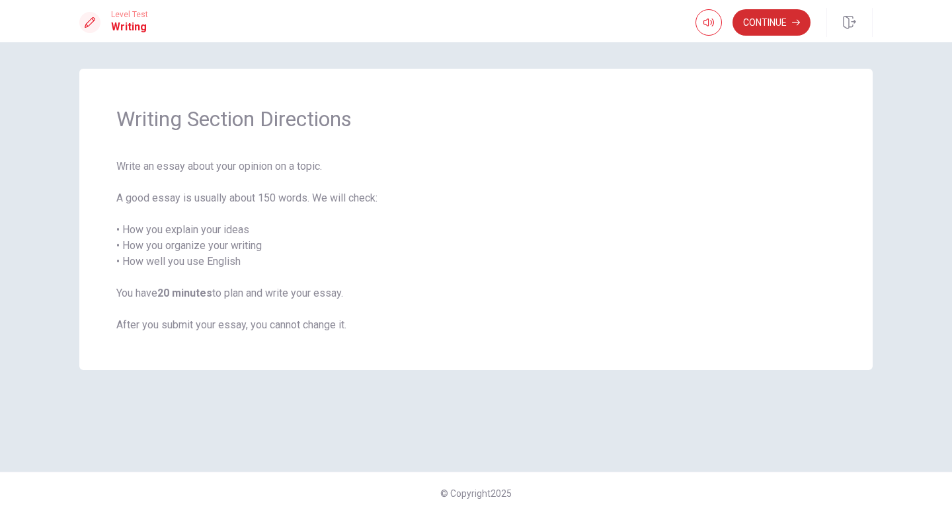
click at [771, 26] on button "Continue" at bounding box center [772, 22] width 78 height 26
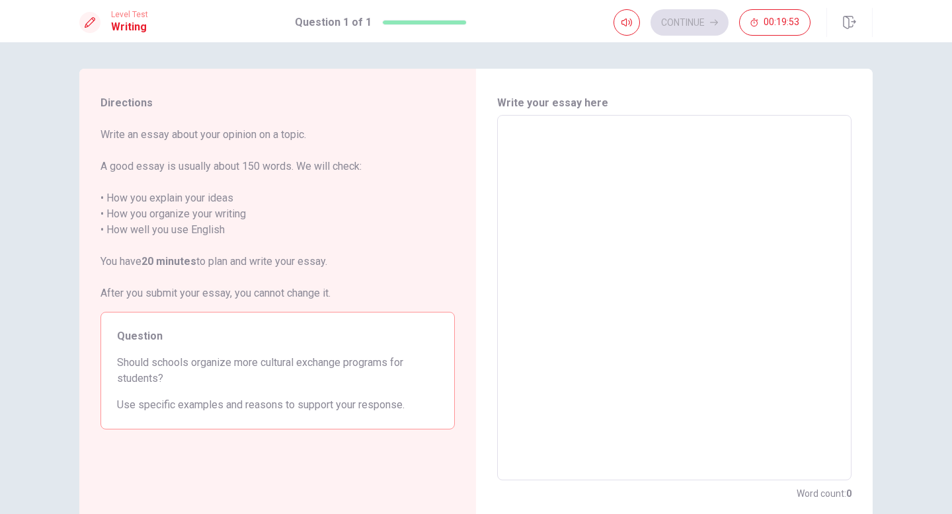
click at [631, 141] on textarea at bounding box center [674, 298] width 336 height 344
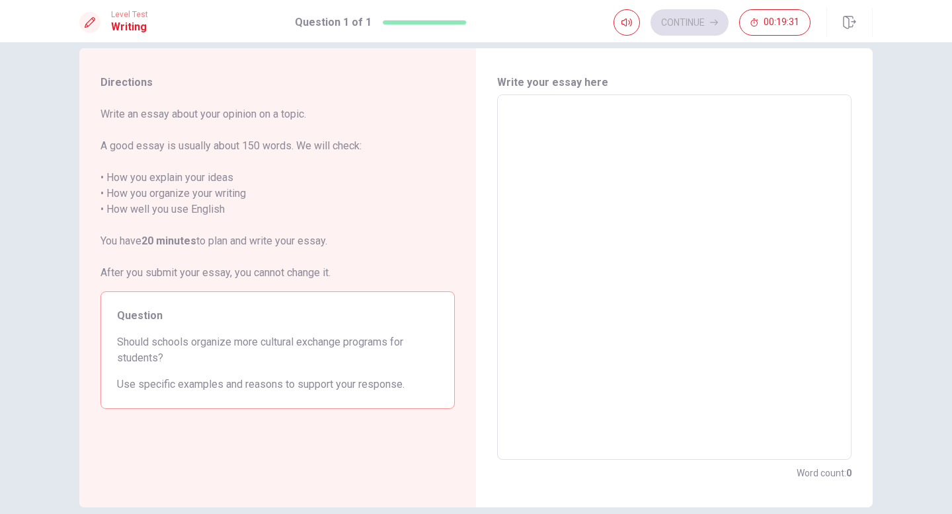
scroll to position [19, 0]
type textarea "T"
type textarea "x"
type textarea "TH"
type textarea "x"
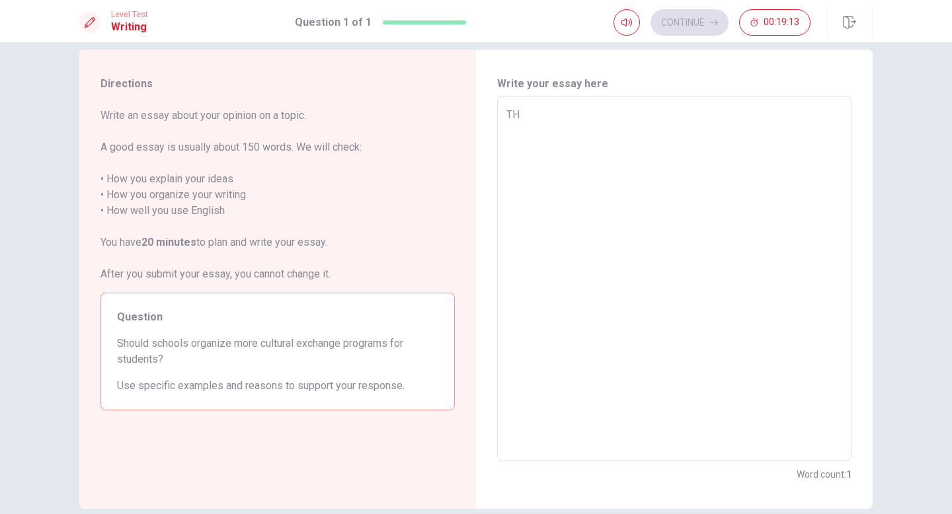
type textarea "THE"
type textarea "x"
type textarea "THE"
type textarea "x"
type textarea "THE W"
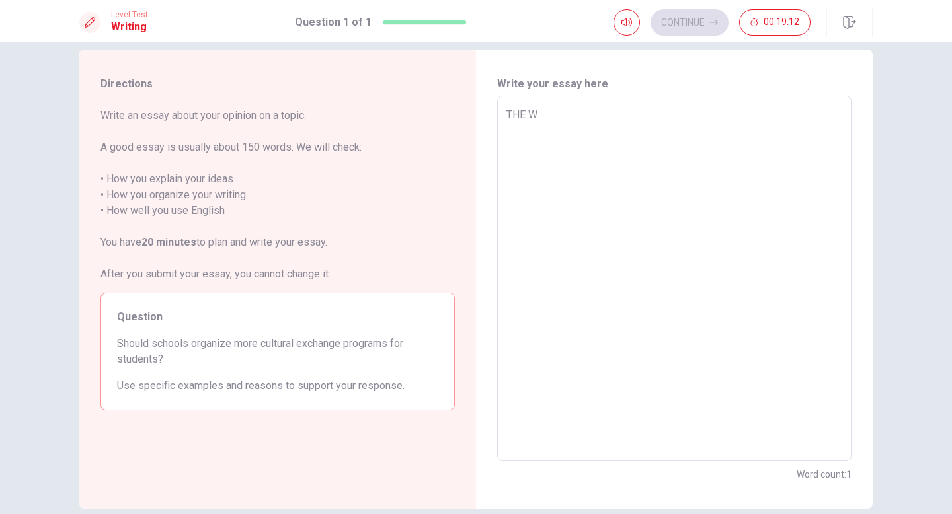
type textarea "x"
type textarea "THE WO"
type textarea "x"
type textarea "THE WOR"
type textarea "x"
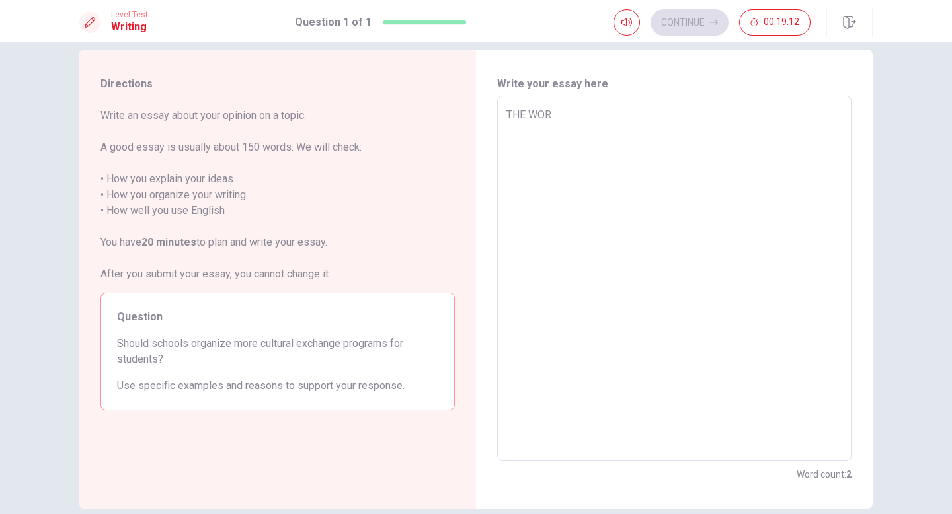
type textarea "THE WORL"
type textarea "x"
type textarea "THE WORLD"
type textarea "x"
type textarea "THE WORLD"
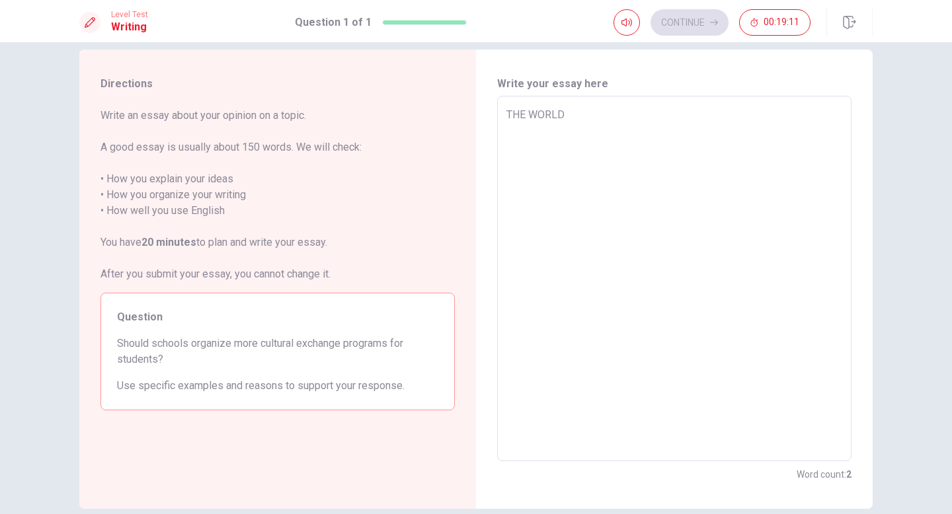
type textarea "x"
type textarea "THE WORLD N"
type textarea "x"
type textarea "THE WORLD NE"
type textarea "x"
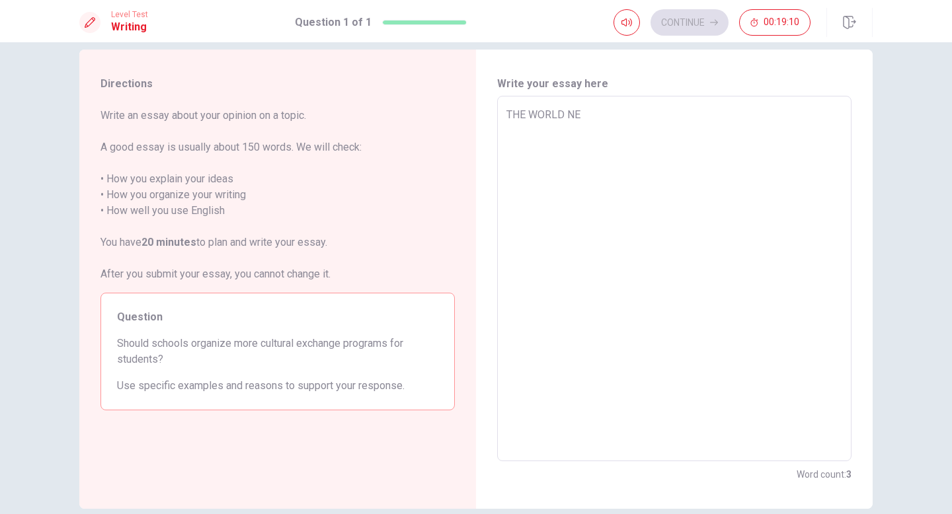
type textarea "THE WORLD NEE"
type textarea "x"
type textarea "THE WORLD NEED"
type textarea "x"
type textarea "THE WORLD NEED"
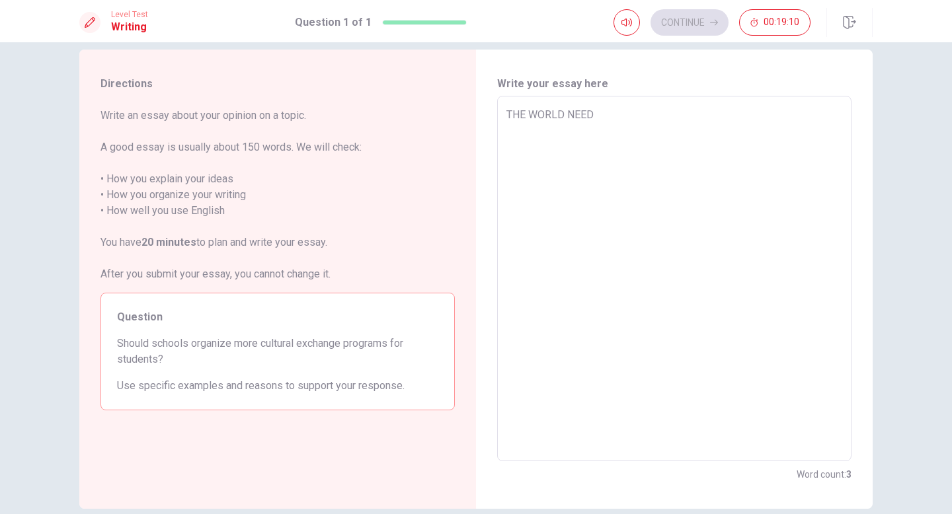
type textarea "x"
type textarea "THE WORLD NEED"
type textarea "x"
type textarea "THE WORLD NEE"
type textarea "x"
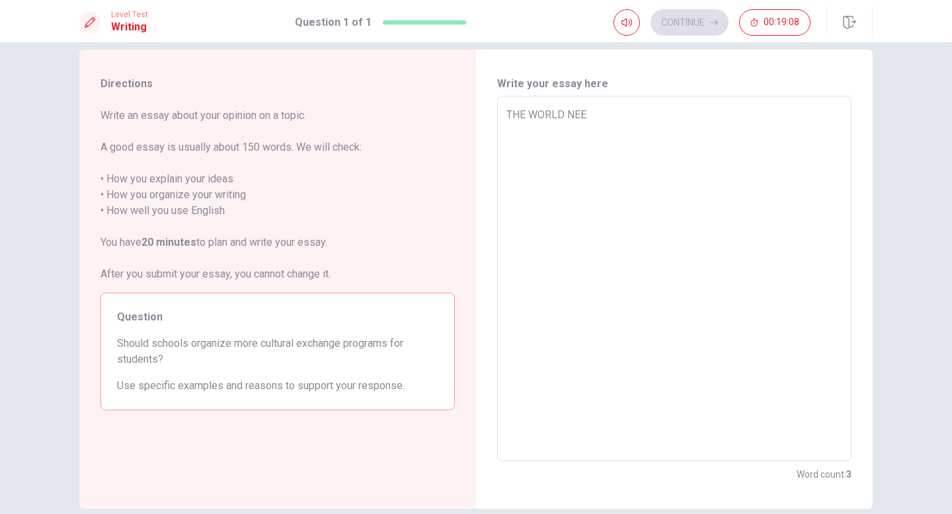
type textarea "THE WORLD NE"
type textarea "x"
type textarea "THE WORLD N"
type textarea "x"
type textarea "THE WORLD"
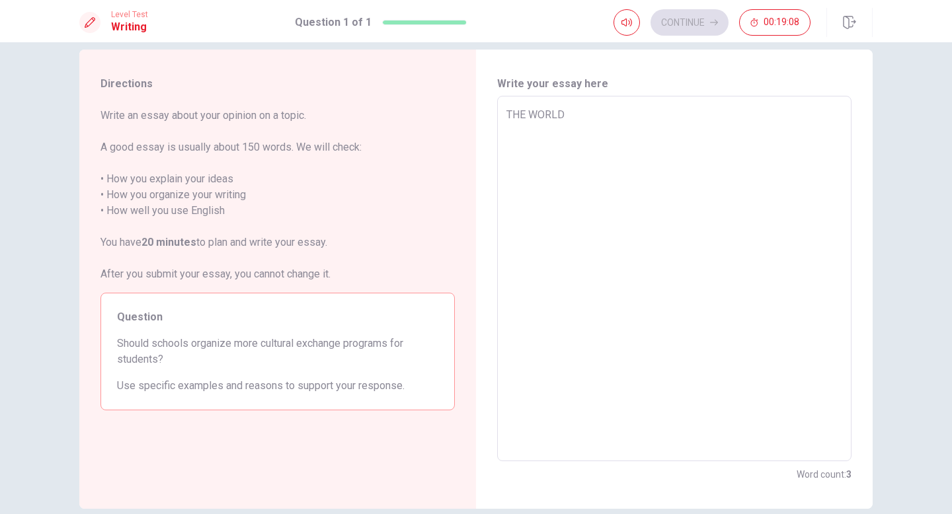
type textarea "x"
type textarea "THE WORLD"
type textarea "x"
type textarea "THE WORL"
type textarea "x"
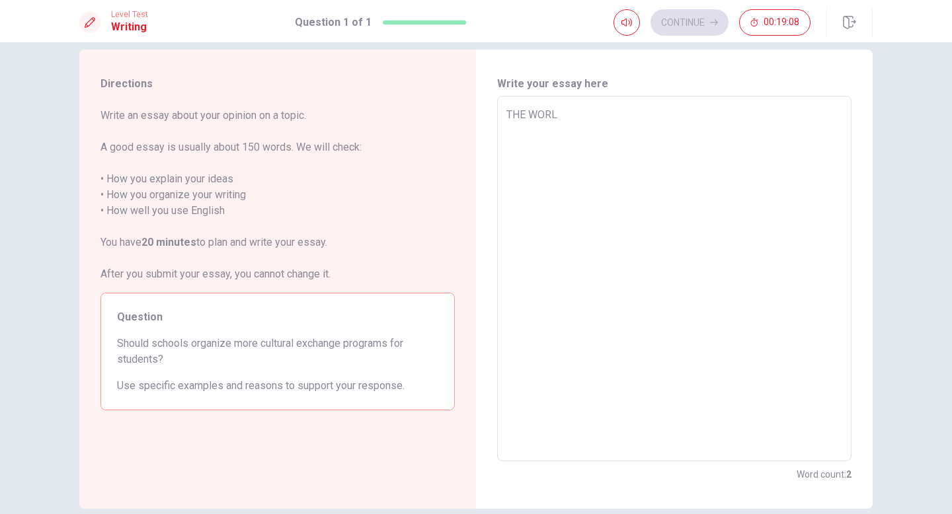
type textarea "THE WOR"
type textarea "x"
type textarea "THE WO"
type textarea "x"
type textarea "THE W"
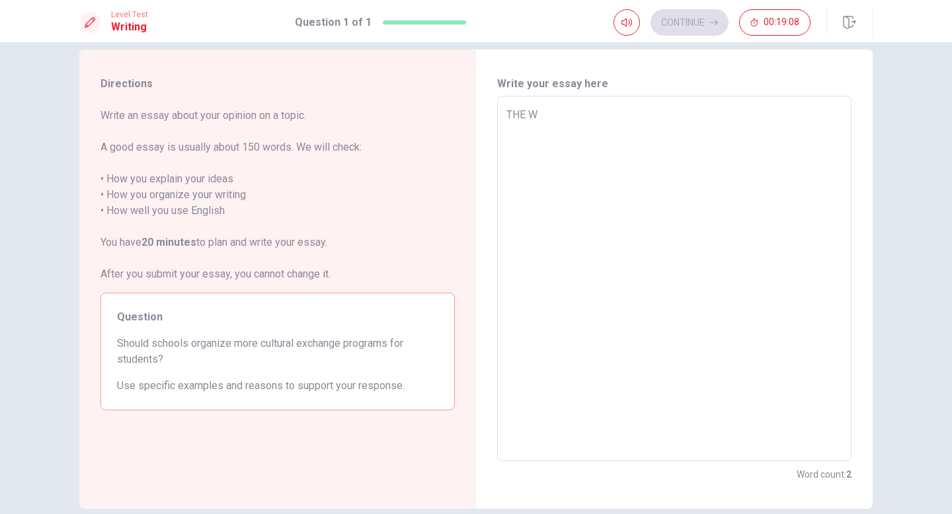
type textarea "x"
type textarea "THE"
type textarea "x"
type textarea "THE"
type textarea "x"
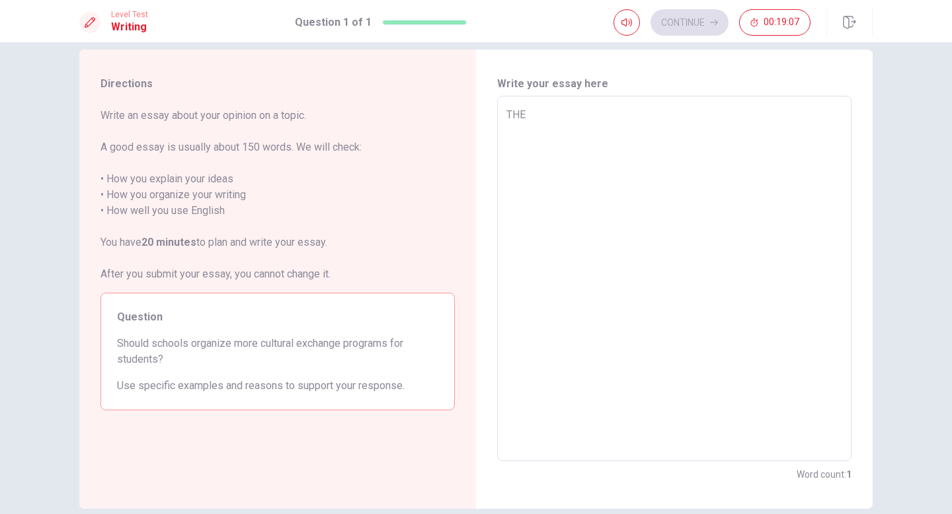
type textarea "TH"
type textarea "x"
type textarea "T"
type textarea "x"
type textarea "t"
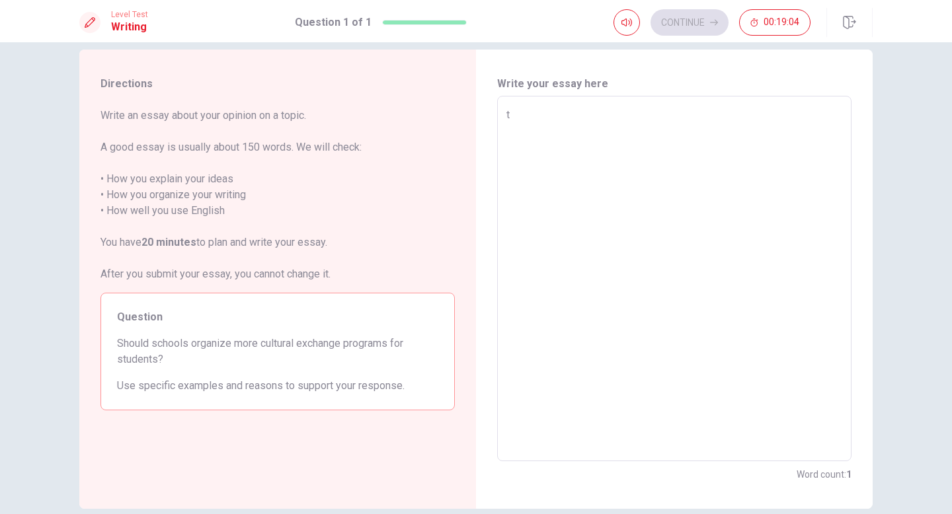
type textarea "x"
type textarea "T"
type textarea "x"
type textarea "Th"
type textarea "x"
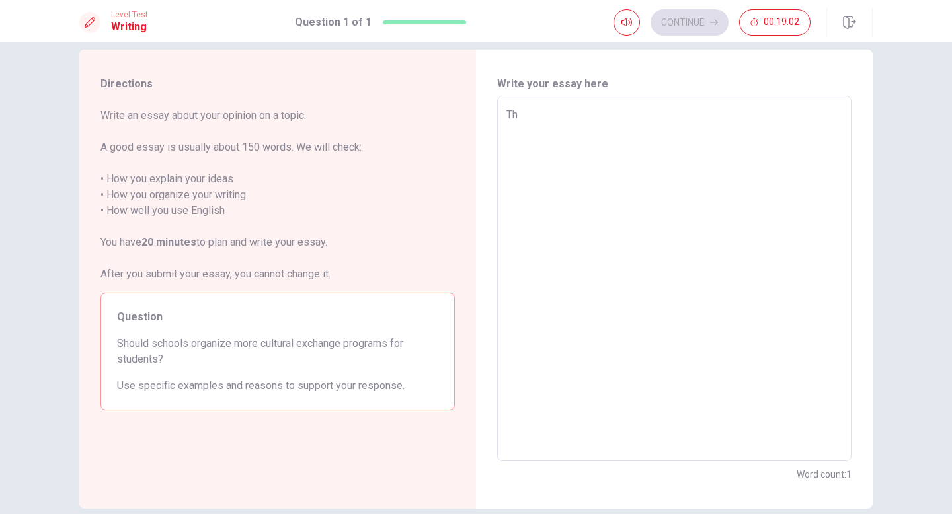
type textarea "The"
type textarea "x"
type textarea "The"
type textarea "x"
type textarea "The w"
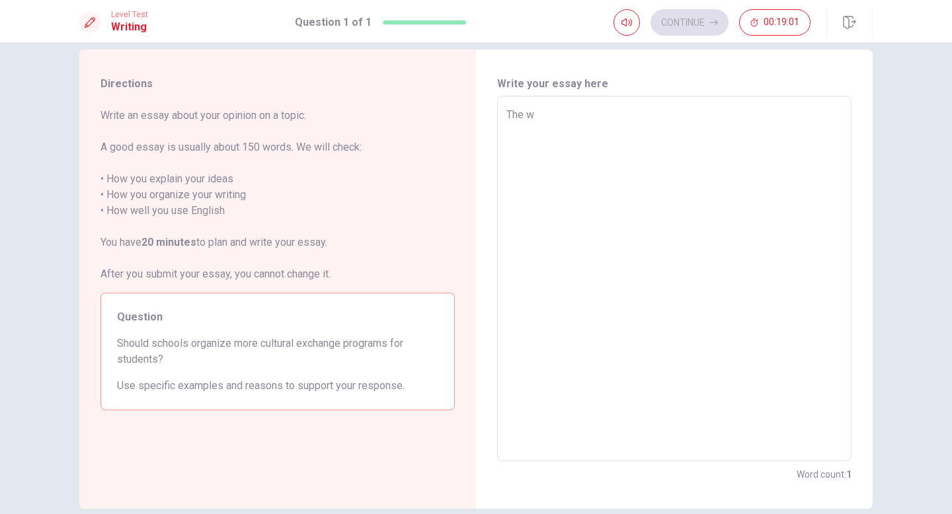
type textarea "x"
type textarea "The wo"
type textarea "x"
type textarea "The wor"
type textarea "x"
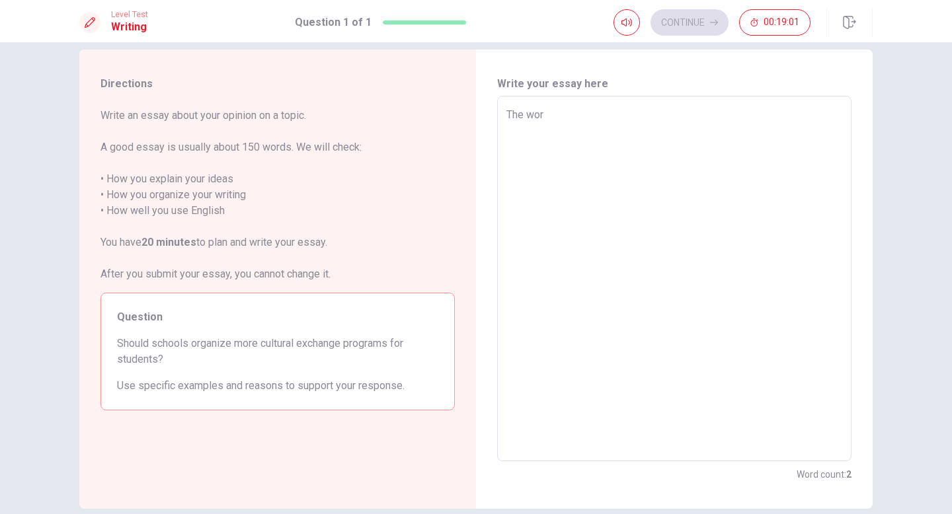
type textarea "The worl"
type textarea "x"
type textarea "The world"
type textarea "x"
type textarea "The world"
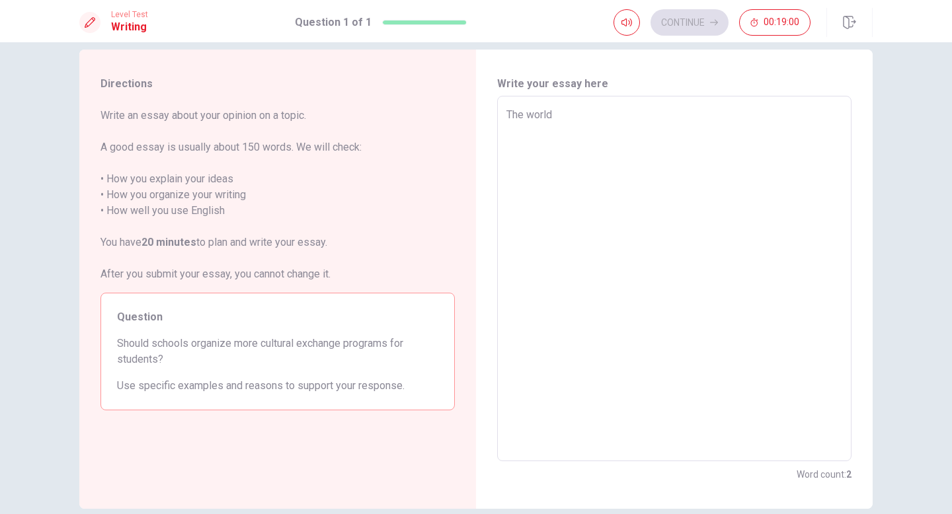
type textarea "x"
type textarea "The world n"
type textarea "x"
type textarea "The world ne"
type textarea "x"
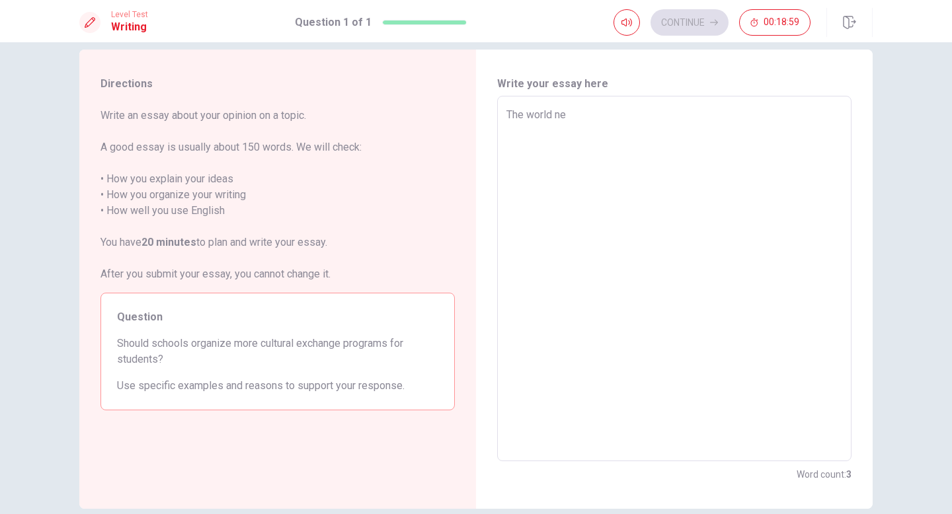
type textarea "The world nee"
type textarea "x"
type textarea "The world need"
type textarea "x"
type textarea "The world need"
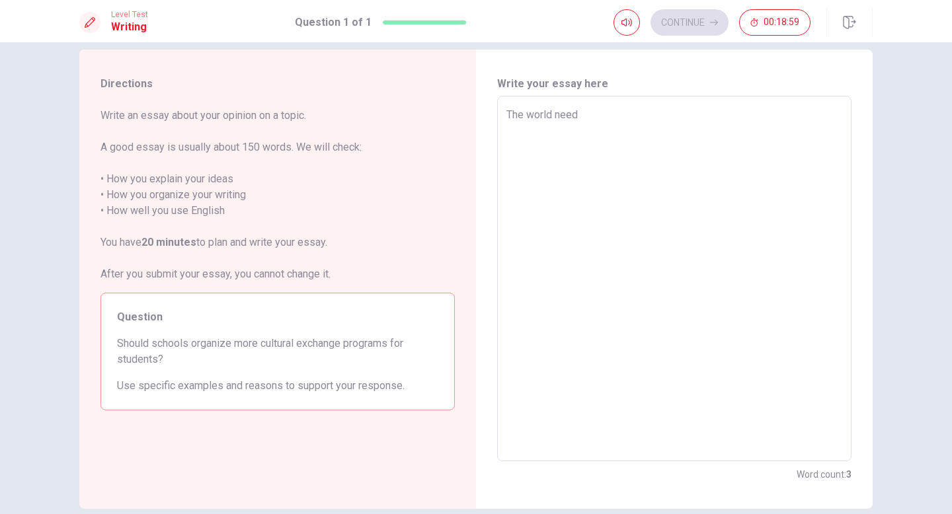
type textarea "x"
type textarea "The world need"
type textarea "x"
type textarea "The world needs"
type textarea "x"
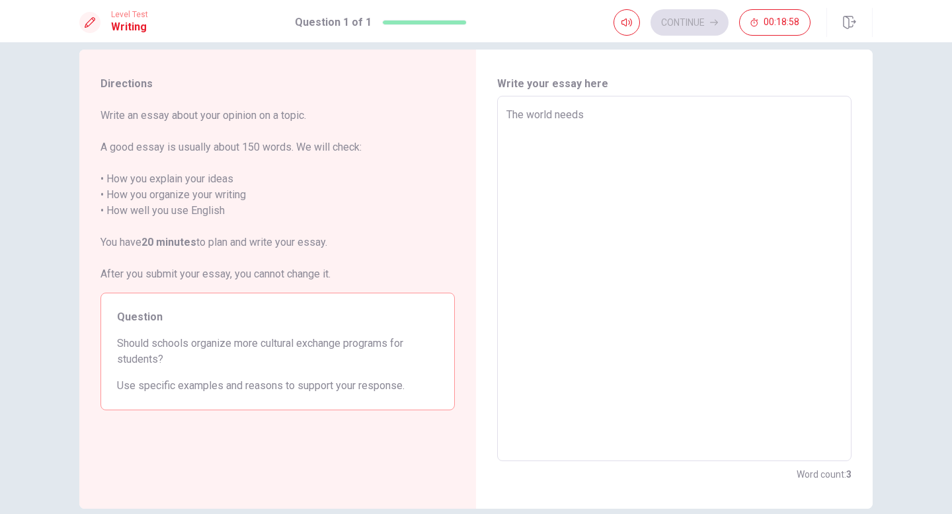
type textarea "The world needs"
type textarea "x"
type textarea "The world needs m"
type textarea "x"
type textarea "The world needs mo"
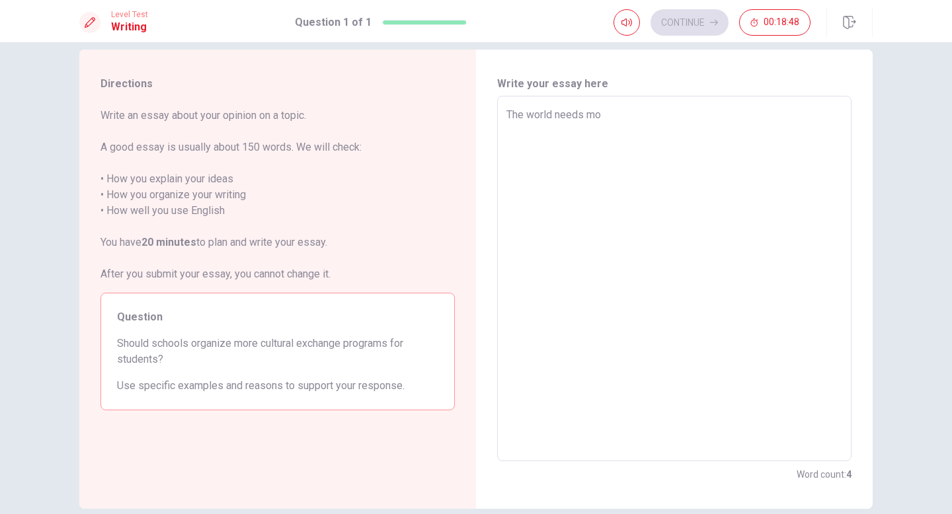
type textarea "x"
type textarea "The world needs mor"
type textarea "x"
type textarea "The world needs more"
type textarea "x"
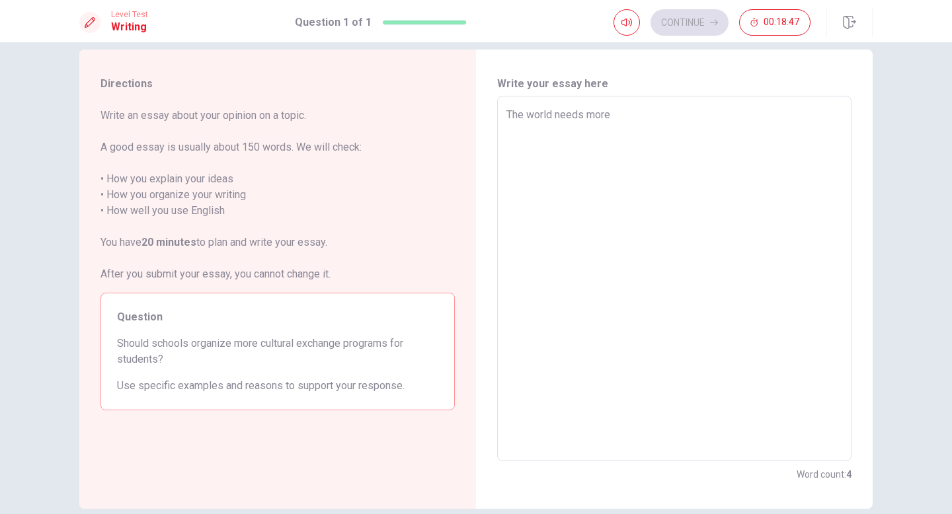
type textarea "The world needs more"
type textarea "x"
type textarea "The world needs more t"
type textarea "x"
type textarea "The world needs more th"
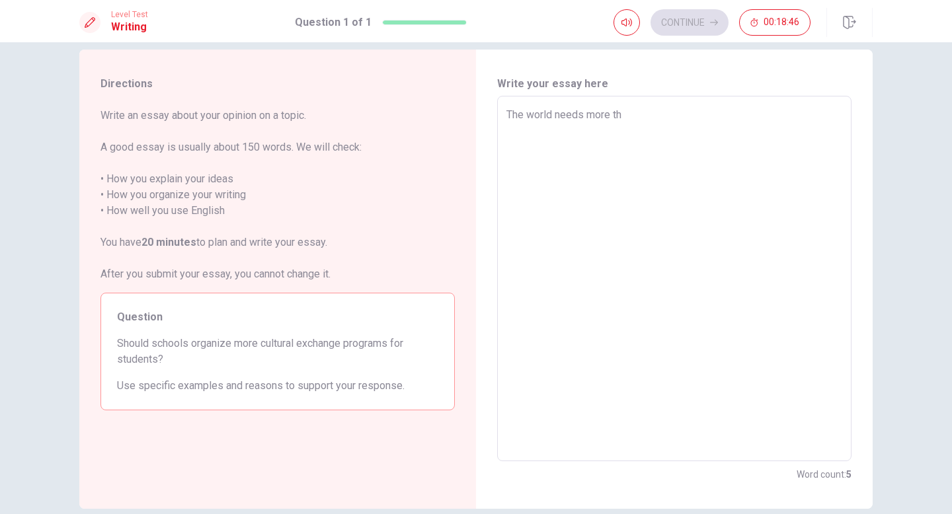
type textarea "x"
type textarea "The world needs more thi"
type textarea "x"
type textarea "The world needs more this"
type textarea "x"
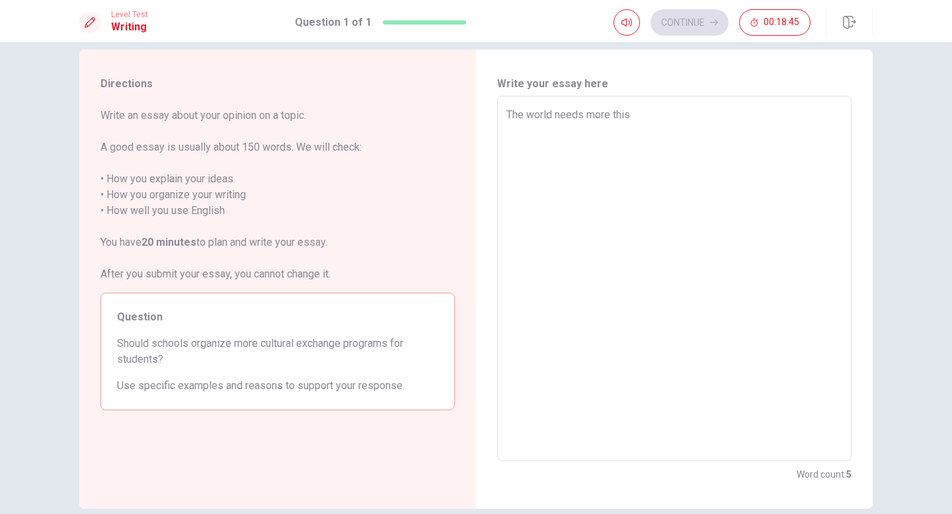
type textarea "The world needs more thi"
type textarea "x"
type textarea "The world needs more thih"
type textarea "x"
type textarea "The world needs more thihs"
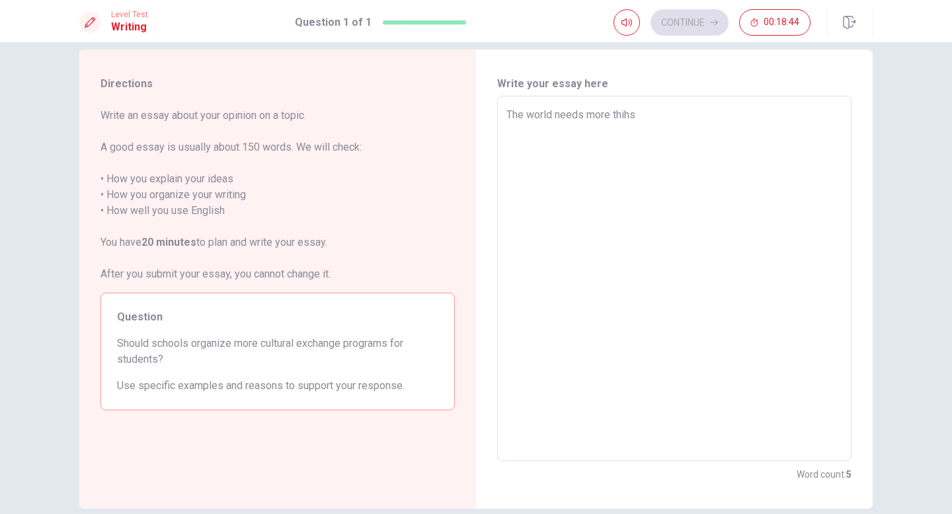
type textarea "x"
type textarea "The world needs more thihs"
type textarea "x"
type textarea "The world needs more thihs"
type textarea "x"
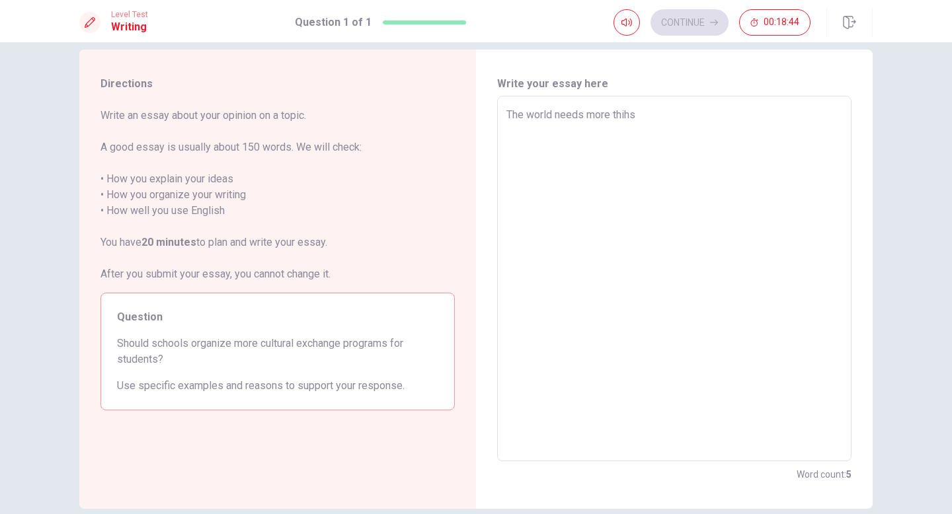
type textarea "The world needs more thih"
type textarea "x"
type textarea "The world needs more thi"
type textarea "x"
type textarea "The world needs more thig"
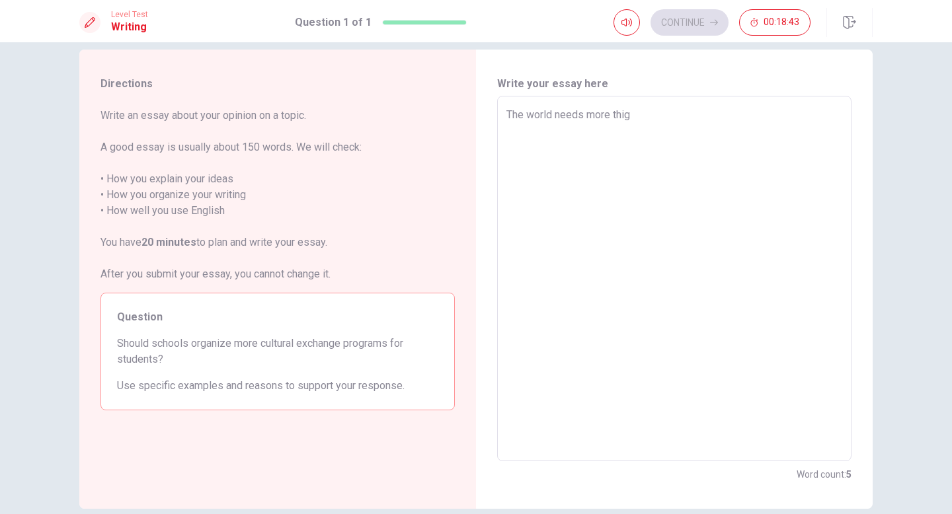
type textarea "x"
type textarea "The world needs more thigs"
type textarea "x"
type textarea "The world needs more thigs"
type textarea "x"
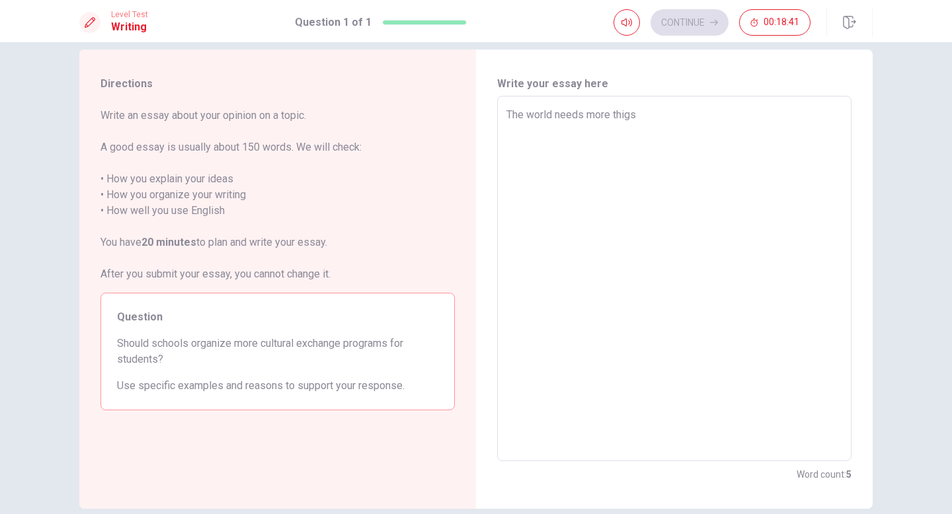
type textarea "The world needs more thigs e"
type textarea "x"
type textarea "The world needs more thigs e"
type textarea "x"
type textarea "The world needs more thigs e t"
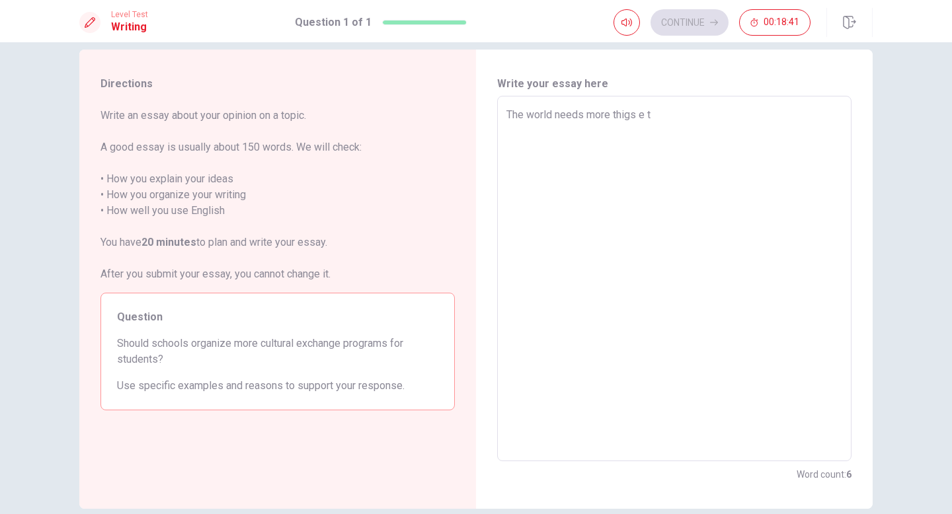
type textarea "x"
type textarea "The world needs more thigs e th"
type textarea "x"
type textarea "The world needs more thigs e tha"
type textarea "x"
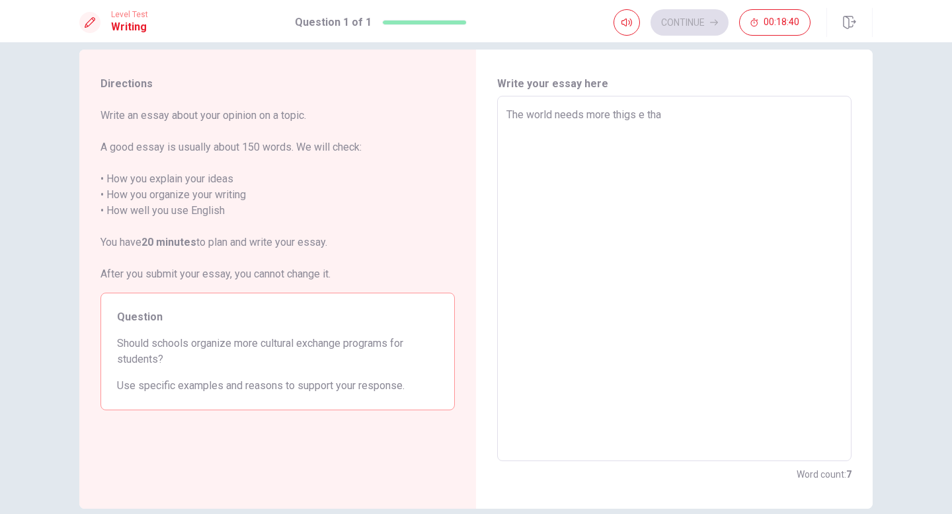
type textarea "The world needs more thigs e th"
type textarea "x"
type textarea "The world needs more thigs e t"
type textarea "x"
type textarea "The world needs more thigs e"
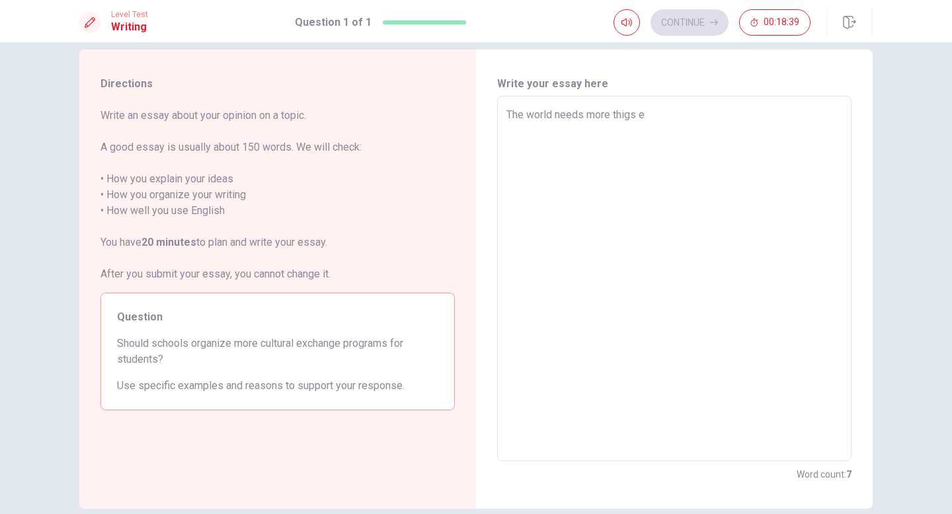
type textarea "x"
type textarea "The world needs more thigs e"
type textarea "x"
type textarea "The world needs more thigs"
type textarea "x"
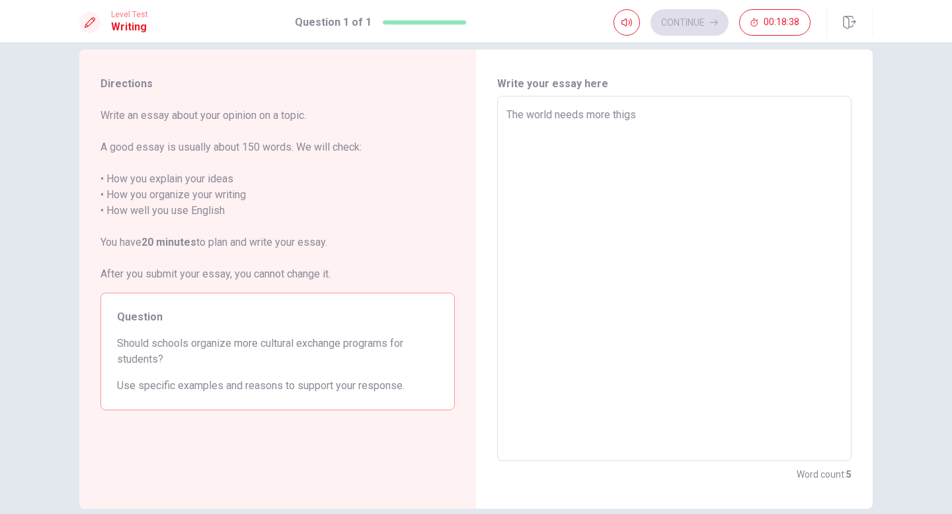
type textarea "The world needs more thigs a"
type textarea "x"
type textarea "The world needs more thigs an"
type textarea "x"
type textarea "The world needs more thigs anf"
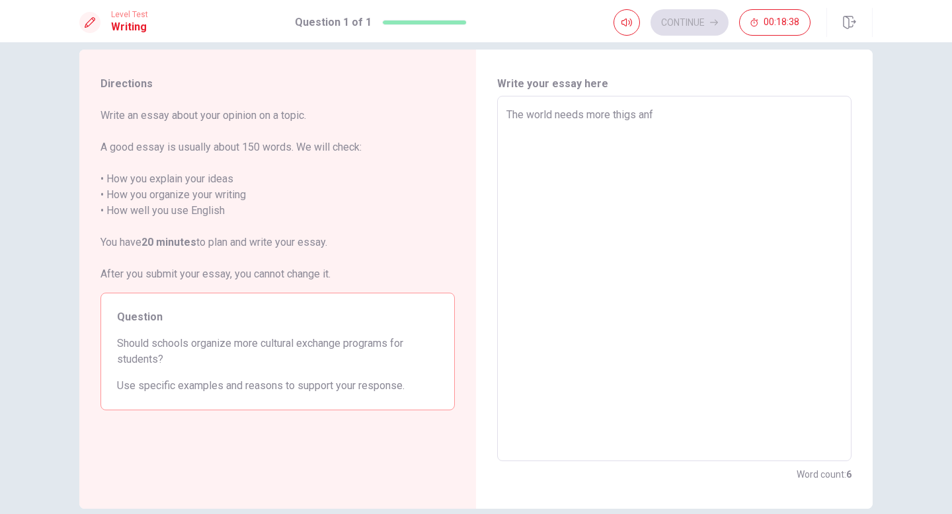
type textarea "x"
type textarea "The world needs more thigs anf"
type textarea "x"
type textarea "The world needs more thigs anf d"
type textarea "x"
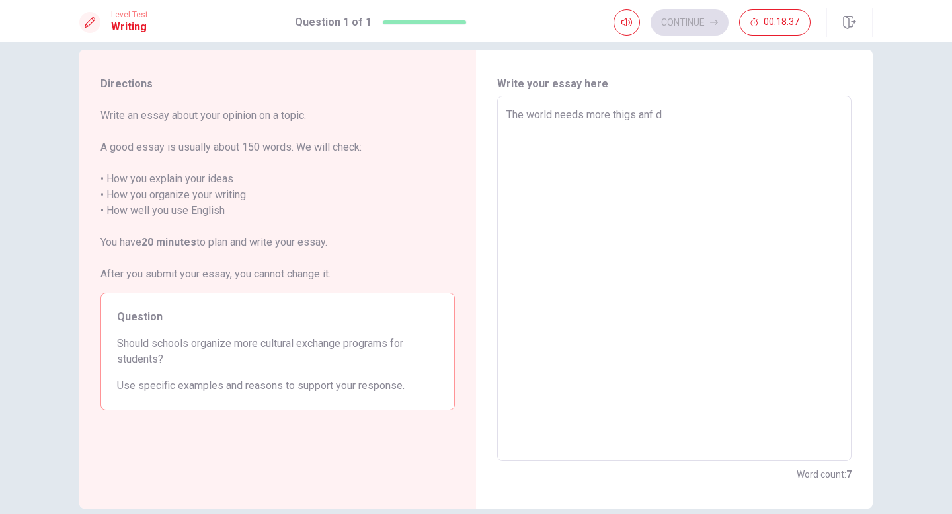
type textarea "The world needs more thigs anf"
type textarea "x"
type textarea "The world needs more thigs anf"
type textarea "x"
type textarea "The world needs more thigs an"
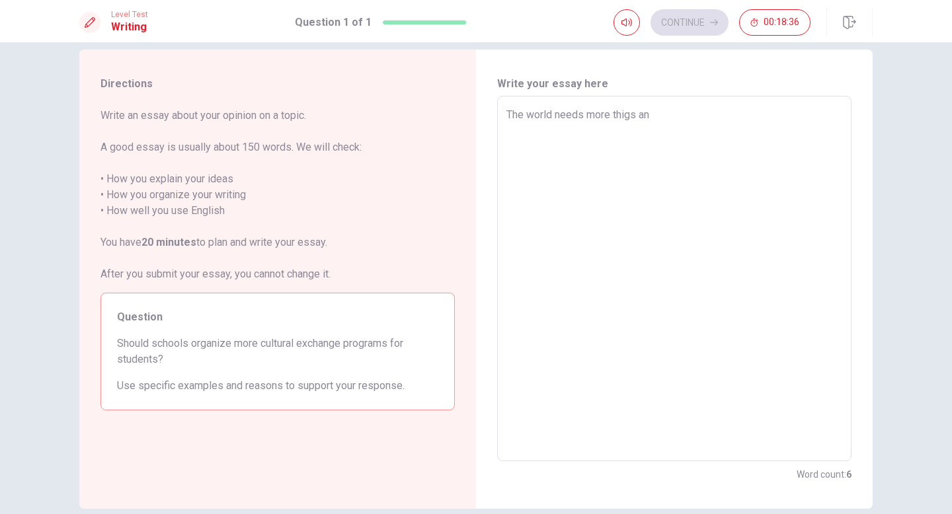
type textarea "x"
type textarea "The world needs more thigs ans"
type textarea "x"
type textarea "The world needs more thigs an"
type textarea "x"
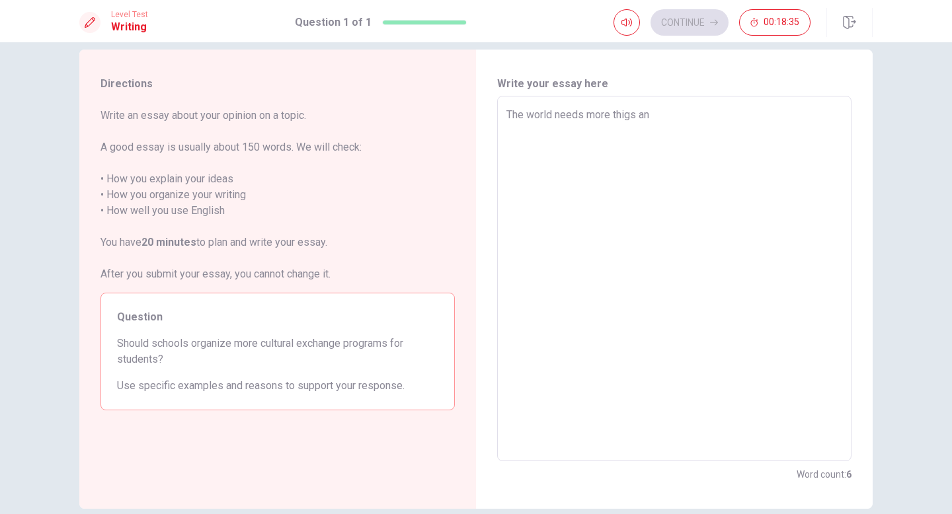
type textarea "The world needs more thigs a"
type textarea "x"
type textarea "The world needs more thigs"
type textarea "x"
type textarea "The world needs more thigs"
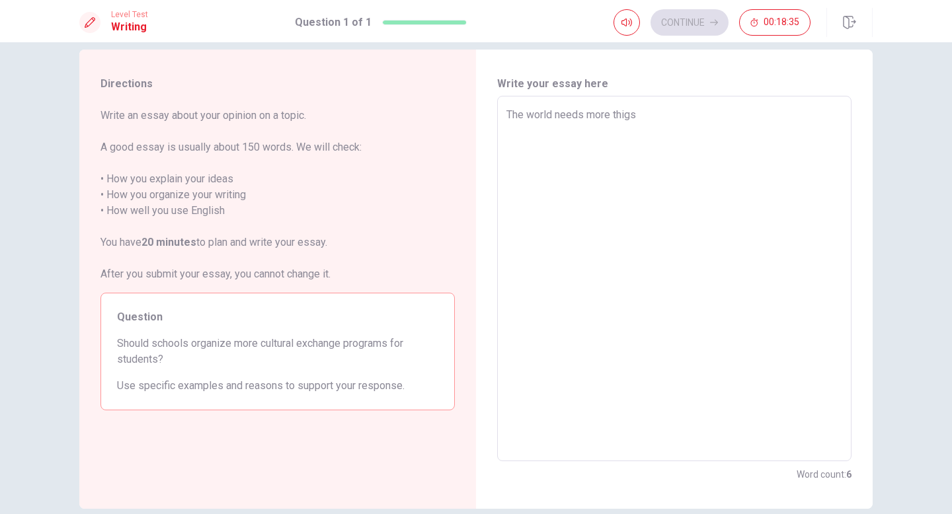
type textarea "x"
type textarea "The world needs more thig"
type textarea "x"
type textarea "The world needs more thi"
type textarea "x"
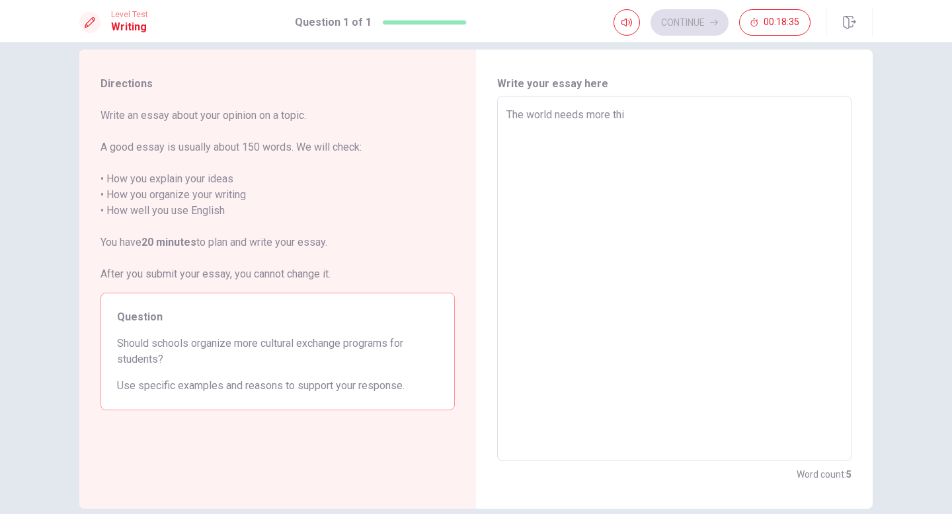
type textarea "The world needs more th"
type textarea "x"
type textarea "The world needs more t"
type textarea "x"
type textarea "The world needs more"
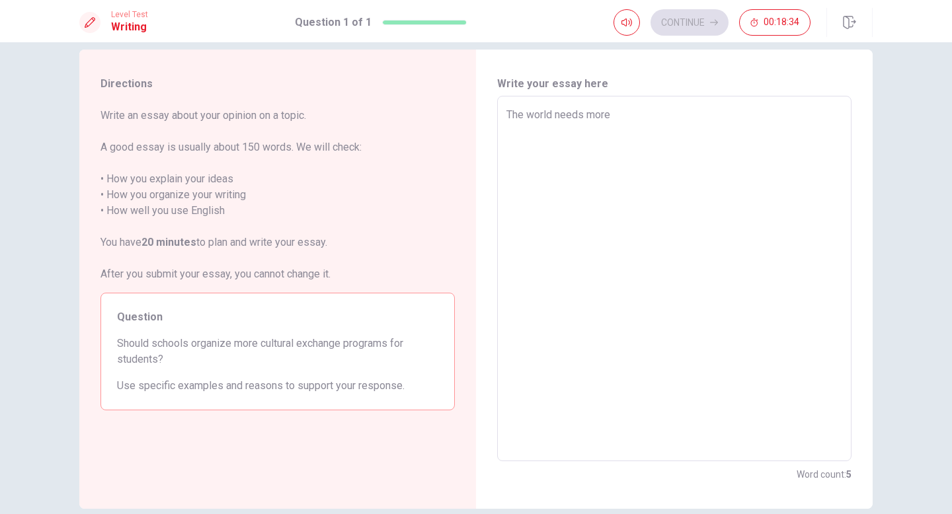
type textarea "x"
type textarea "The world needs more"
type textarea "x"
type textarea "The world needs mor"
type textarea "x"
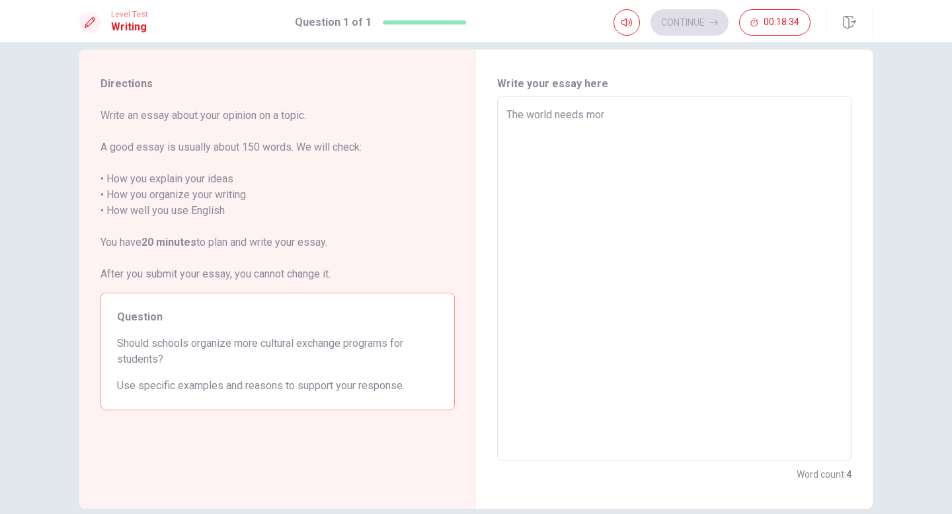
type textarea "The world needs mo"
type textarea "x"
type textarea "The world needs m"
type textarea "x"
type textarea "The world needs"
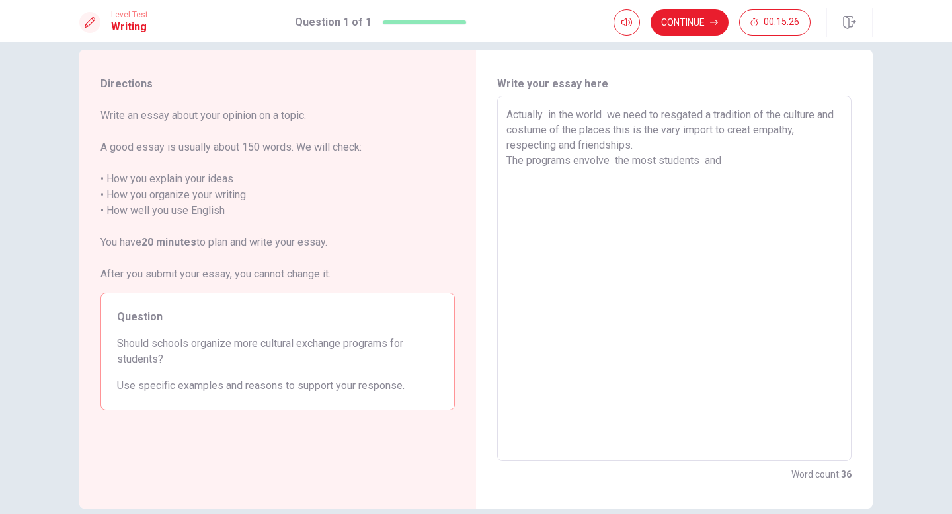
click at [687, 132] on textarea "Actually in the world we need to resgated a tradition of the culture and costum…" at bounding box center [674, 279] width 336 height 344
click at [725, 161] on textarea "Actually in the world we need to resgated a tradition of the culture and costum…" at bounding box center [674, 279] width 336 height 344
click at [654, 163] on textarea "Actually in the world we need to resgated a tradition of the culture and costum…" at bounding box center [674, 279] width 336 height 344
click at [686, 163] on textarea "Actually in the world we need to resgated a tradition of the culture and costum…" at bounding box center [674, 279] width 336 height 344
click at [819, 165] on textarea "Actually in the world we need to resgated a tradition of the culture and costum…" at bounding box center [674, 279] width 336 height 344
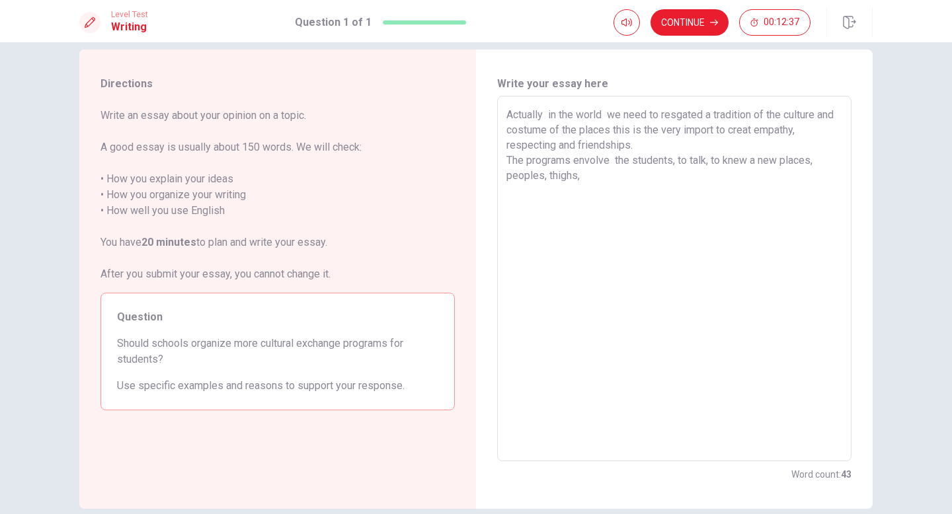
click at [578, 182] on textarea "Actually in the world we need to resgated a tradition of the culture and costum…" at bounding box center [674, 279] width 336 height 344
click at [545, 179] on textarea "Actually in the world we need to resgated a tradition of the culture and costum…" at bounding box center [674, 279] width 336 height 344
click at [765, 182] on textarea "Actually in the world we need to resgated a tradition of the culture and costum…" at bounding box center [674, 279] width 336 height 344
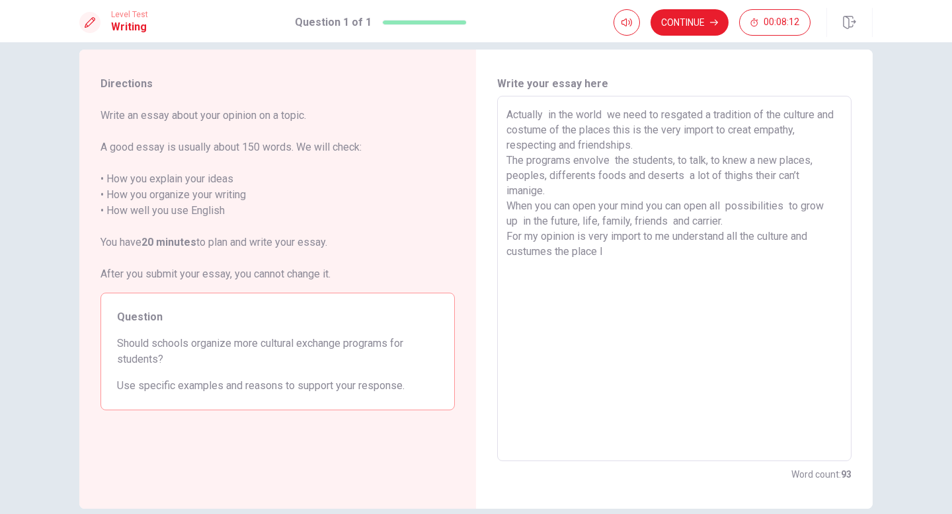
click at [672, 241] on textarea "Actually in the world we need to resgated a tradition of the culture and costum…" at bounding box center [674, 279] width 336 height 344
click at [603, 256] on textarea "Actually in the world we need to resgated a tradition of the culture and costum…" at bounding box center [674, 279] width 336 height 344
click at [814, 158] on textarea "Actually in the world we need to resgated a tradition of the culture and costum…" at bounding box center [674, 279] width 336 height 344
click at [681, 256] on textarea "Actually in the world we need to resgated a tradition of the culture and costum…" at bounding box center [674, 279] width 336 height 344
click at [737, 239] on textarea "Actually in the world we need to resgated a tradition of the culture and costum…" at bounding box center [674, 279] width 336 height 344
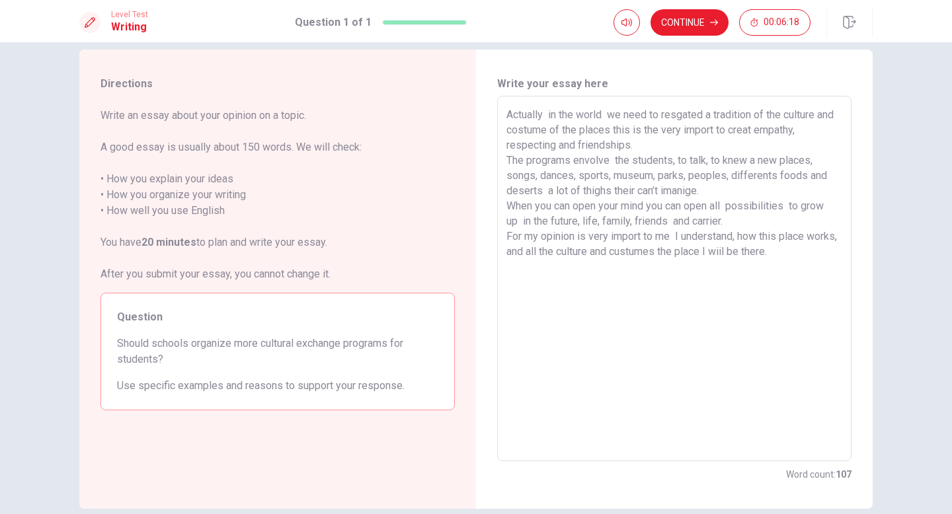
click at [807, 256] on textarea "Actually in the world we need to resgated a tradition of the culture and costum…" at bounding box center [674, 279] width 336 height 344
click at [787, 257] on textarea "Actually in the world we need to resgated a tradition of the culture and costum…" at bounding box center [674, 279] width 336 height 344
click at [834, 266] on textarea "Actually in the world we need to resgated a tradition of the culture and costum…" at bounding box center [674, 279] width 336 height 344
click at [628, 146] on textarea "Actually in the world we need to resgated a tradition of the culture and costum…" at bounding box center [674, 279] width 336 height 344
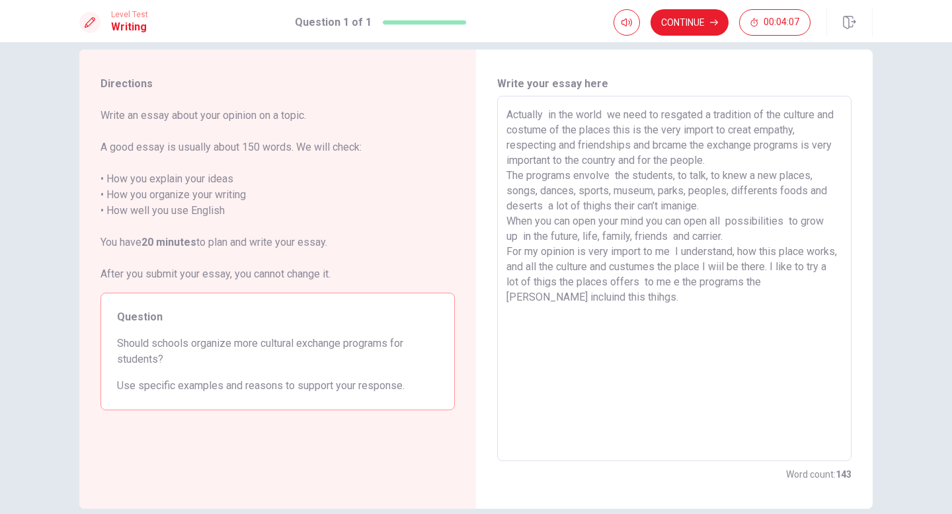
click at [675, 176] on textarea "Actually in the world we need to resgated a tradition of the culture and costum…" at bounding box center [674, 279] width 336 height 344
click at [703, 177] on textarea "Actually in the world we need to resgated a tradition of the culture and costum…" at bounding box center [674, 279] width 336 height 344
click at [795, 206] on textarea "Actually in the world we need to resgated a tradition of the culture and costum…" at bounding box center [674, 279] width 336 height 344
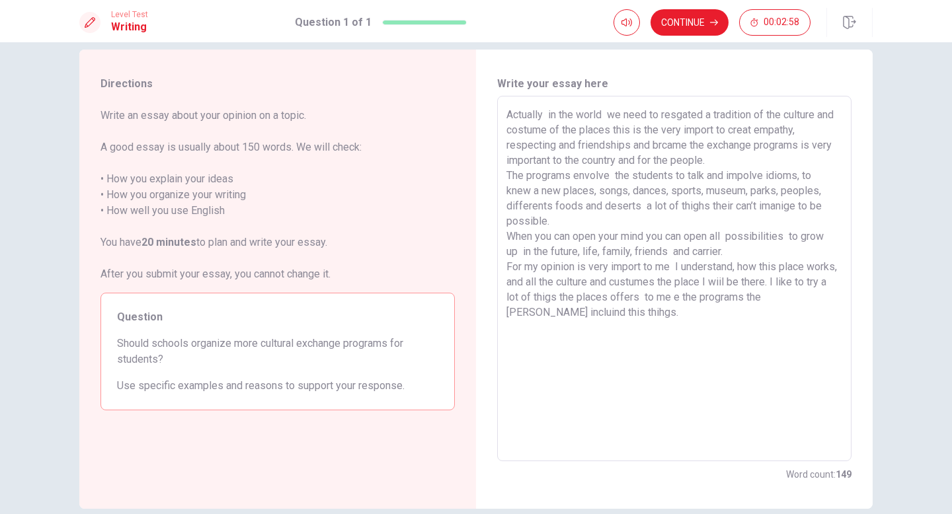
click at [727, 238] on textarea "Actually in the world we need to resgated a tradition of the culture and costum…" at bounding box center [674, 279] width 336 height 344
click at [692, 251] on textarea "Actually in the world we need to resgated a tradition of the culture and costum…" at bounding box center [674, 279] width 336 height 344
click at [800, 251] on textarea "Actually in the world we need to resgated a tradition of the culture and costum…" at bounding box center [674, 279] width 336 height 344
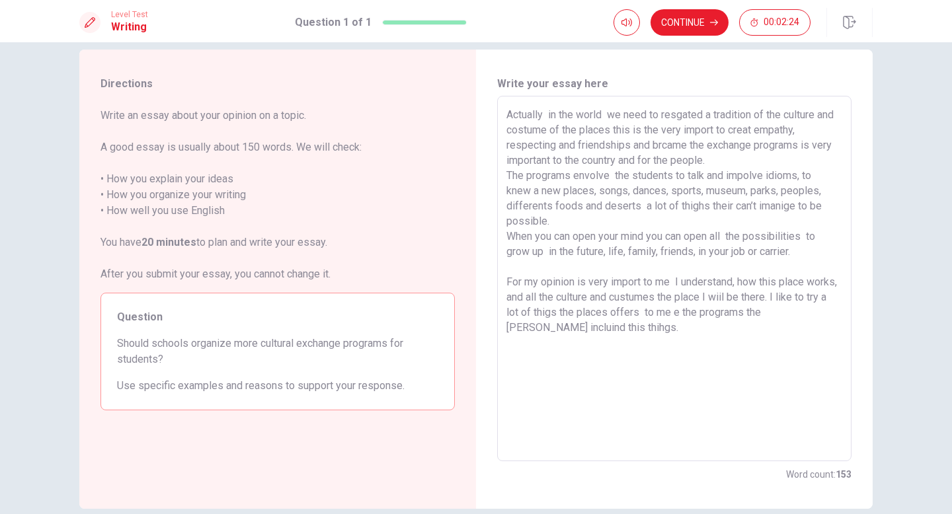
click at [588, 226] on textarea "Actually in the world we need to resgated a tradition of the culture and costum…" at bounding box center [674, 279] width 336 height 344
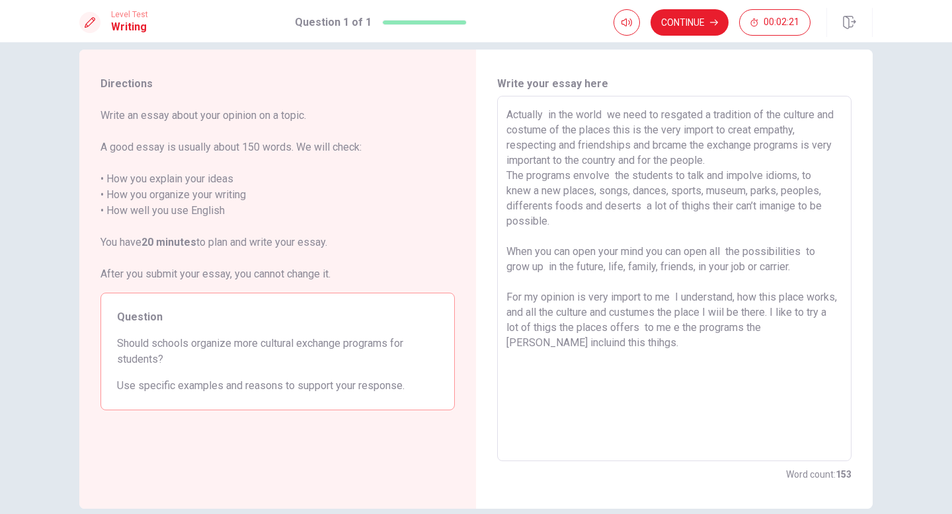
click at [723, 166] on textarea "Actually in the world we need to resgated a tradition of the culture and costum…" at bounding box center [674, 279] width 336 height 344
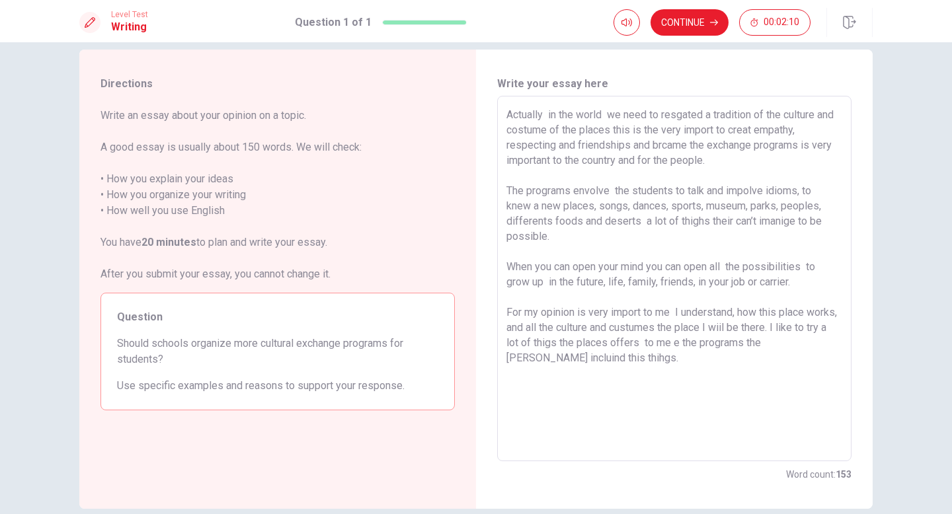
click at [668, 315] on textarea "Actually in the world we need to resgated a tradition of the culture and costum…" at bounding box center [674, 279] width 336 height 344
click at [736, 311] on textarea "Actually in the world we need to resgated a tradition of the culture and costum…" at bounding box center [674, 279] width 336 height 344
click at [734, 311] on textarea "Actually in the world we need to resgated a tradition of the culture and costum…" at bounding box center [674, 279] width 336 height 344
click at [607, 327] on textarea "Actually in the world we need to resgated a tradition of the culture and costum…" at bounding box center [674, 279] width 336 height 344
click at [603, 366] on textarea "Actually in the world we need to resgated a tradition of the culture and costum…" at bounding box center [674, 279] width 336 height 344
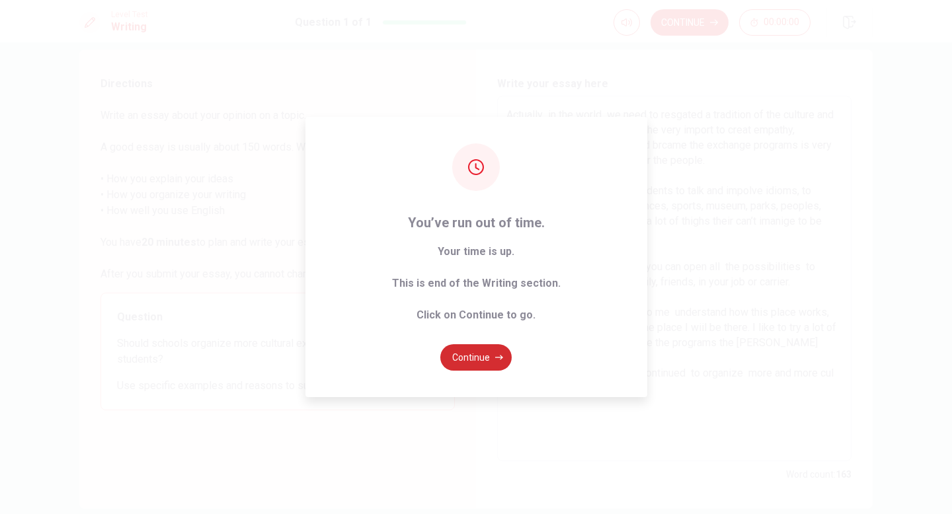
click at [483, 358] on button "Continue" at bounding box center [475, 357] width 71 height 26
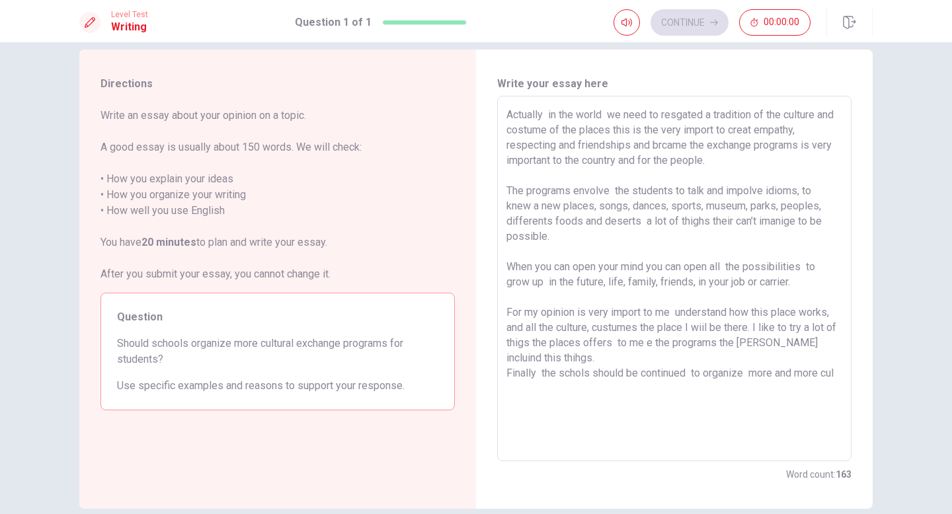
scroll to position [0, 0]
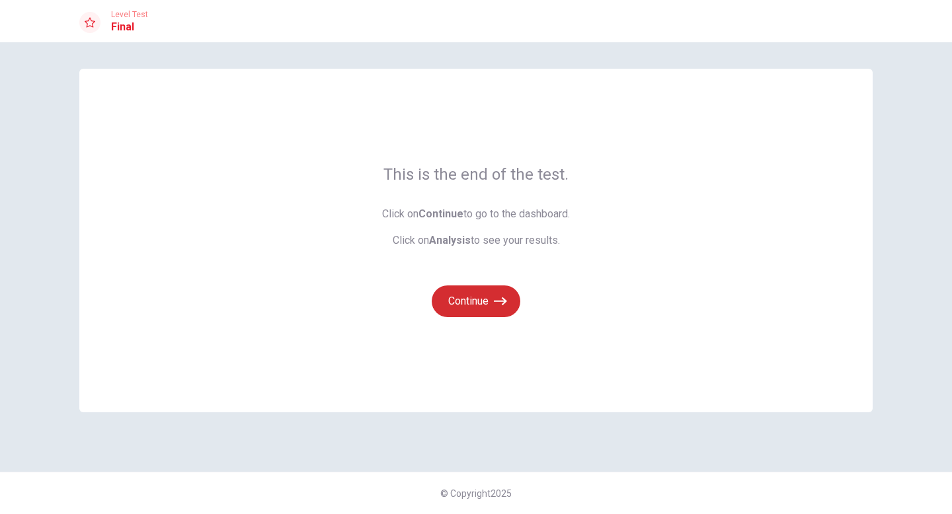
click at [488, 313] on button "Continue" at bounding box center [476, 302] width 89 height 32
